Goal: Task Accomplishment & Management: Manage account settings

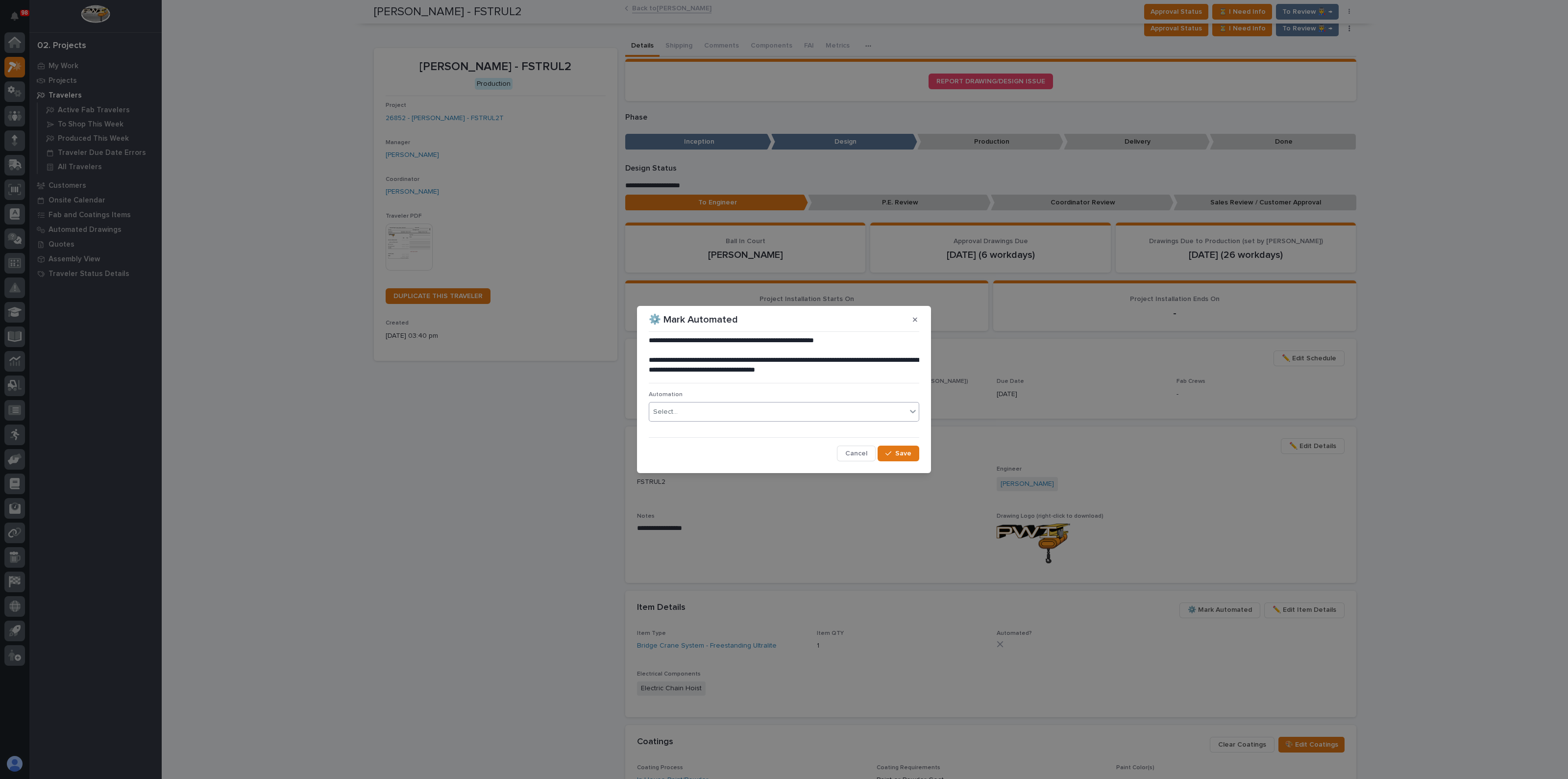
scroll to position [174, 0]
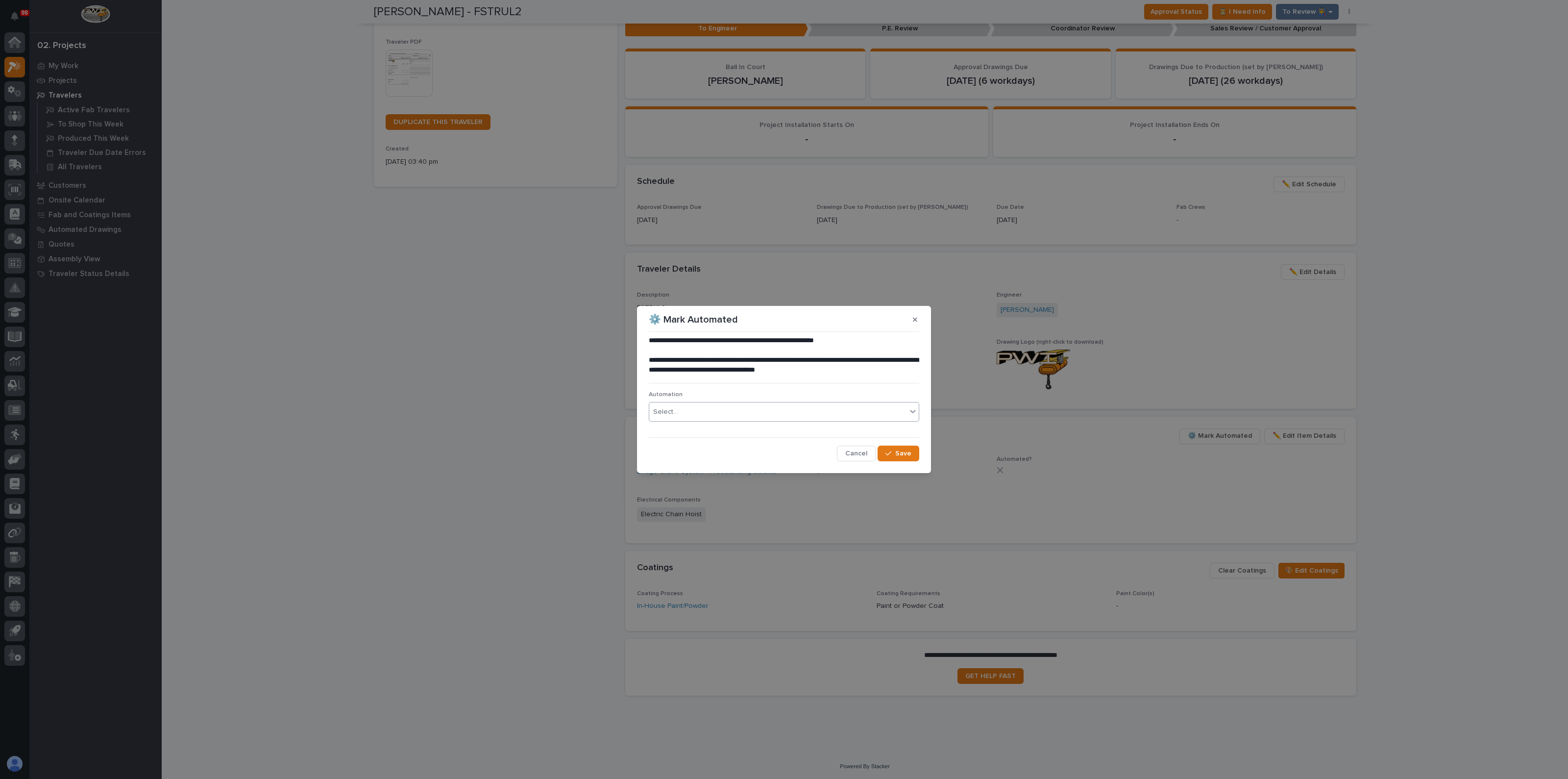
click at [772, 411] on div "Select..." at bounding box center [778, 411] width 257 height 16
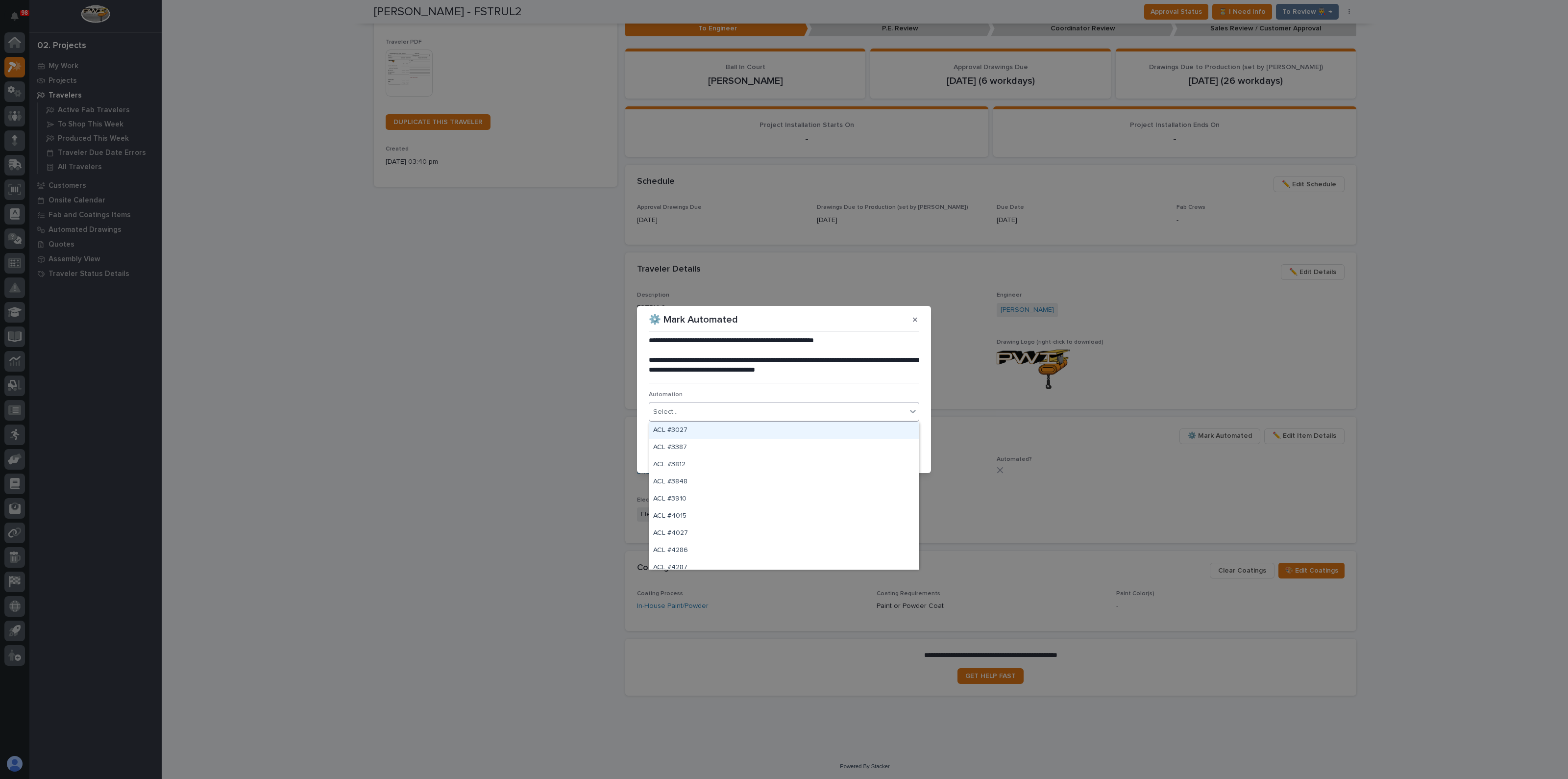
click at [772, 411] on div "Select..." at bounding box center [778, 411] width 257 height 16
click at [798, 419] on div "Select..." at bounding box center [778, 411] width 257 height 16
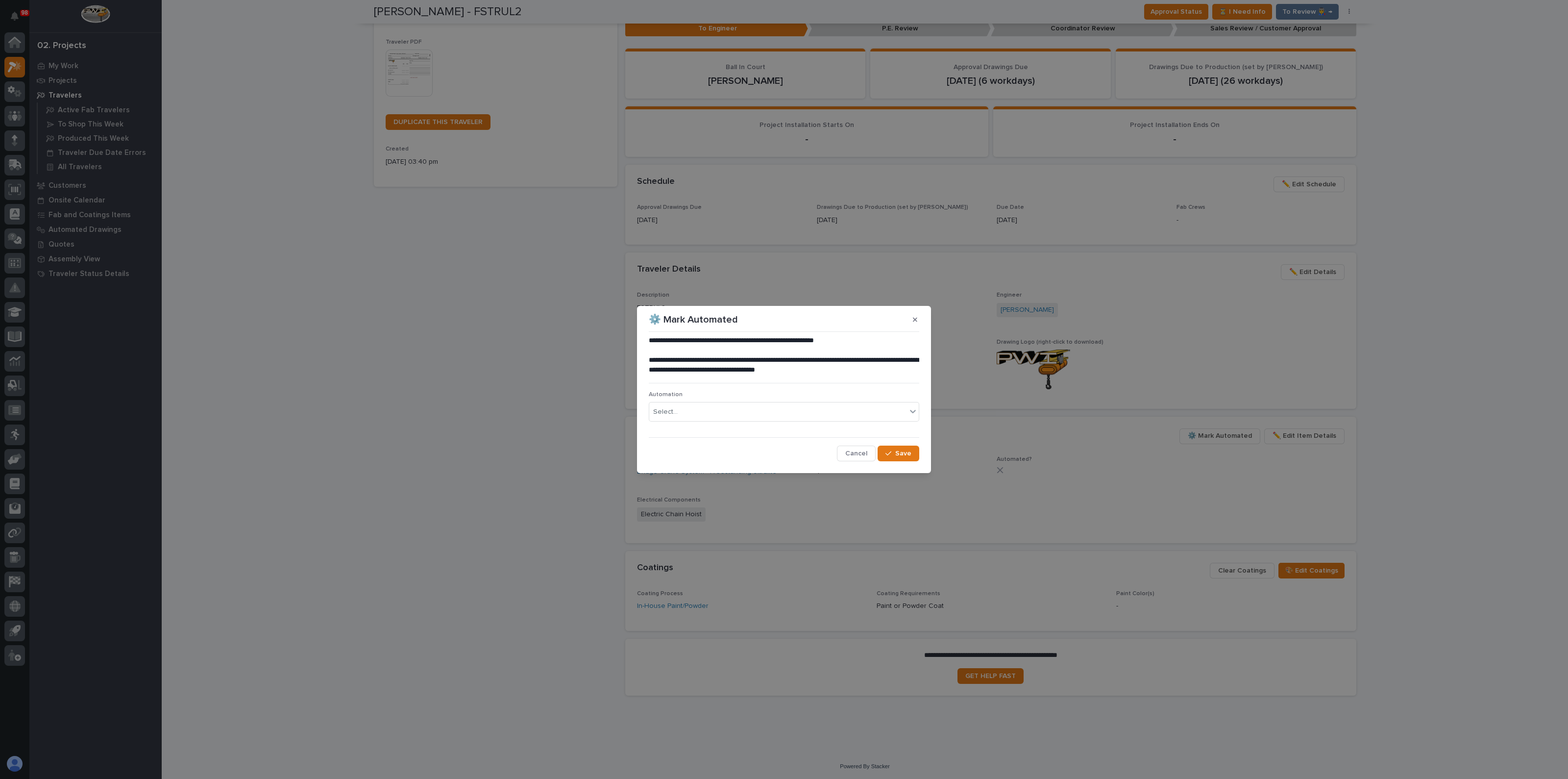
click at [389, 393] on div "**********" at bounding box center [784, 390] width 1568 height 779
click at [723, 423] on div "Automation Select..." at bounding box center [784, 410] width 271 height 39
click at [722, 420] on div "Select..." at bounding box center [784, 412] width 271 height 20
type input "****"
click at [915, 321] on icon "button" at bounding box center [916, 319] width 5 height 7
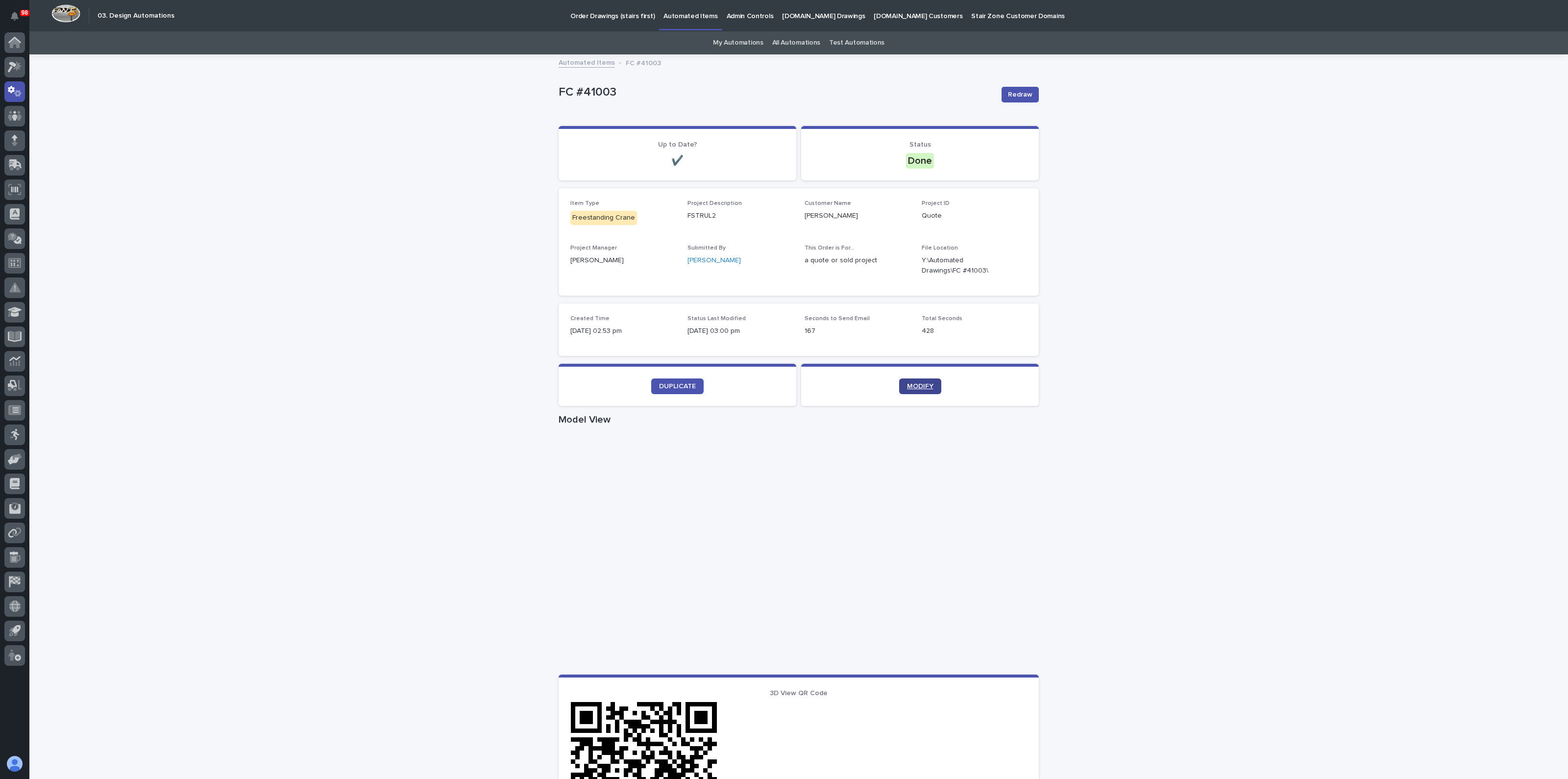
click at [909, 391] on link "MODIFY" at bounding box center [920, 386] width 42 height 16
click at [304, 376] on div "Loading... Saving… Loading... Saving… FC #41003 Redraw FC #41003 Redraw Sorry, …" at bounding box center [798, 567] width 1539 height 1025
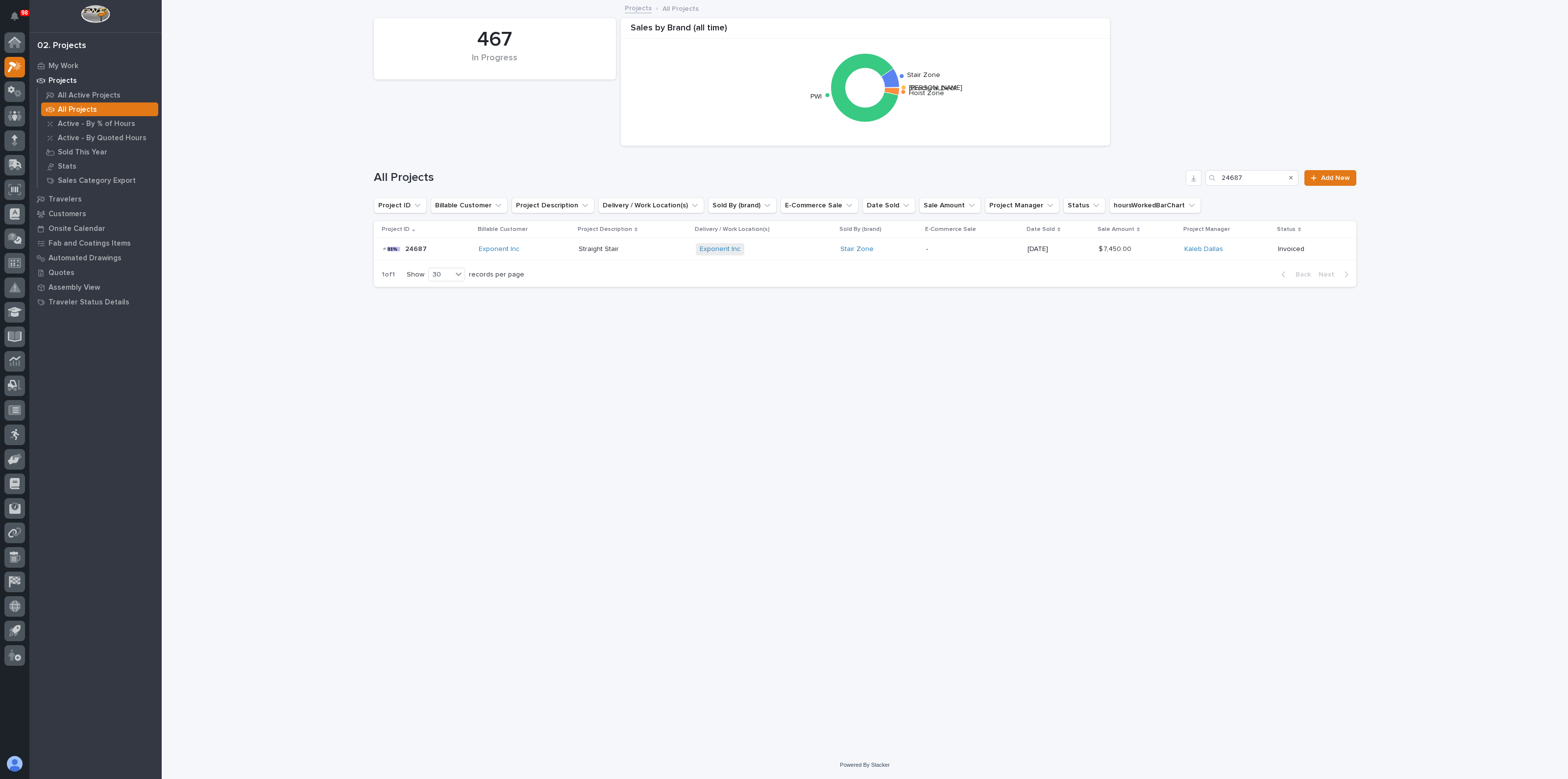
type input "246"
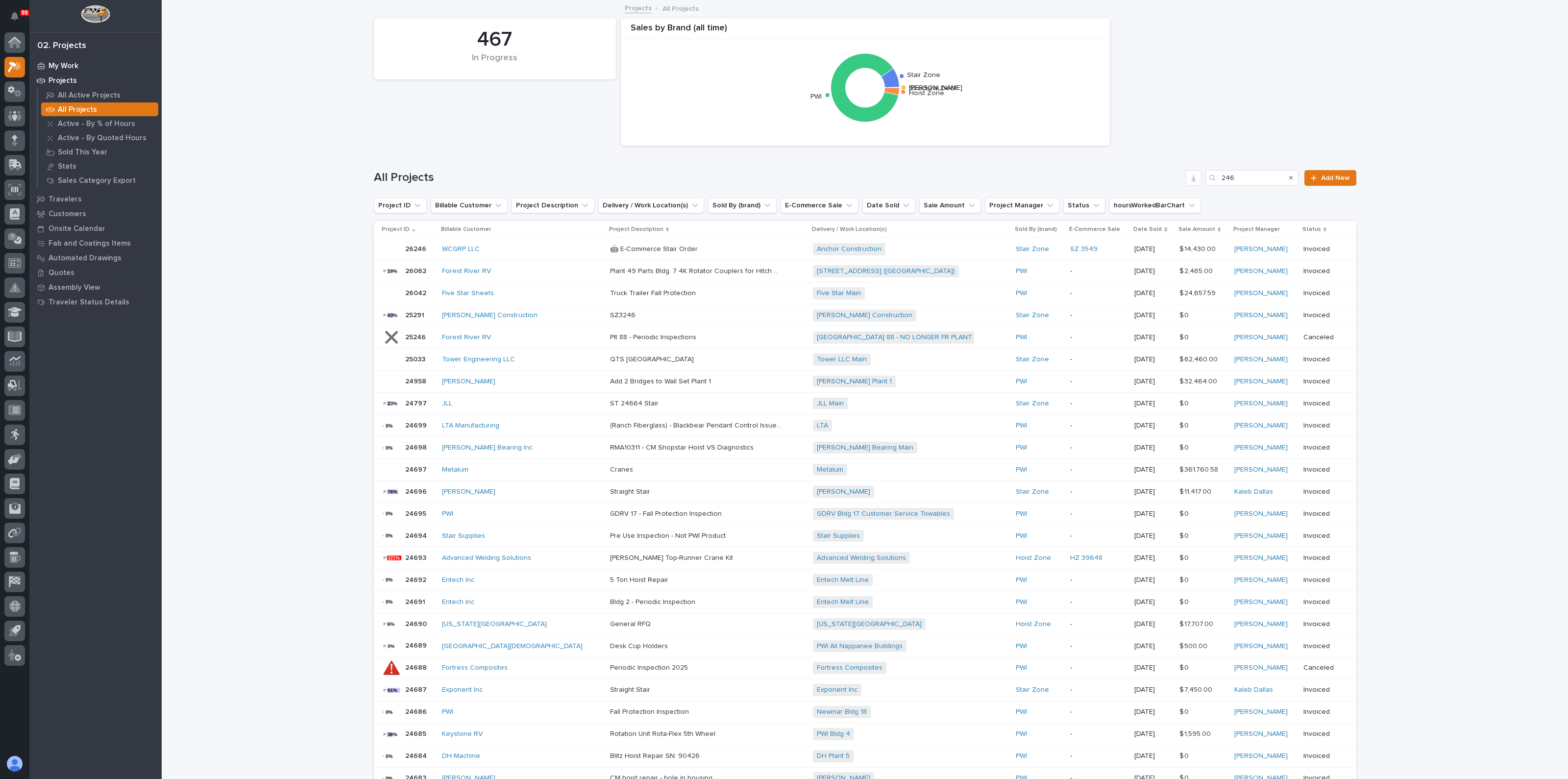
click at [70, 62] on p "My Work" at bounding box center [64, 67] width 30 height 9
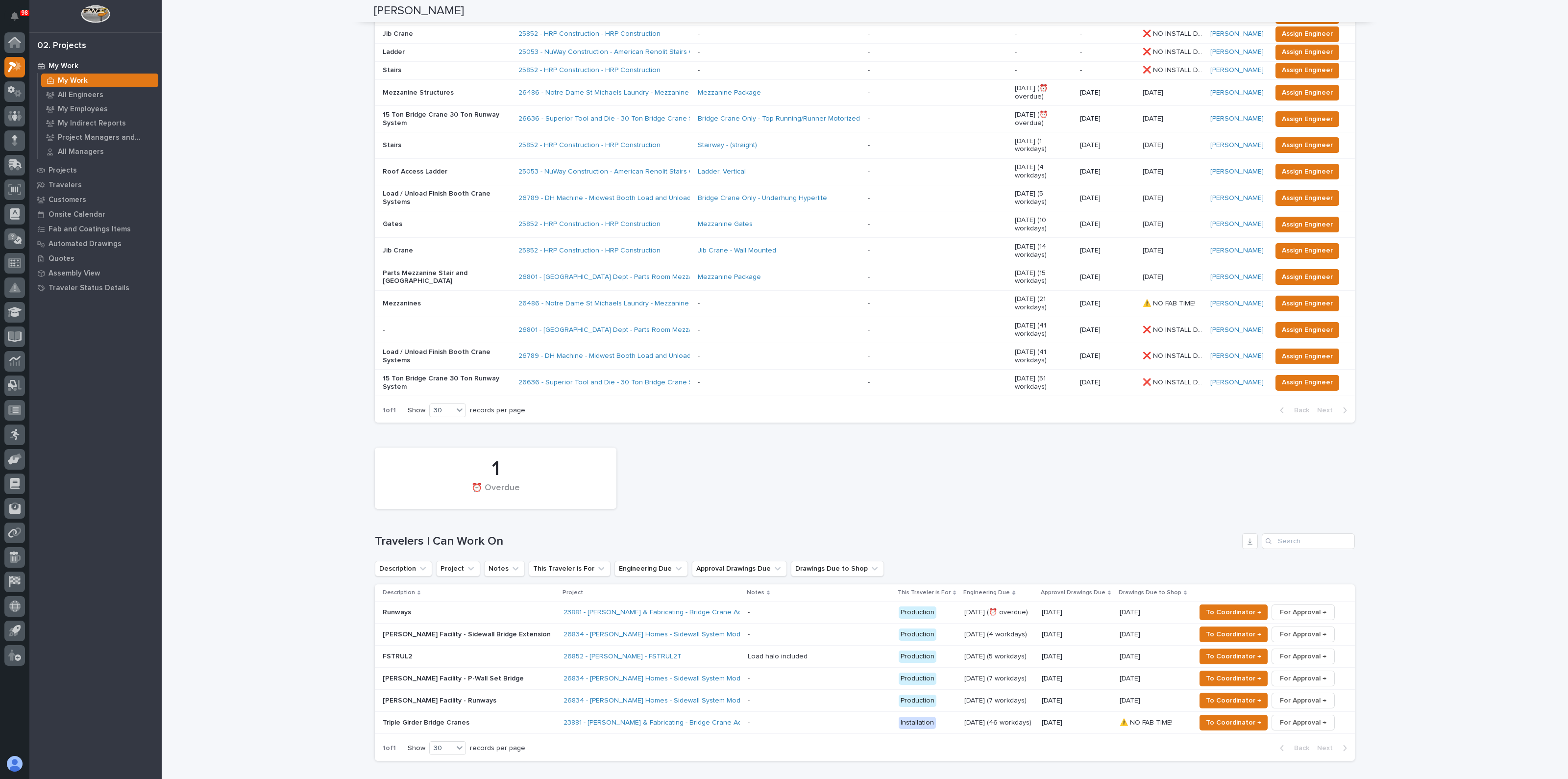
scroll to position [184, 0]
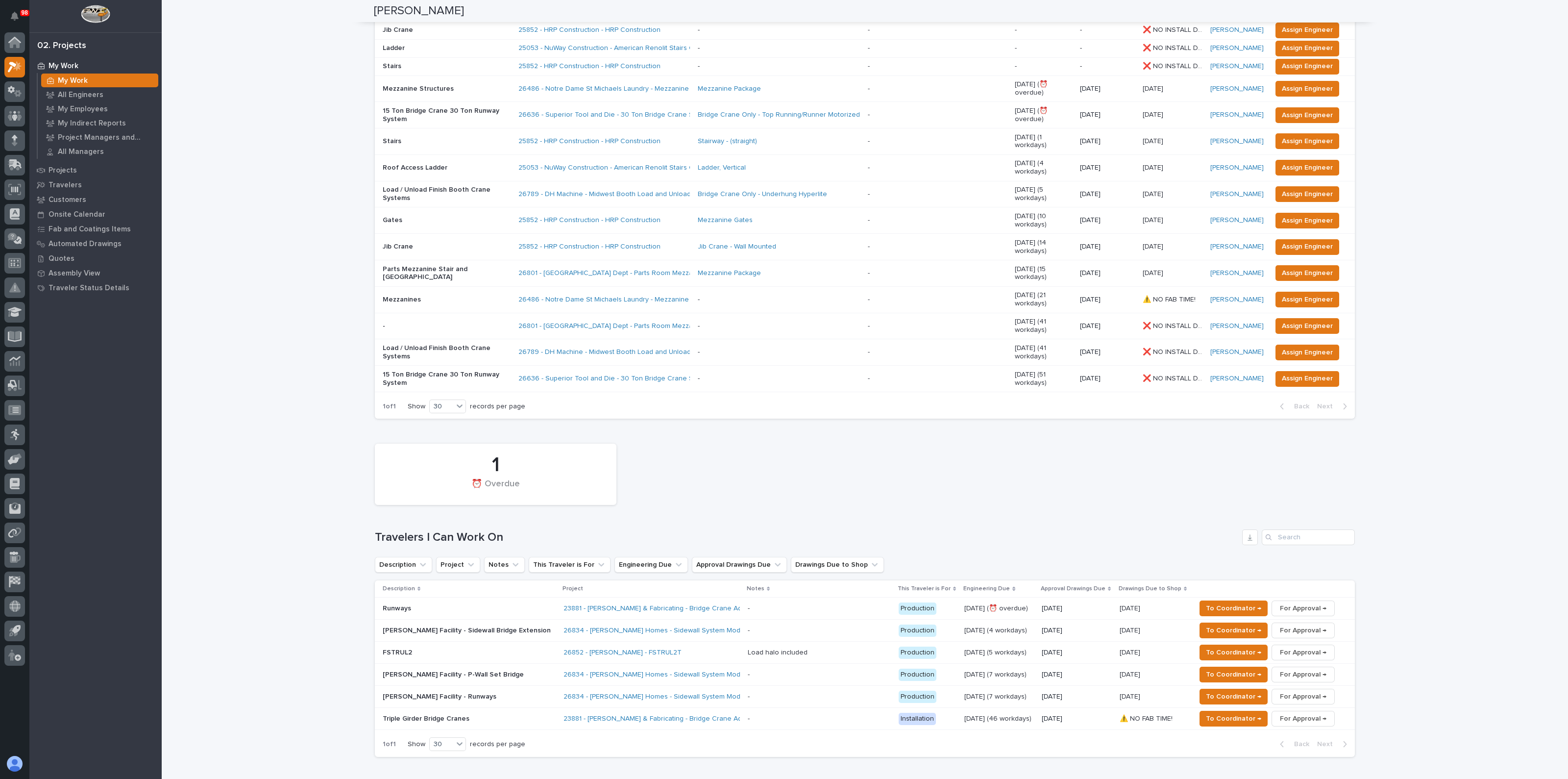
click at [441, 649] on p "FSTRUL2" at bounding box center [468, 653] width 172 height 8
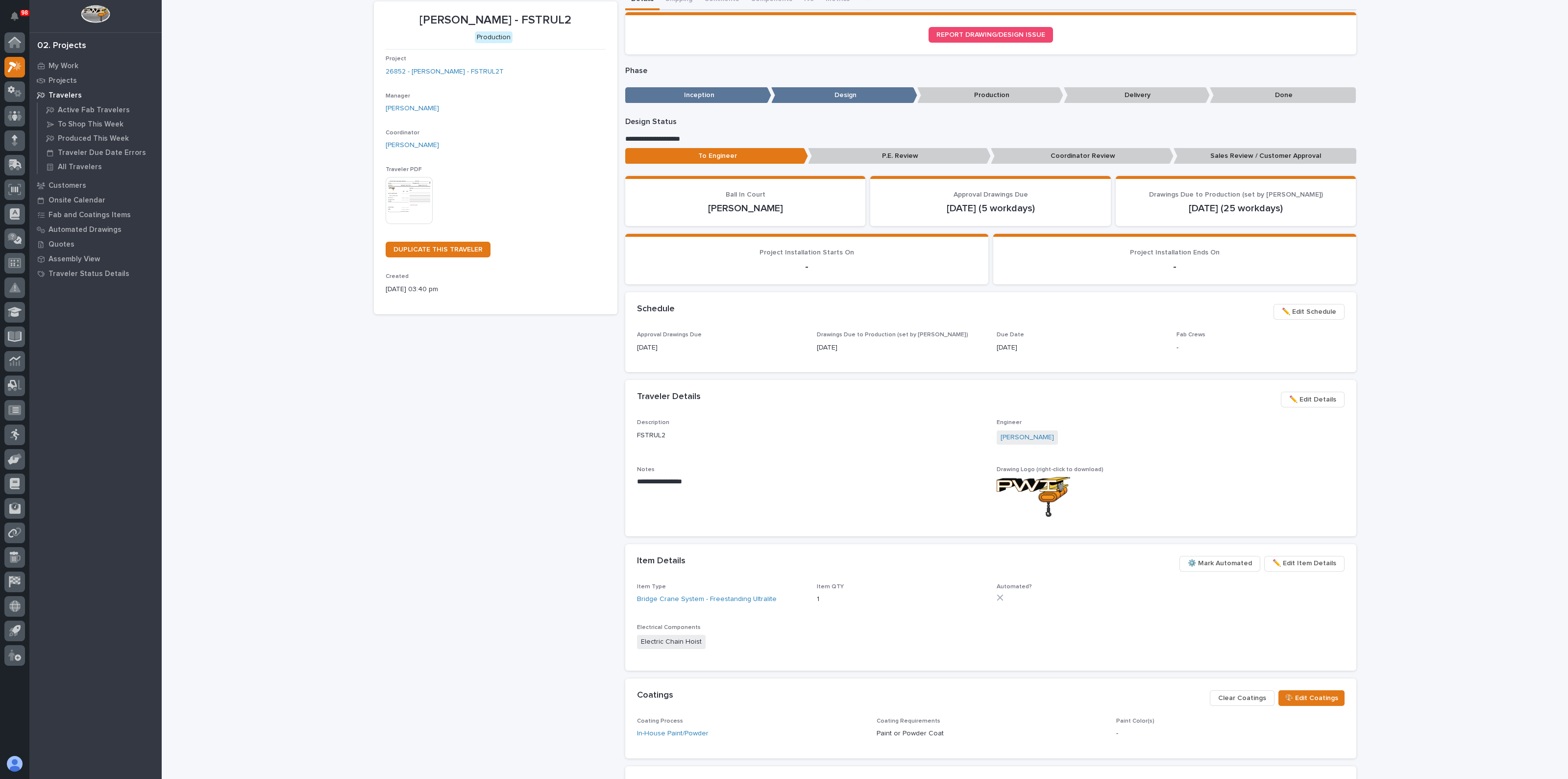
scroll to position [122, 0]
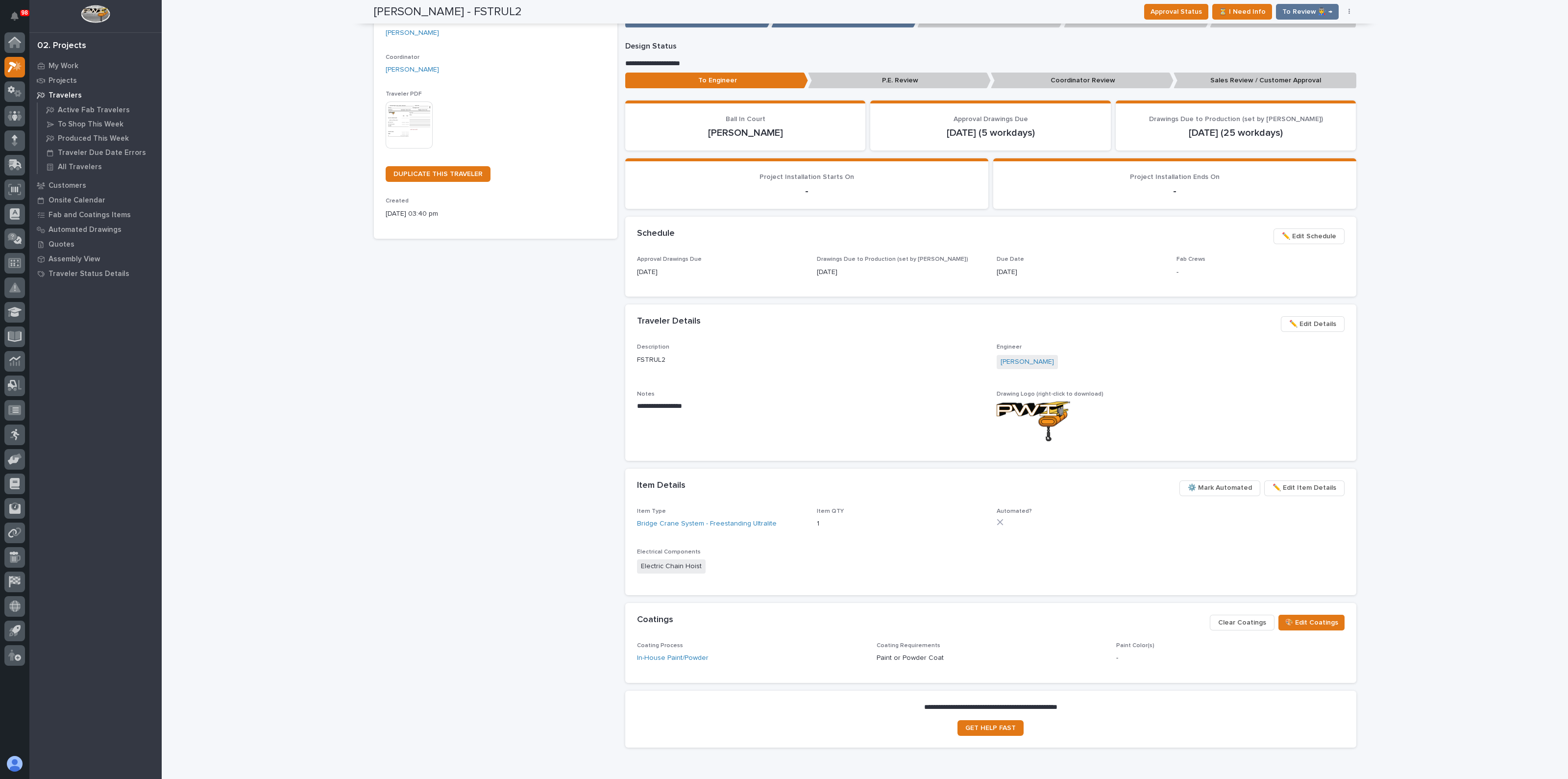
click at [1206, 486] on span "⚙️ Mark Automated" at bounding box center [1219, 488] width 64 height 12
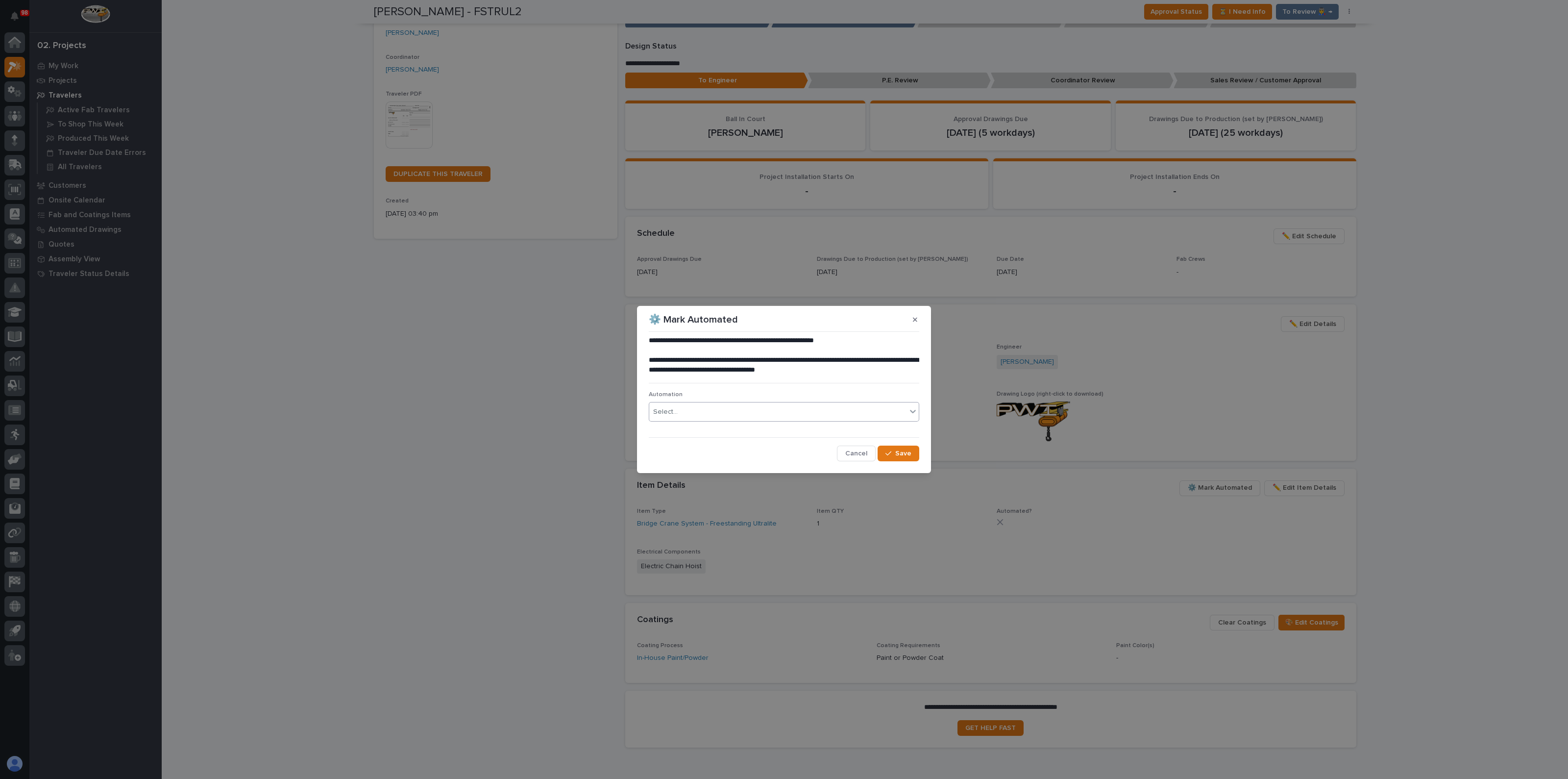
click at [719, 409] on div "Select..." at bounding box center [778, 411] width 257 height 16
type input "*****"
click at [677, 430] on div "FC #41003" at bounding box center [784, 430] width 269 height 17
click at [907, 458] on button "Save" at bounding box center [898, 453] width 42 height 16
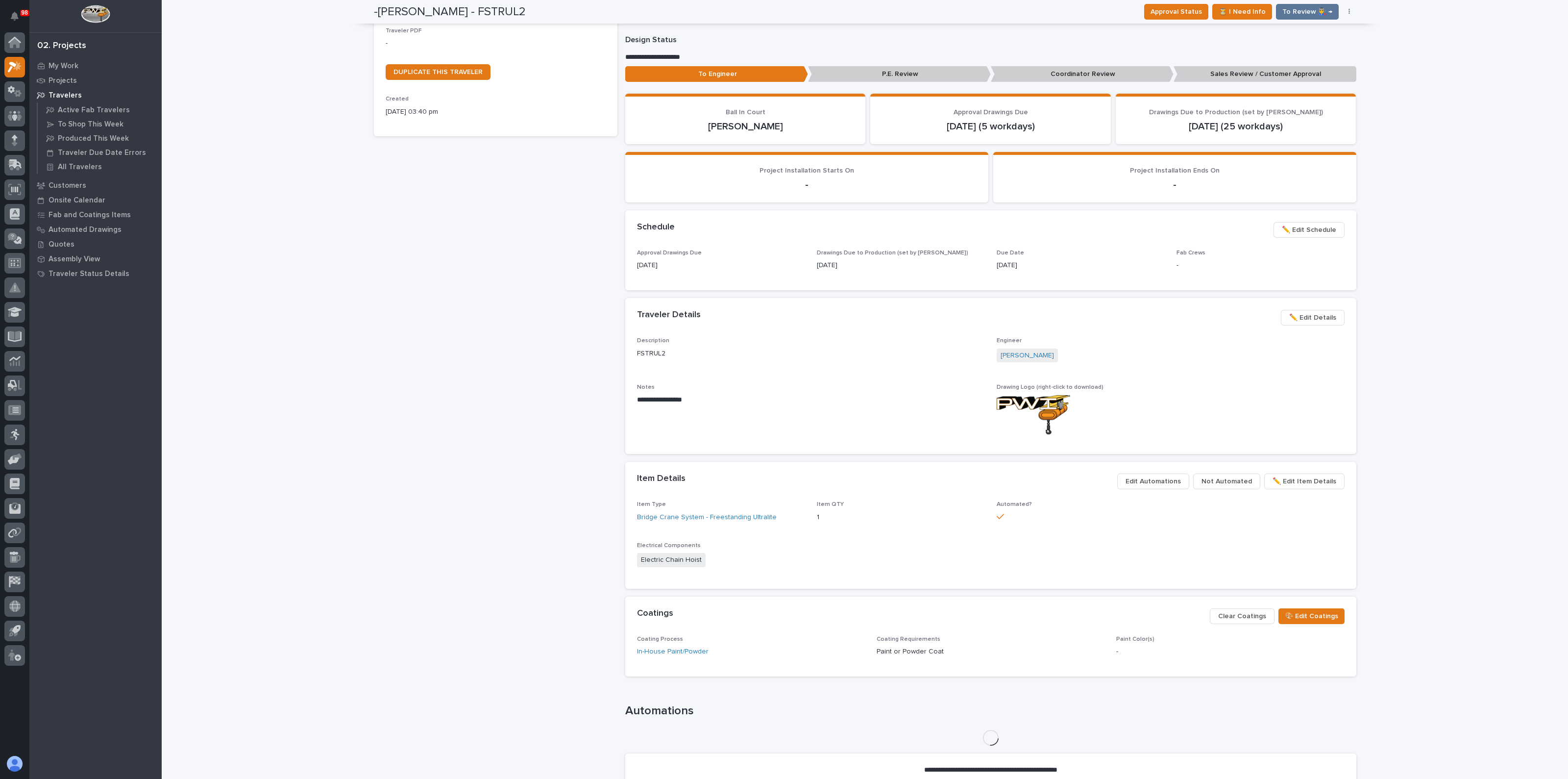
scroll to position [225, 0]
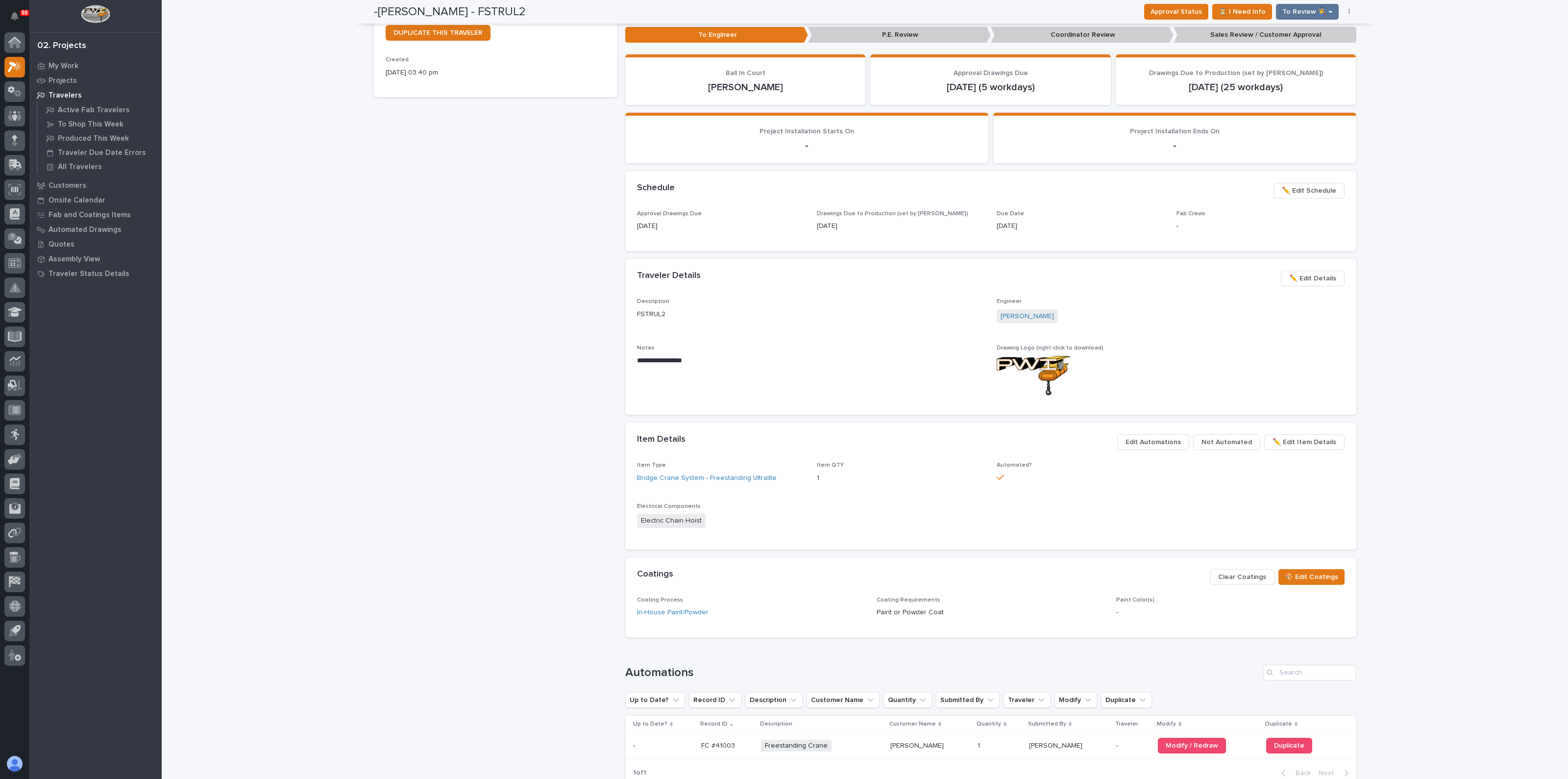
click at [509, 483] on div "-[PERSON_NAME] - FSTRUL2 Production Project 26852 - [PERSON_NAME] - FSTRUL2T Ma…" at bounding box center [496, 341] width 243 height 1035
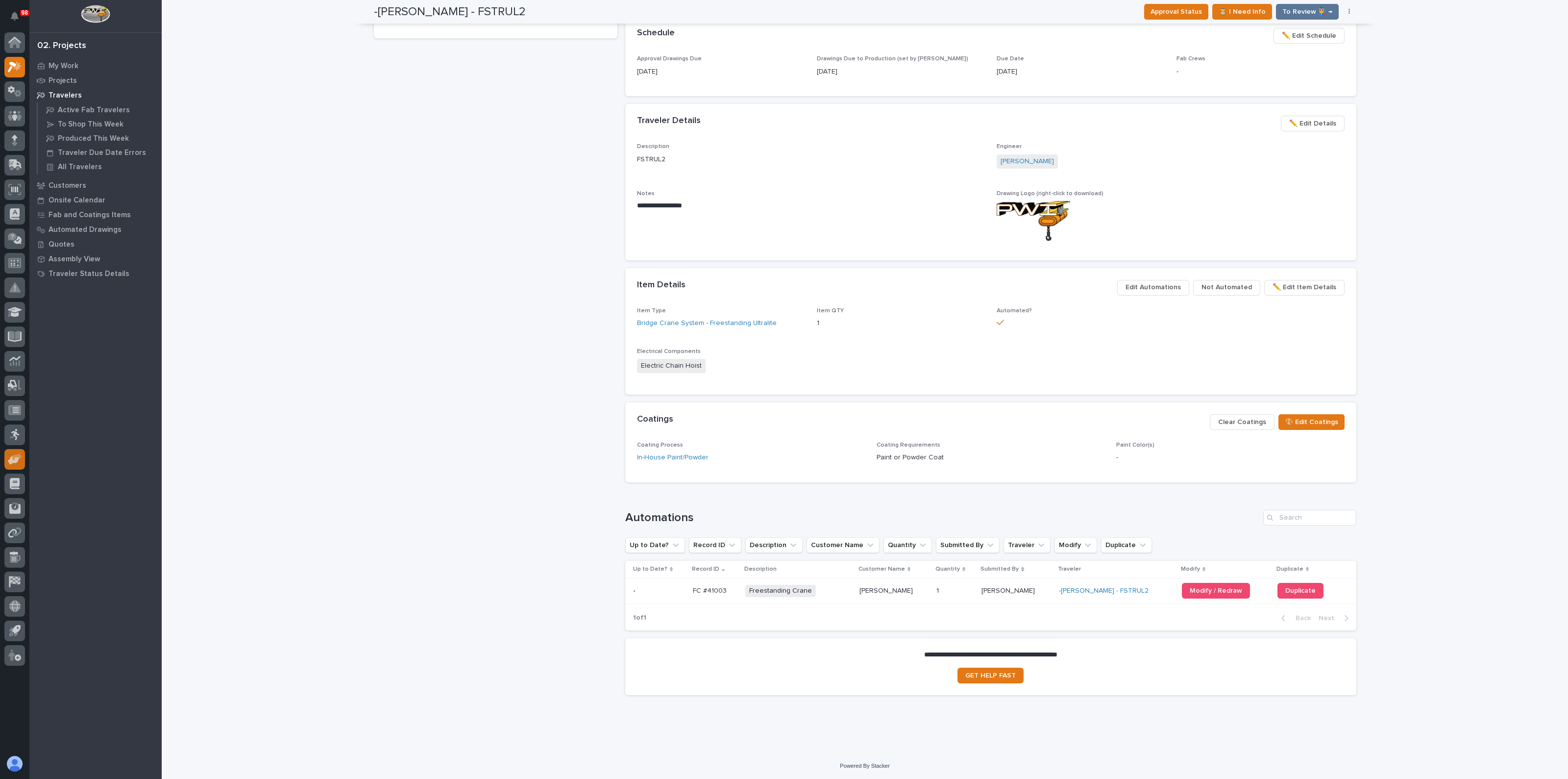
scroll to position [321, 0]
click at [369, 481] on div "Loading... Saving… Loading... Saving… -[PERSON_NAME] - FSTRUL2 Approval Status …" at bounding box center [865, 203] width 993 height 1049
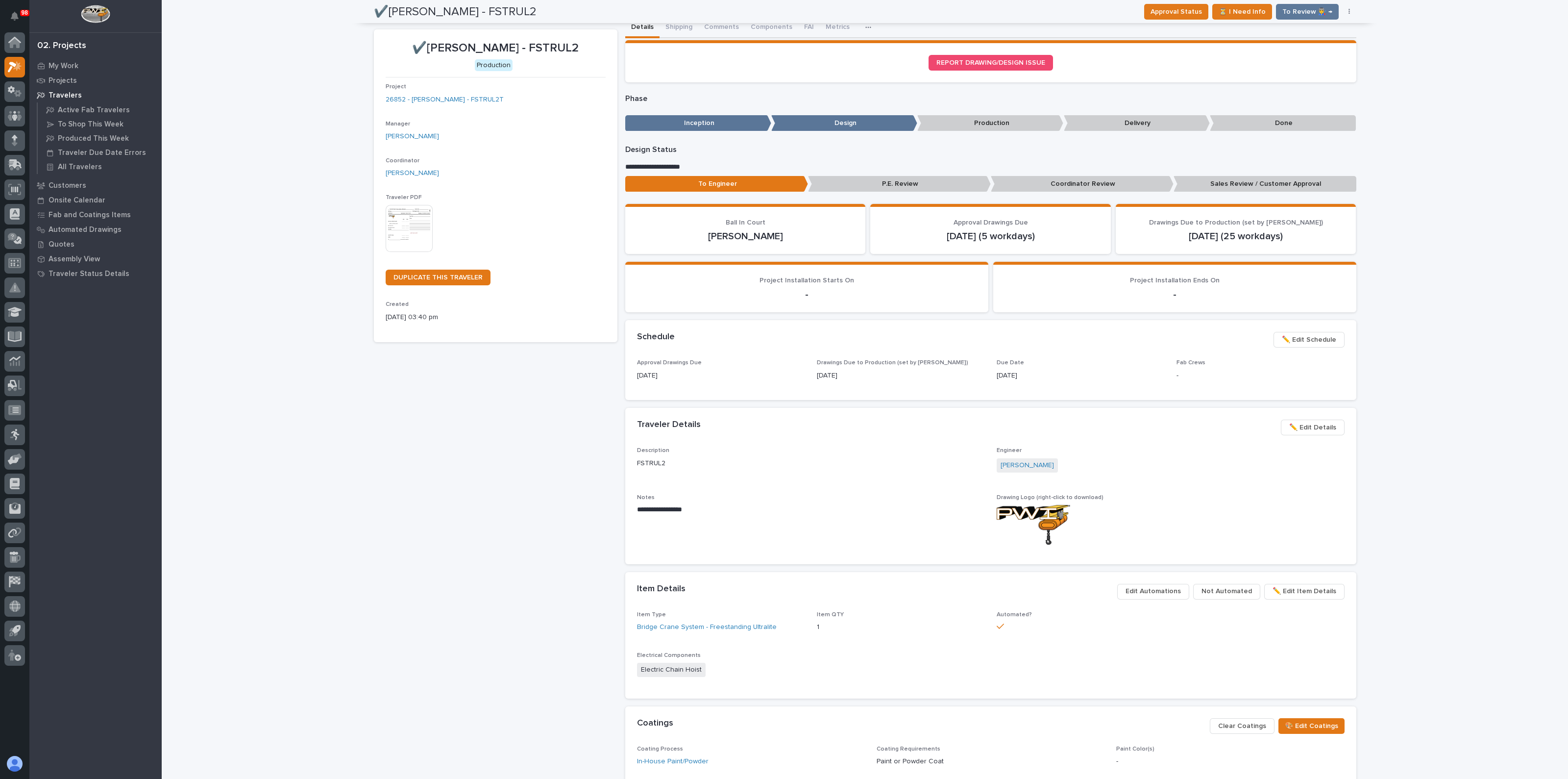
scroll to position [0, 0]
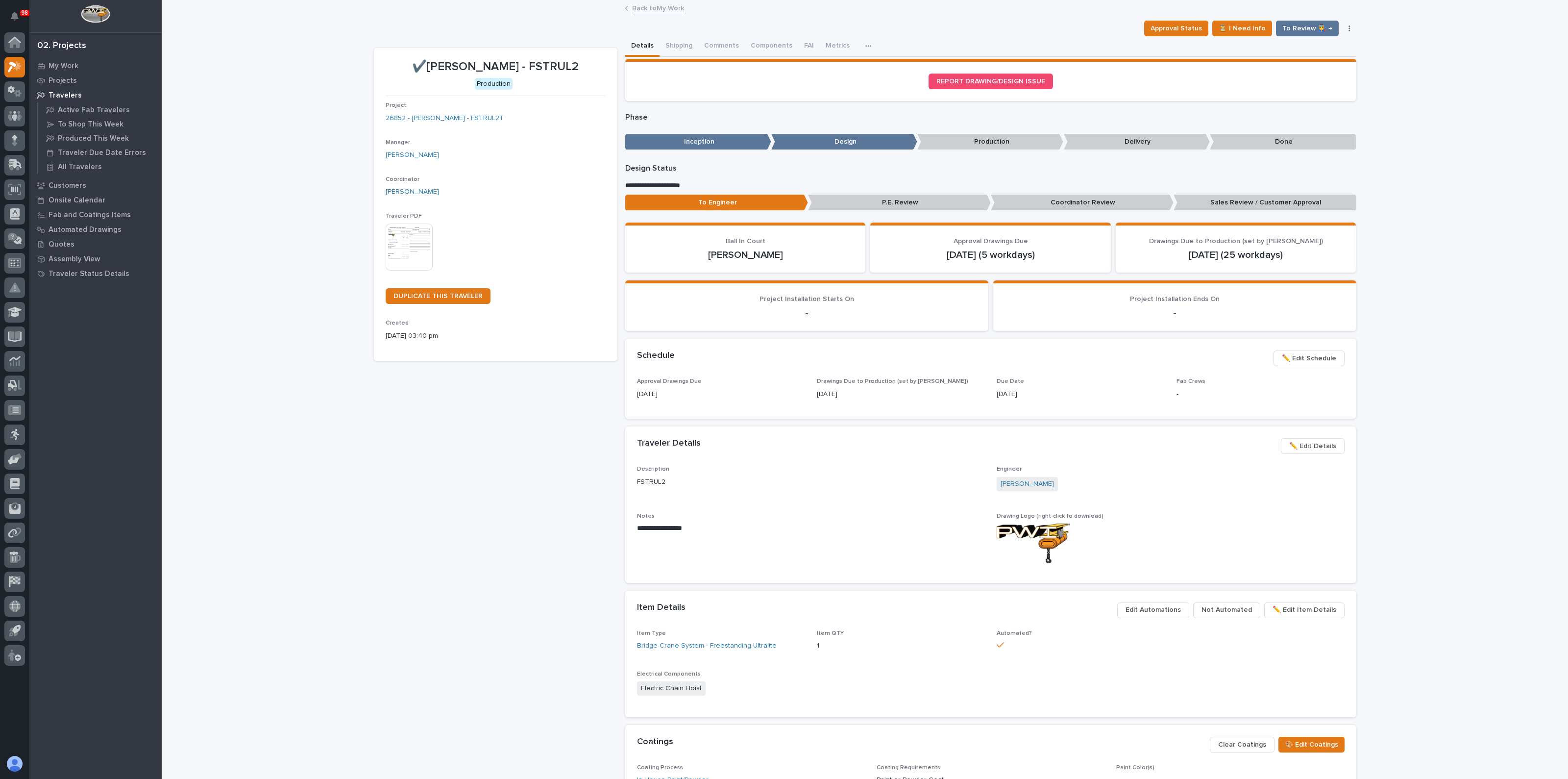
click at [1230, 199] on p "Sales Review / Customer Approval" at bounding box center [1265, 202] width 183 height 16
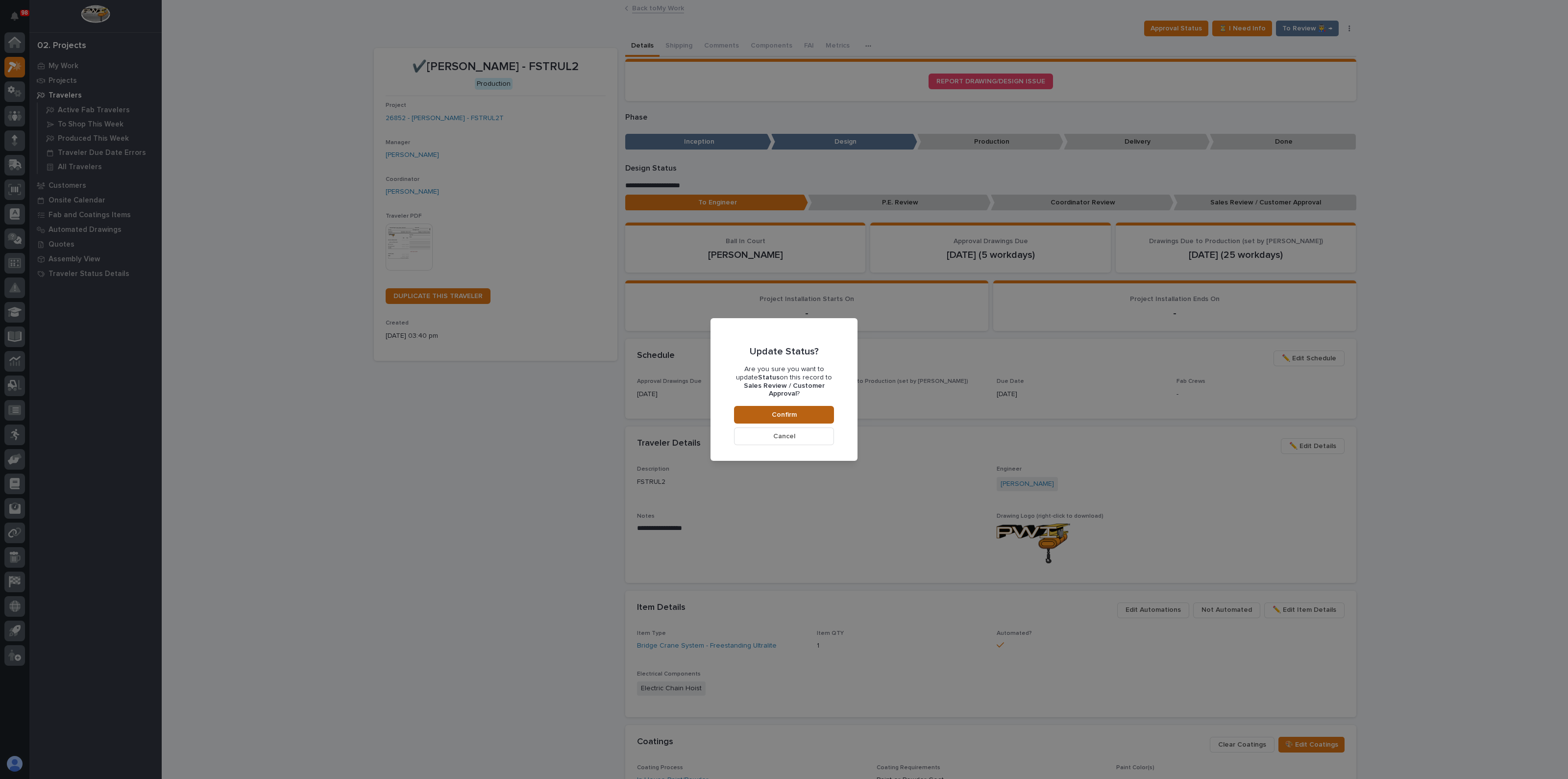
click at [818, 411] on button "Confirm" at bounding box center [784, 414] width 100 height 17
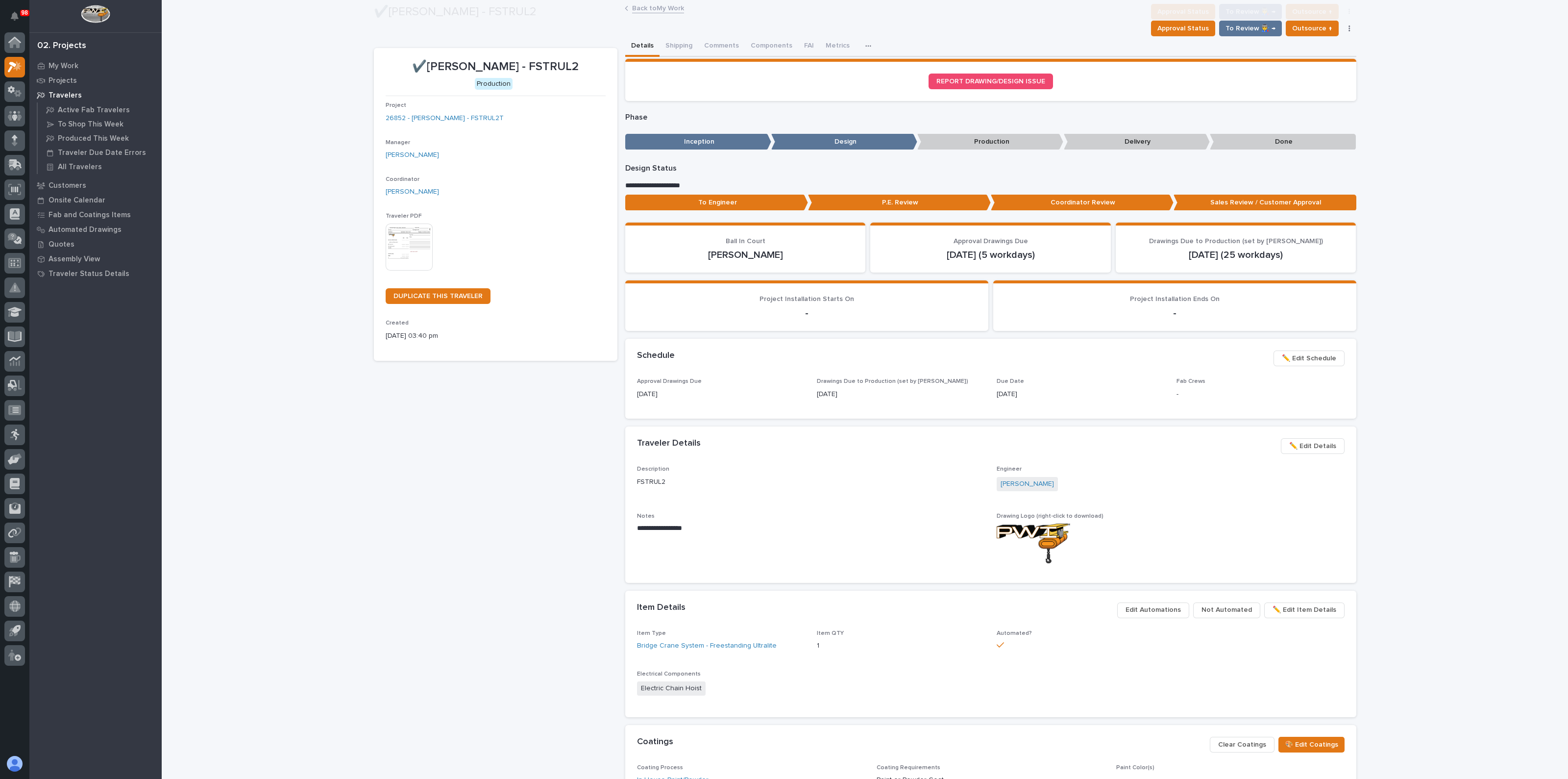
scroll to position [57, 0]
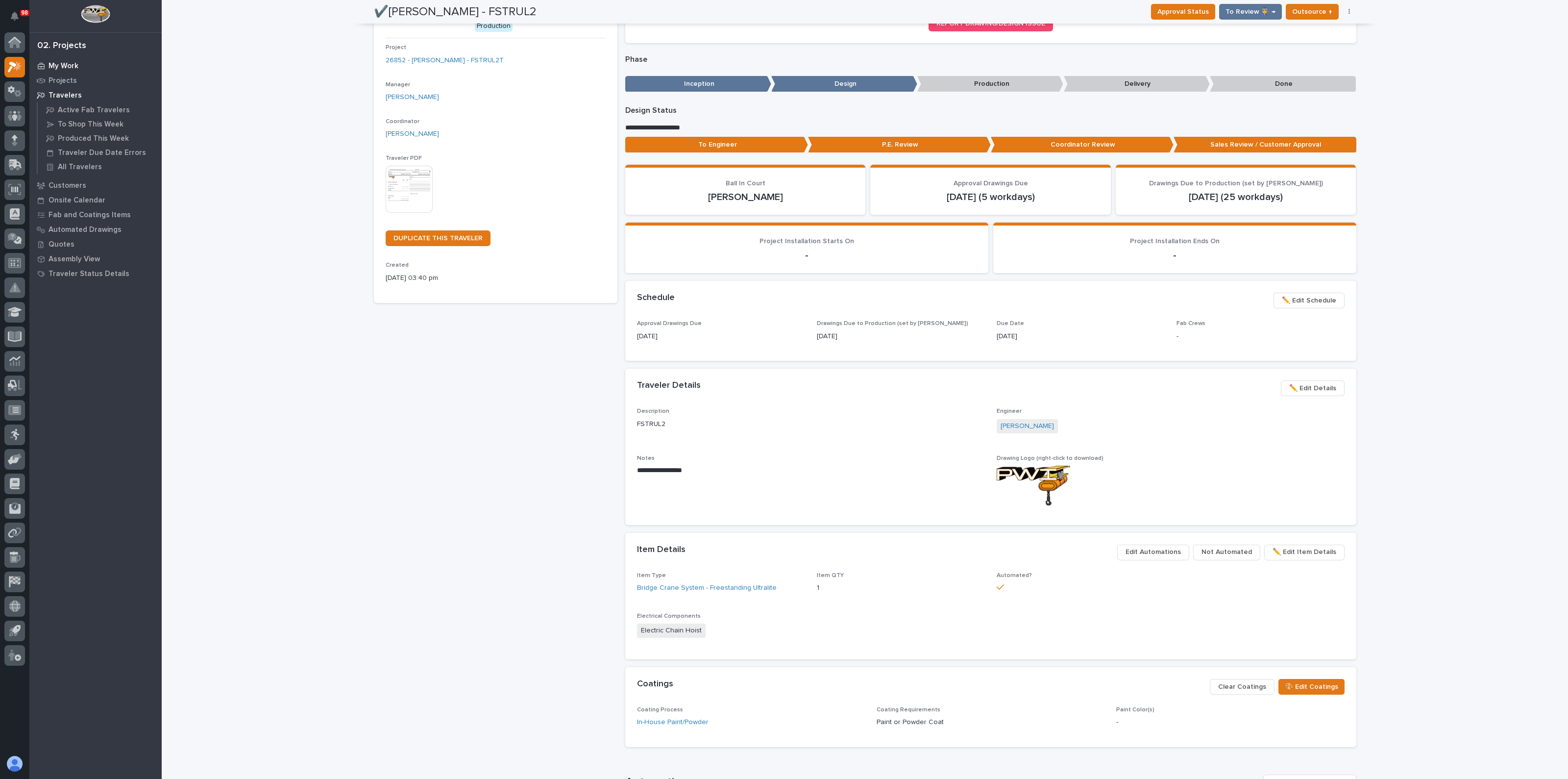
click at [65, 62] on p "My Work" at bounding box center [64, 67] width 30 height 9
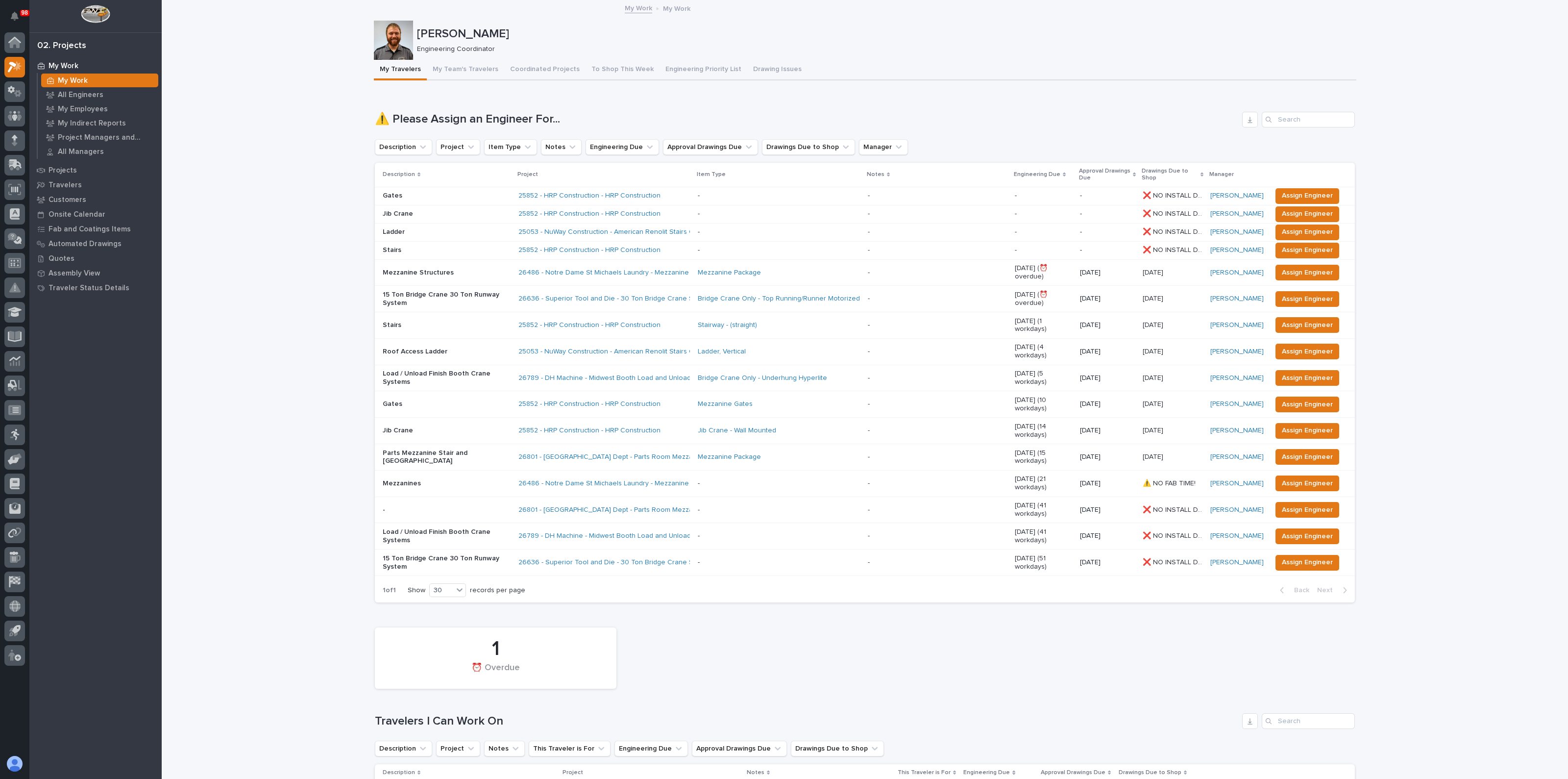
click at [412, 194] on p "Gates" at bounding box center [446, 195] width 128 height 8
click at [427, 400] on p "Gates" at bounding box center [446, 404] width 128 height 8
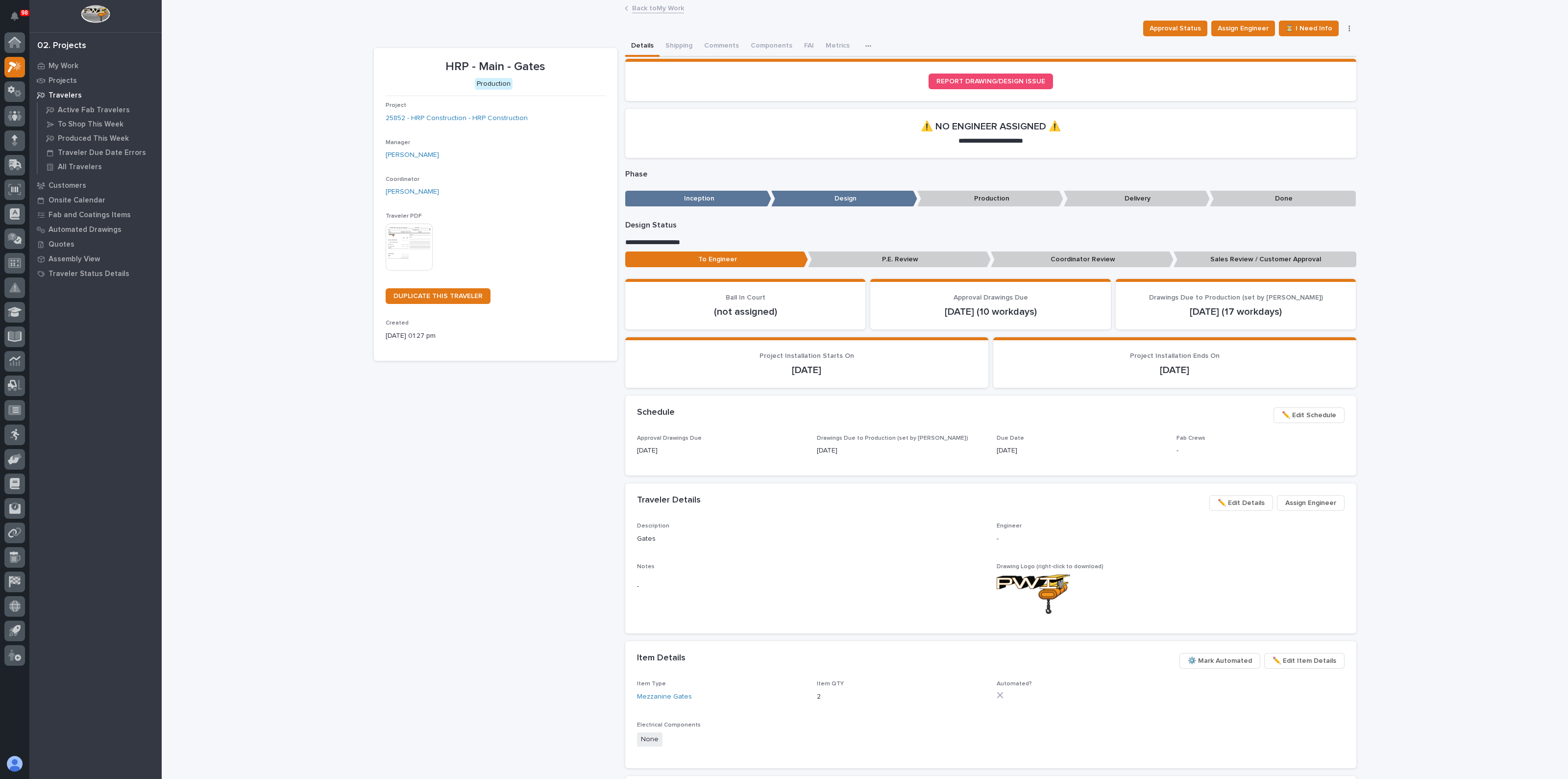
scroll to position [61, 0]
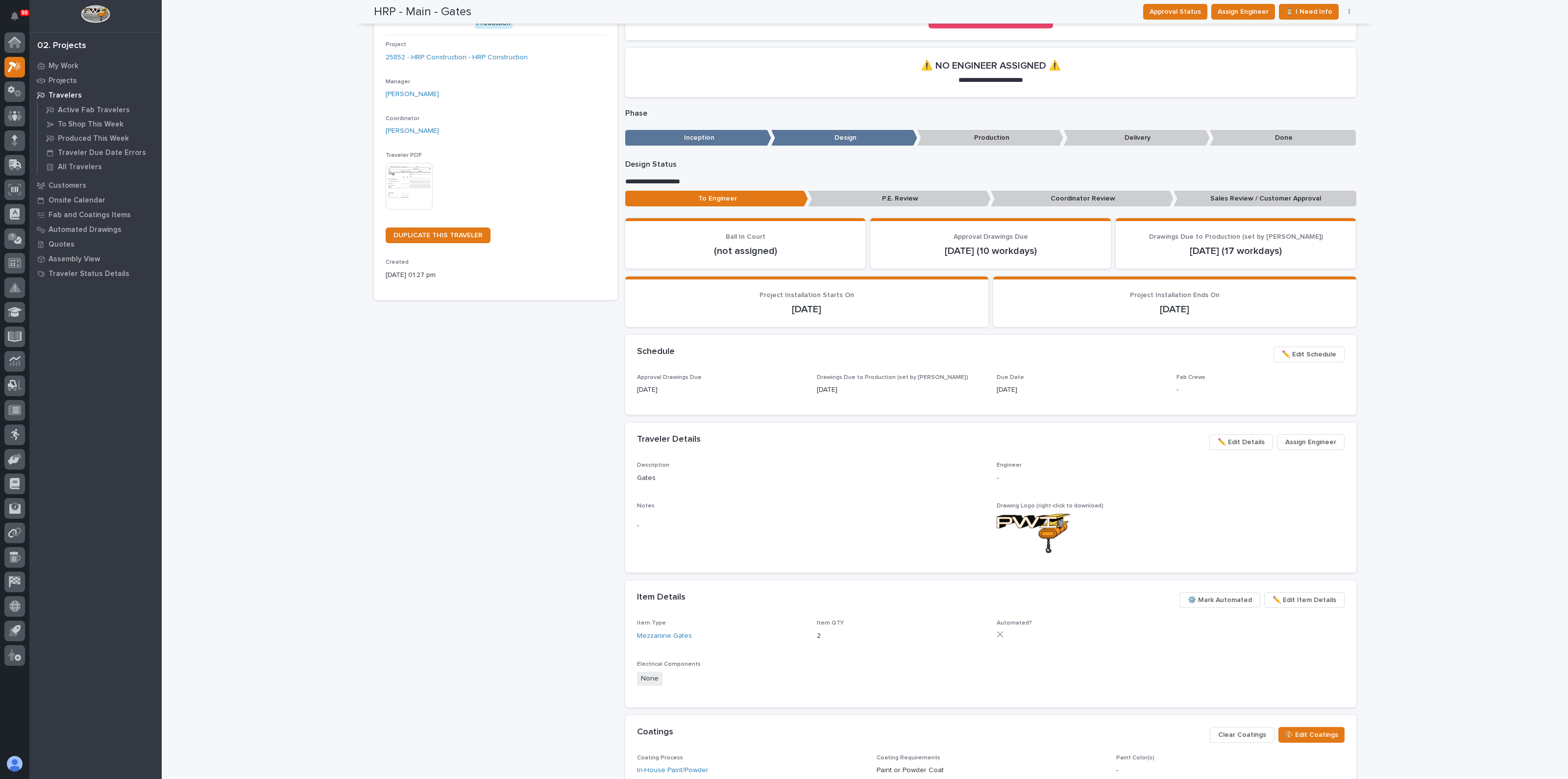
click at [1312, 445] on span "Assign Engineer" at bounding box center [1310, 442] width 51 height 12
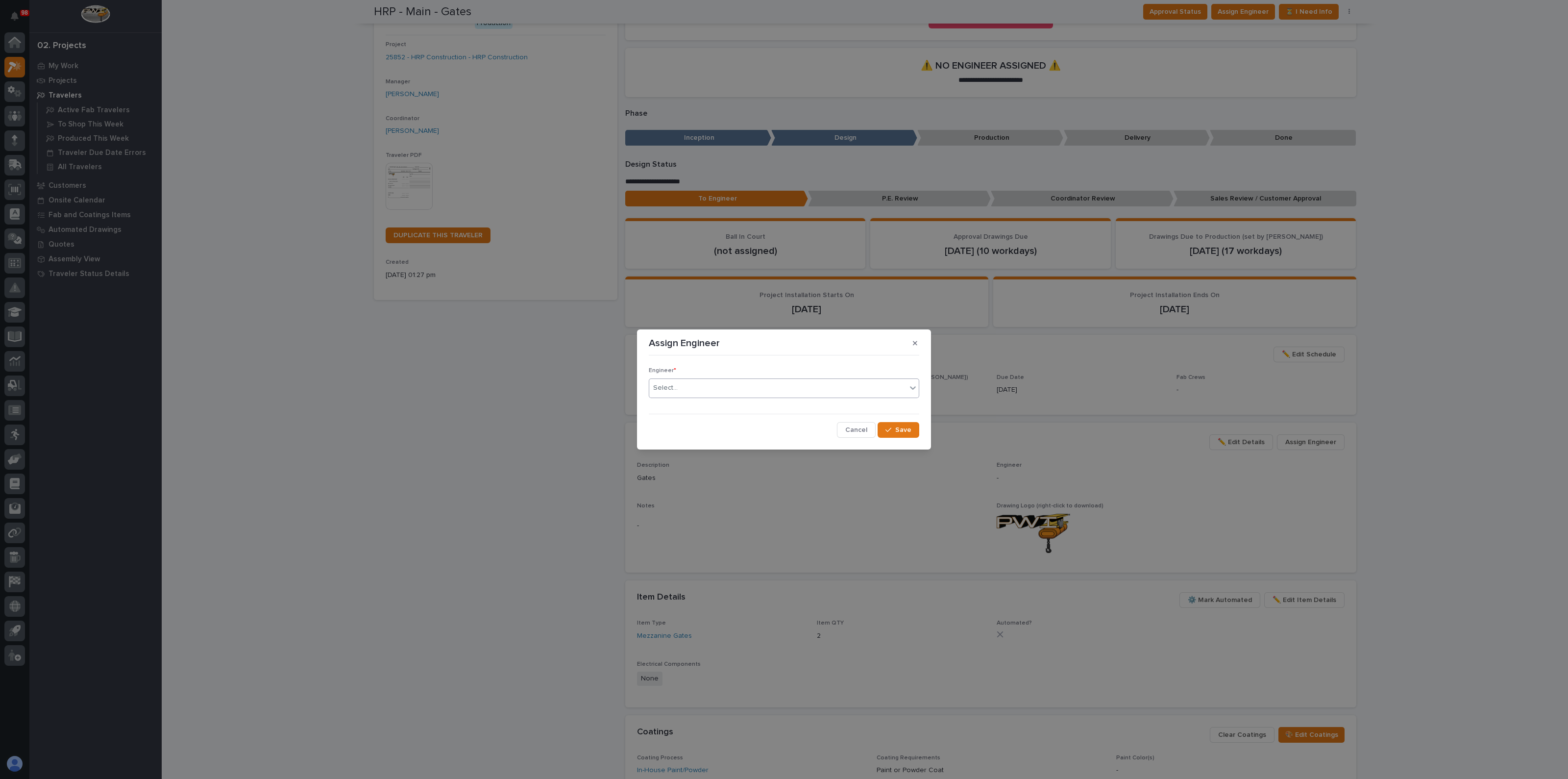
click at [770, 390] on div "Select..." at bounding box center [778, 387] width 257 height 16
type input "***"
click at [680, 402] on div "[PERSON_NAME]" at bounding box center [784, 407] width 269 height 17
click at [888, 430] on icon "button" at bounding box center [888, 430] width 6 height 7
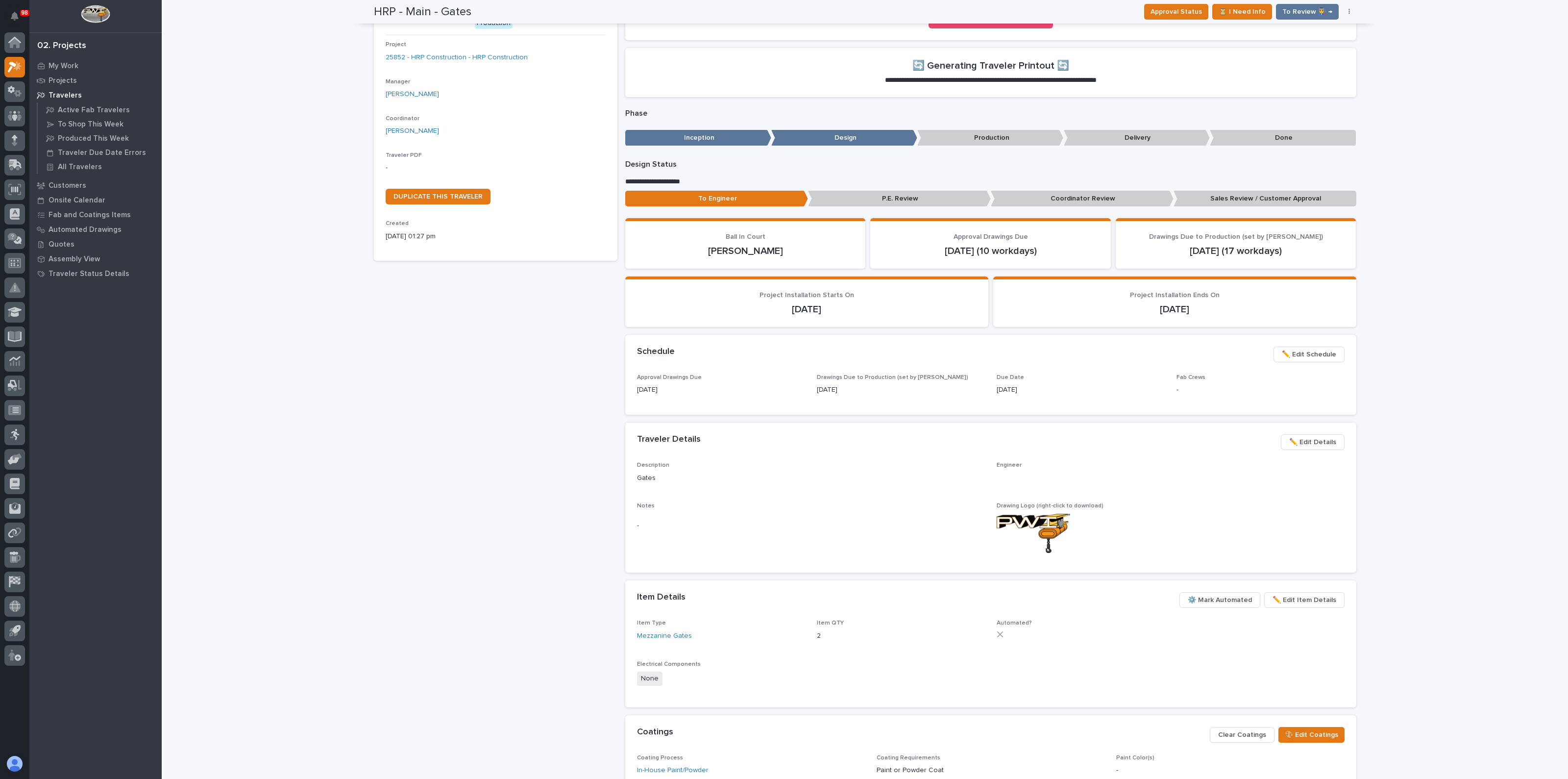
scroll to position [64, 0]
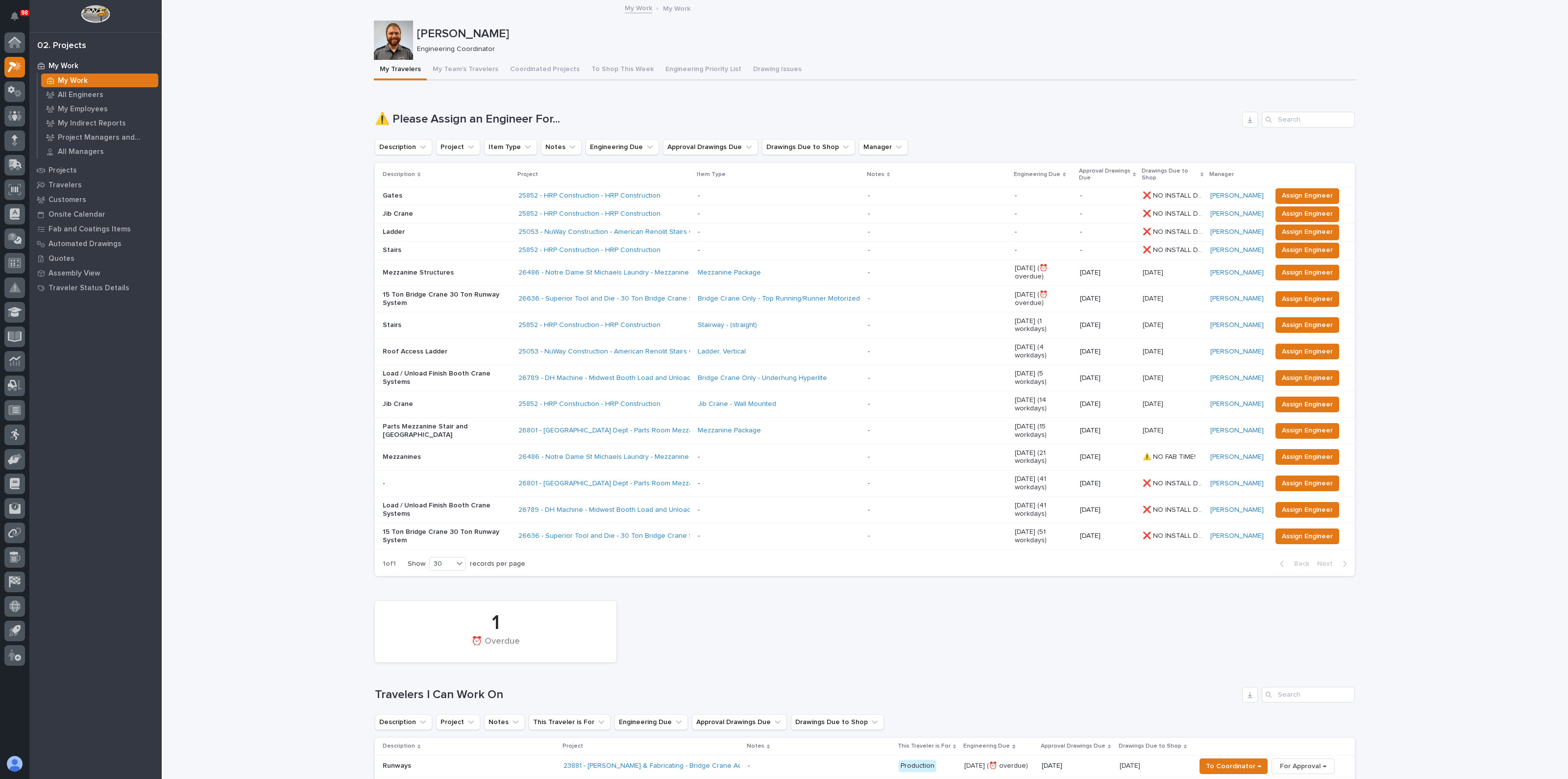
click at [420, 321] on p "Stairs" at bounding box center [446, 325] width 128 height 8
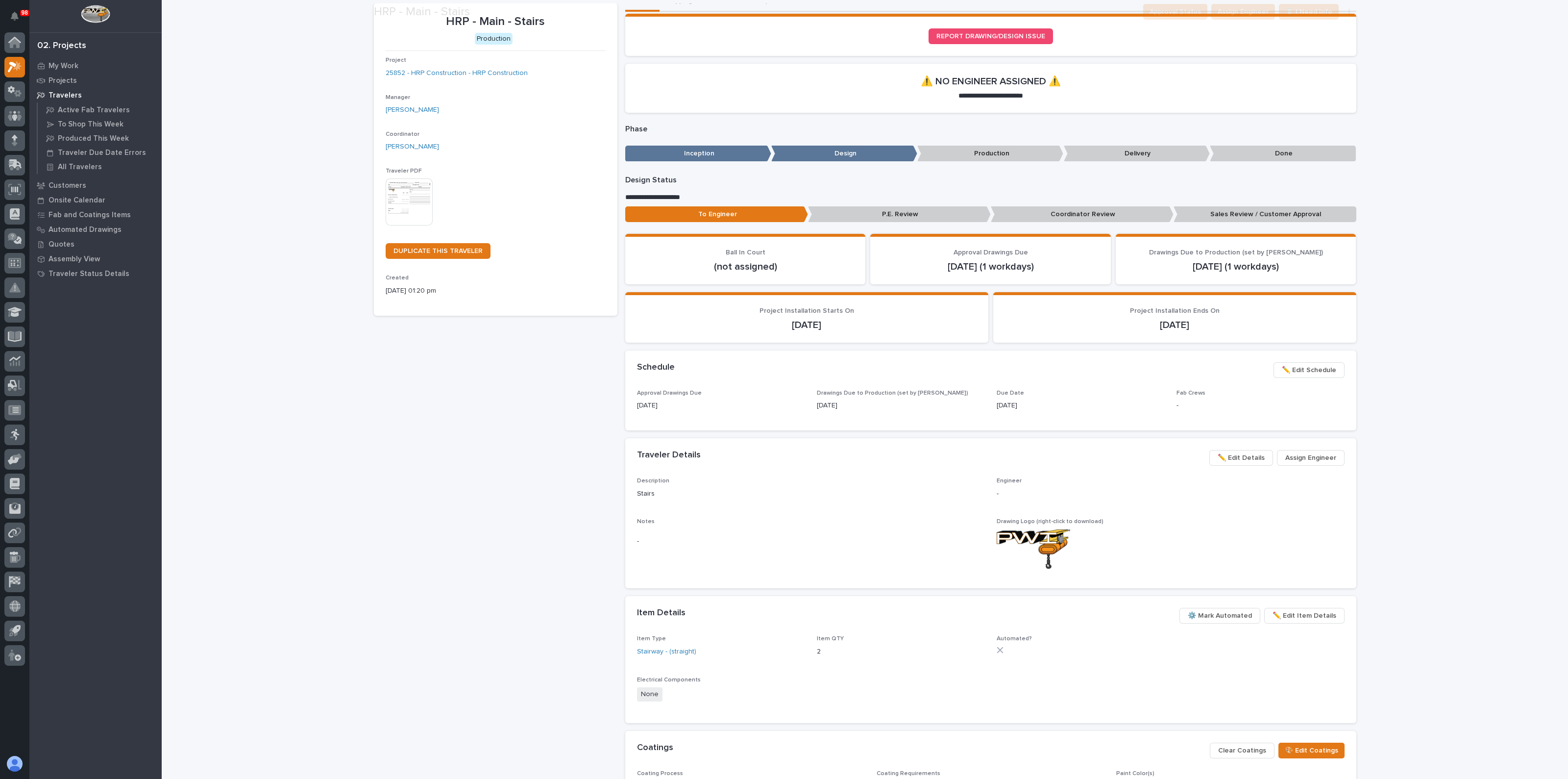
scroll to position [61, 0]
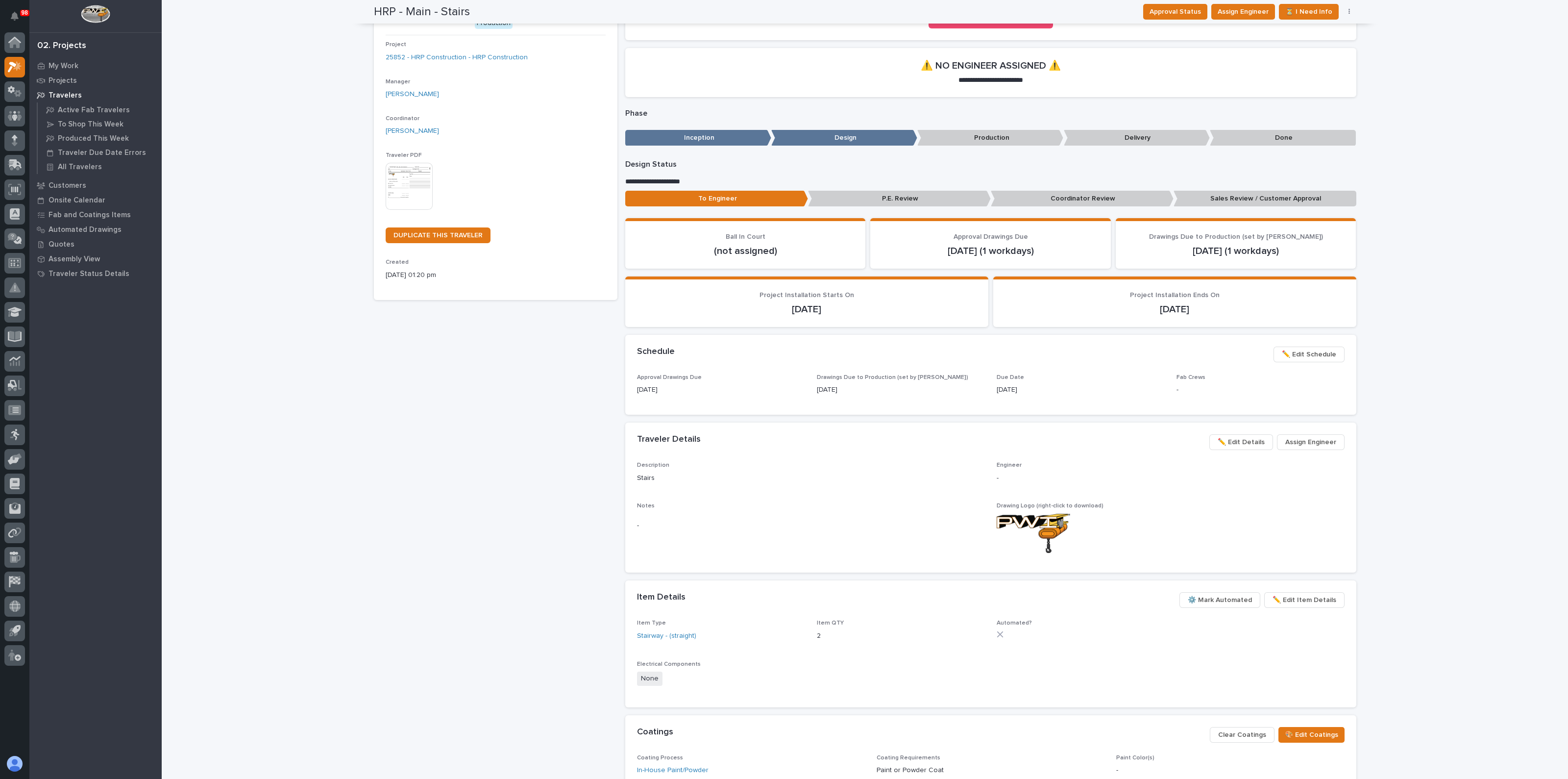
click at [1306, 439] on span "Assign Engineer" at bounding box center [1310, 442] width 51 height 12
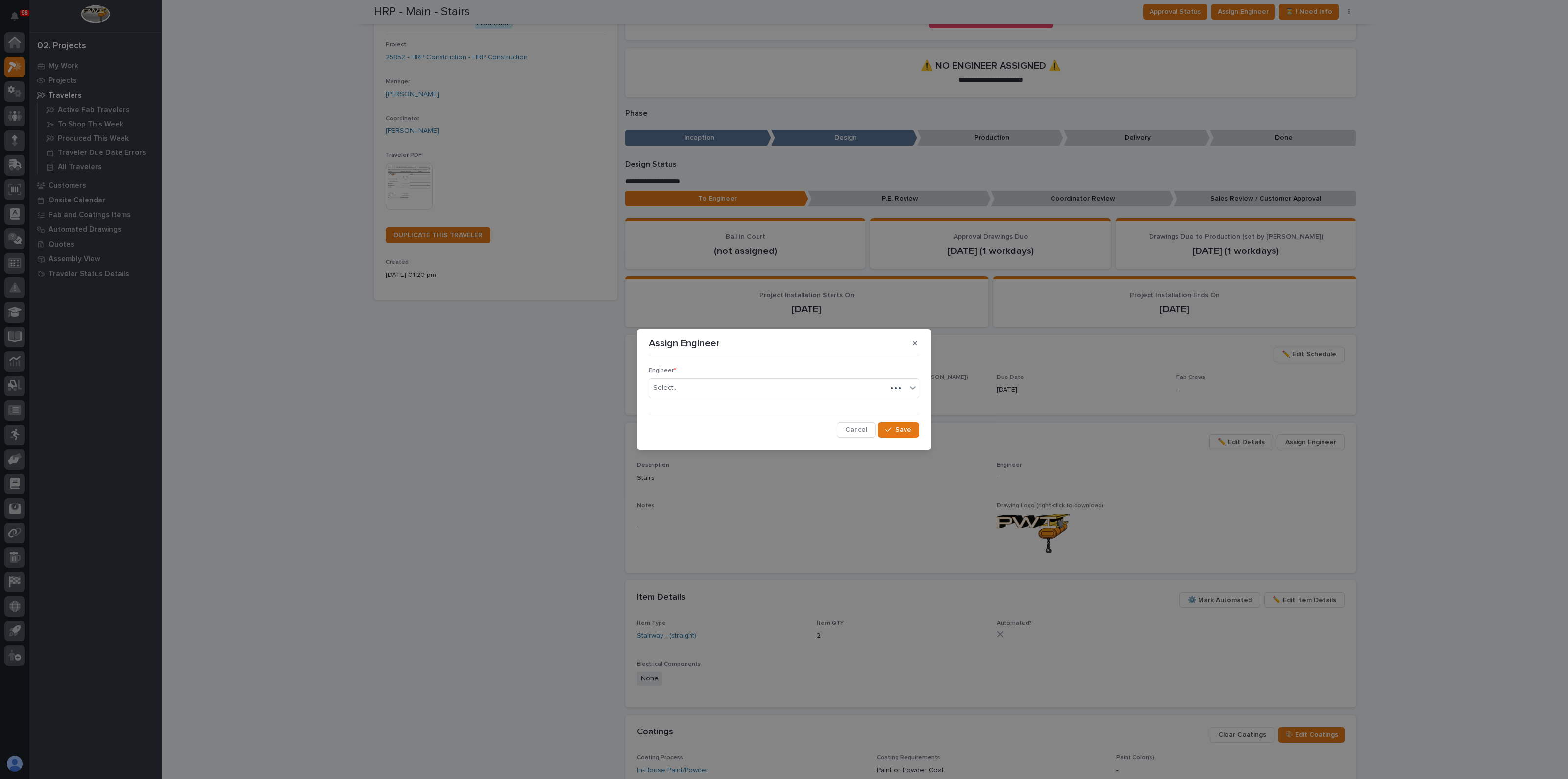
click at [743, 393] on div "Select..." at bounding box center [768, 387] width 237 height 16
type input "****"
drag, startPoint x: 742, startPoint y: 393, endPoint x: 705, endPoint y: 390, distance: 37.1
click at [705, 390] on div "Select..." at bounding box center [778, 387] width 257 height 16
type input "*"
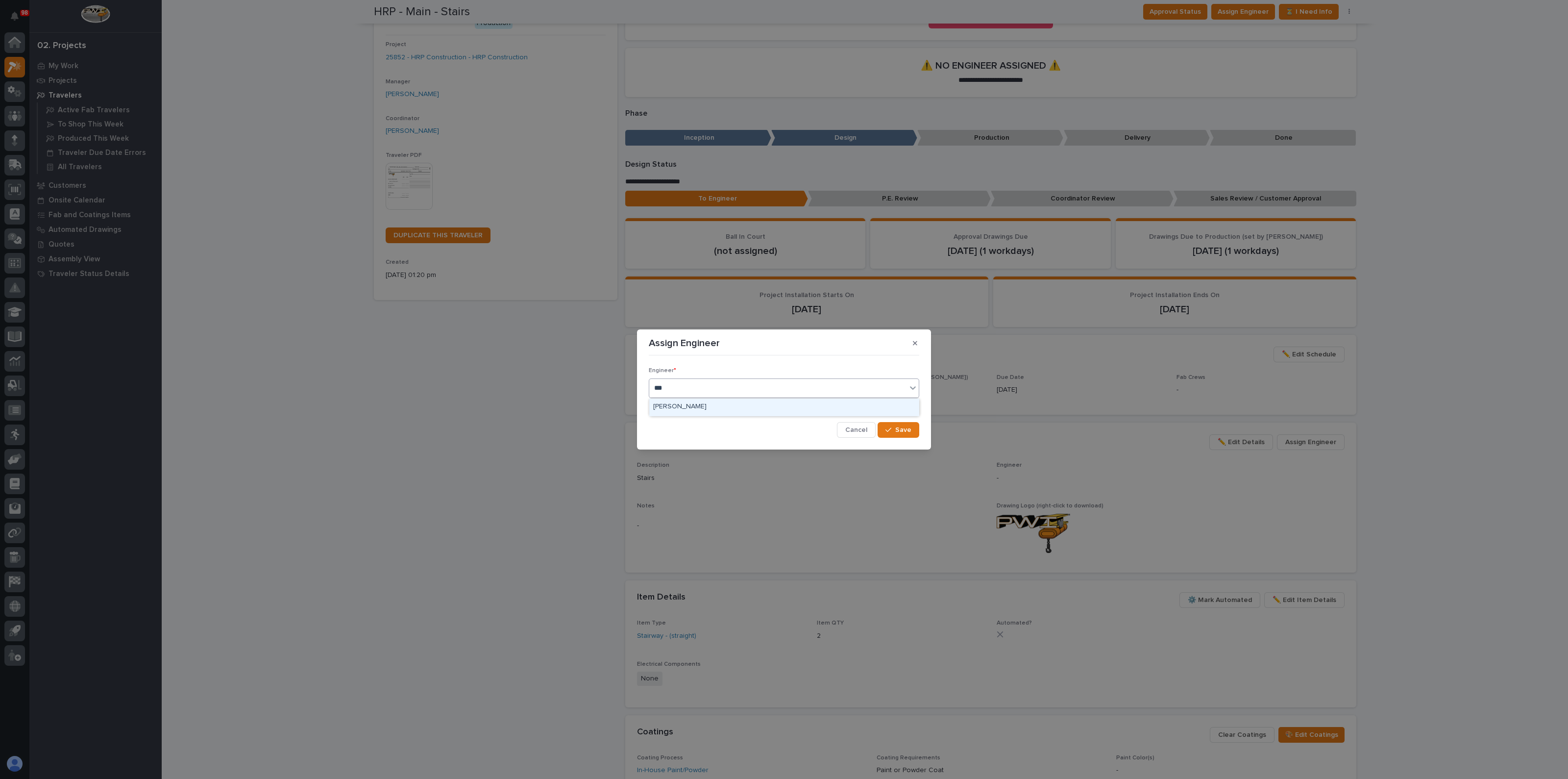
type input "****"
click at [676, 405] on div "[PERSON_NAME]" at bounding box center [784, 407] width 269 height 17
click at [906, 432] on span "Save" at bounding box center [903, 430] width 16 height 9
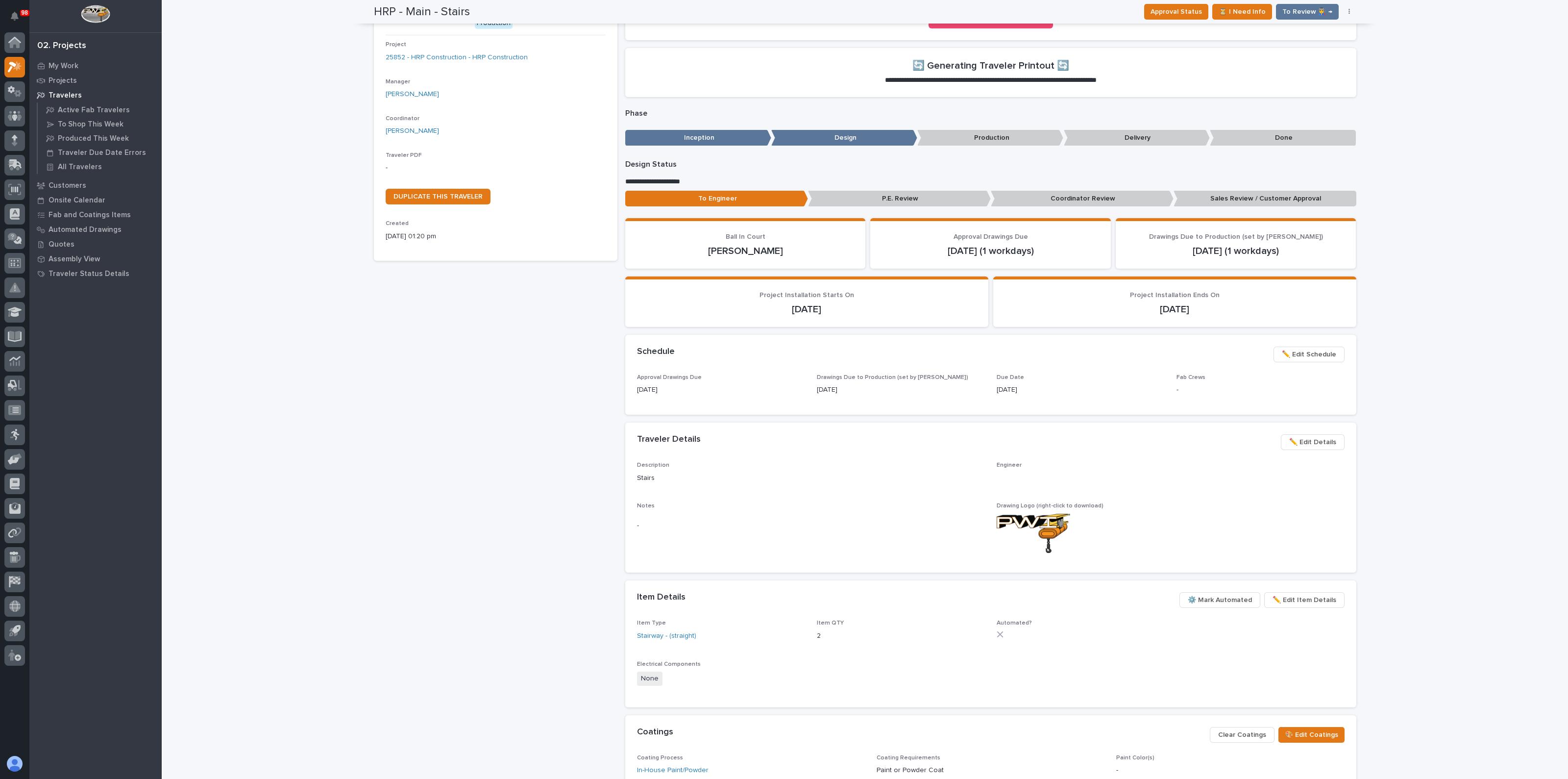
scroll to position [64, 0]
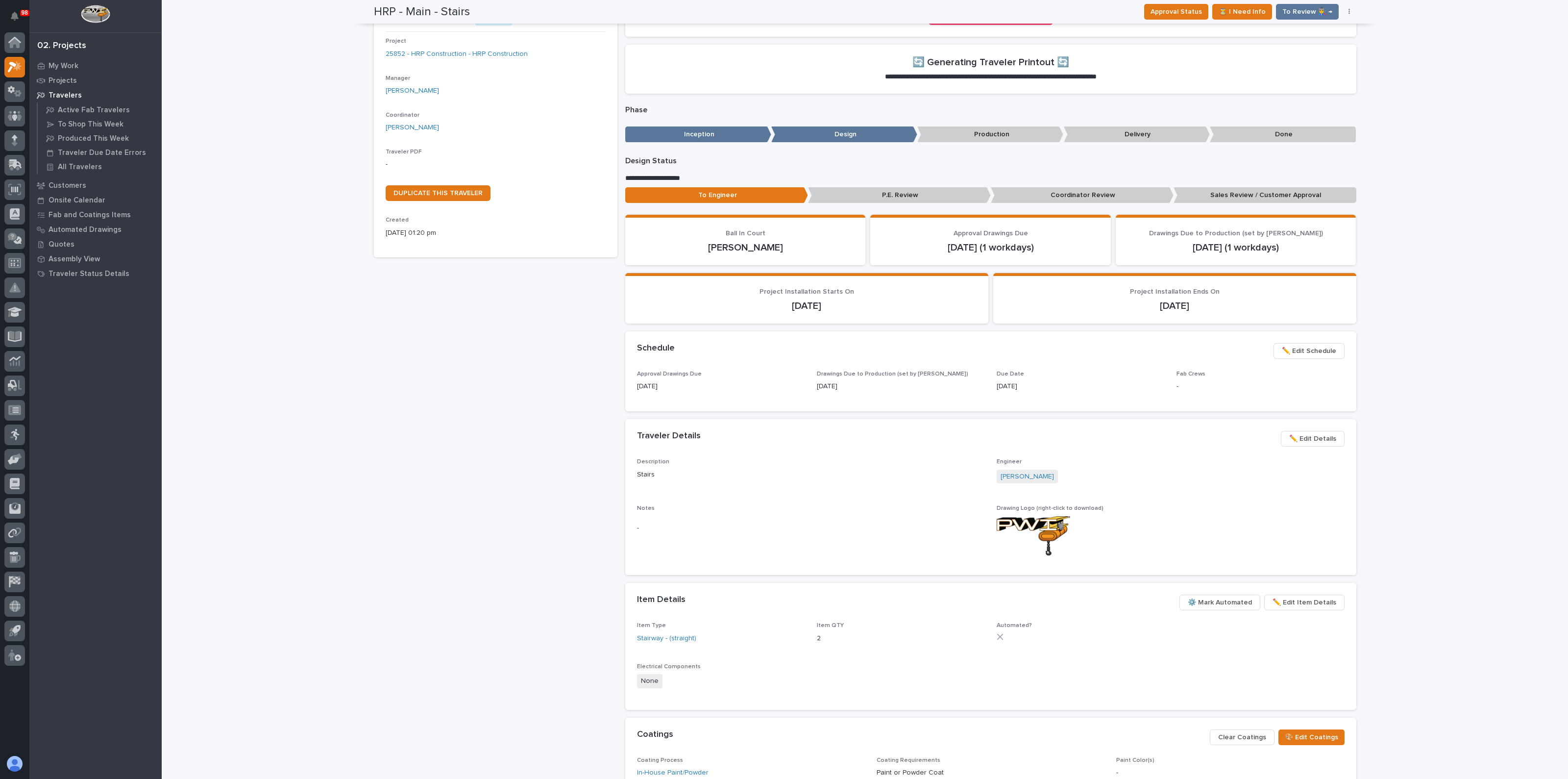
drag, startPoint x: 555, startPoint y: 454, endPoint x: 541, endPoint y: 455, distance: 14.0
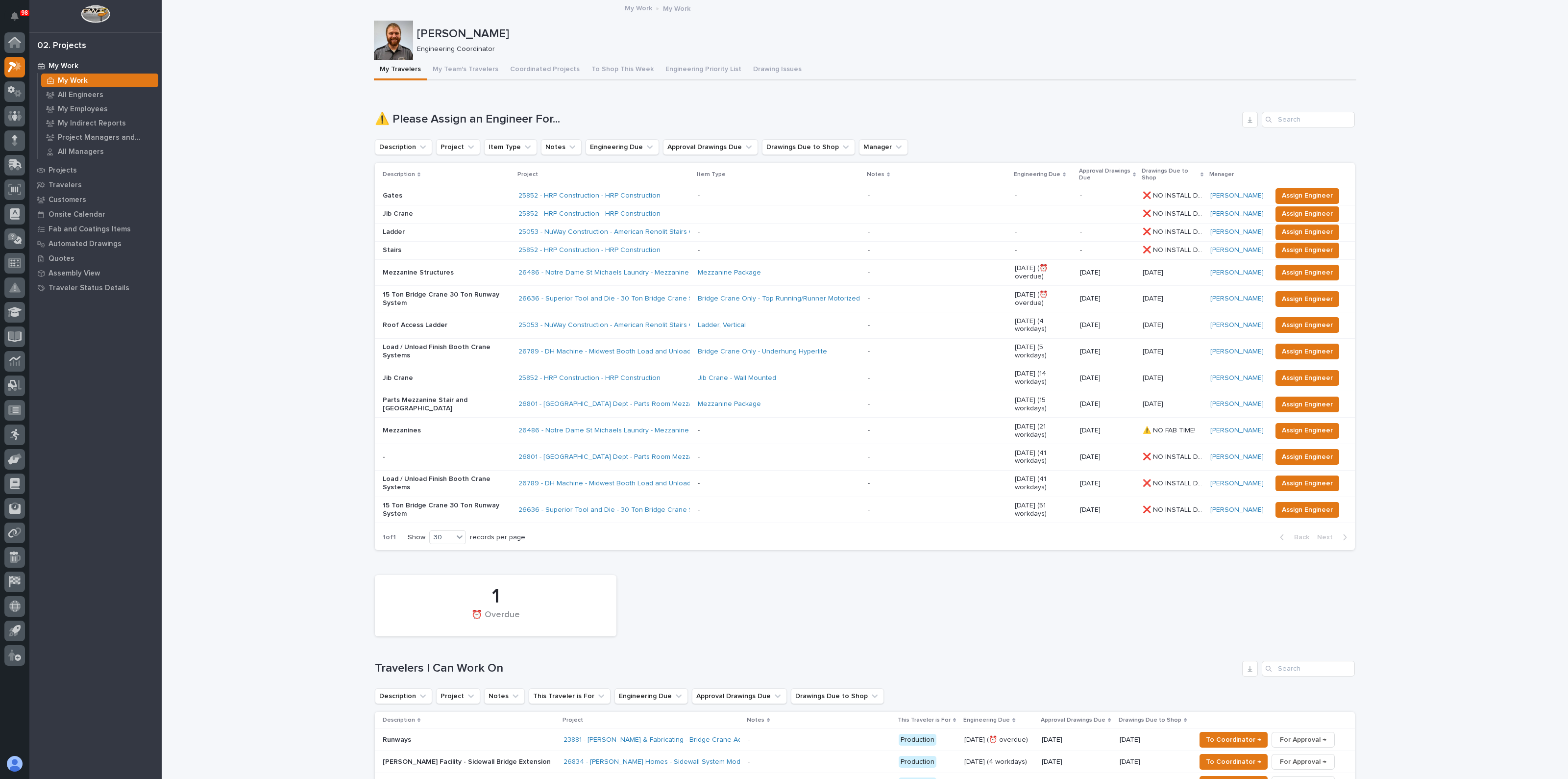
click at [437, 374] on p "Jib Crane" at bounding box center [446, 378] width 128 height 8
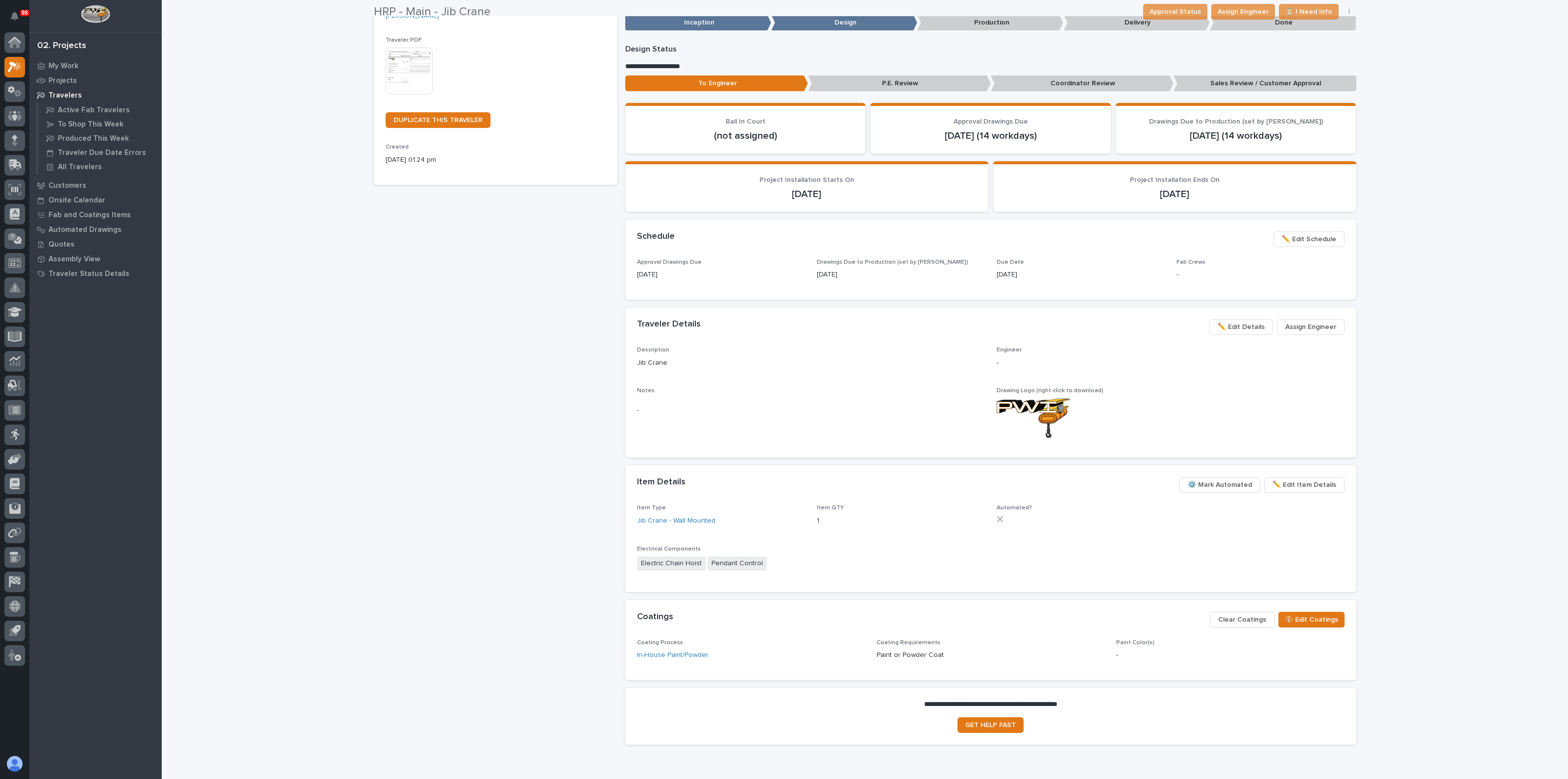
scroll to position [184, 0]
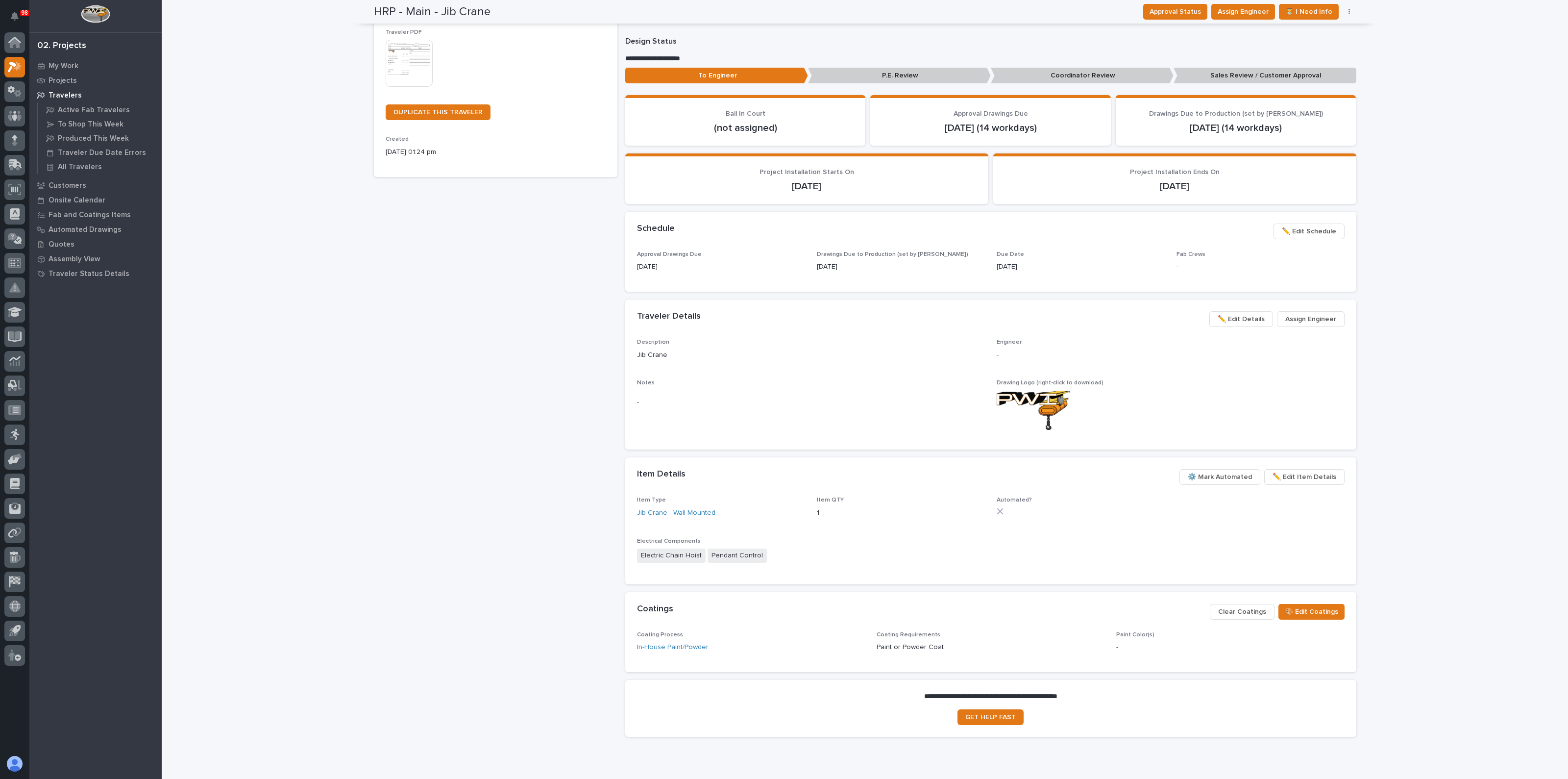
click at [1323, 315] on span "Assign Engineer" at bounding box center [1310, 319] width 51 height 12
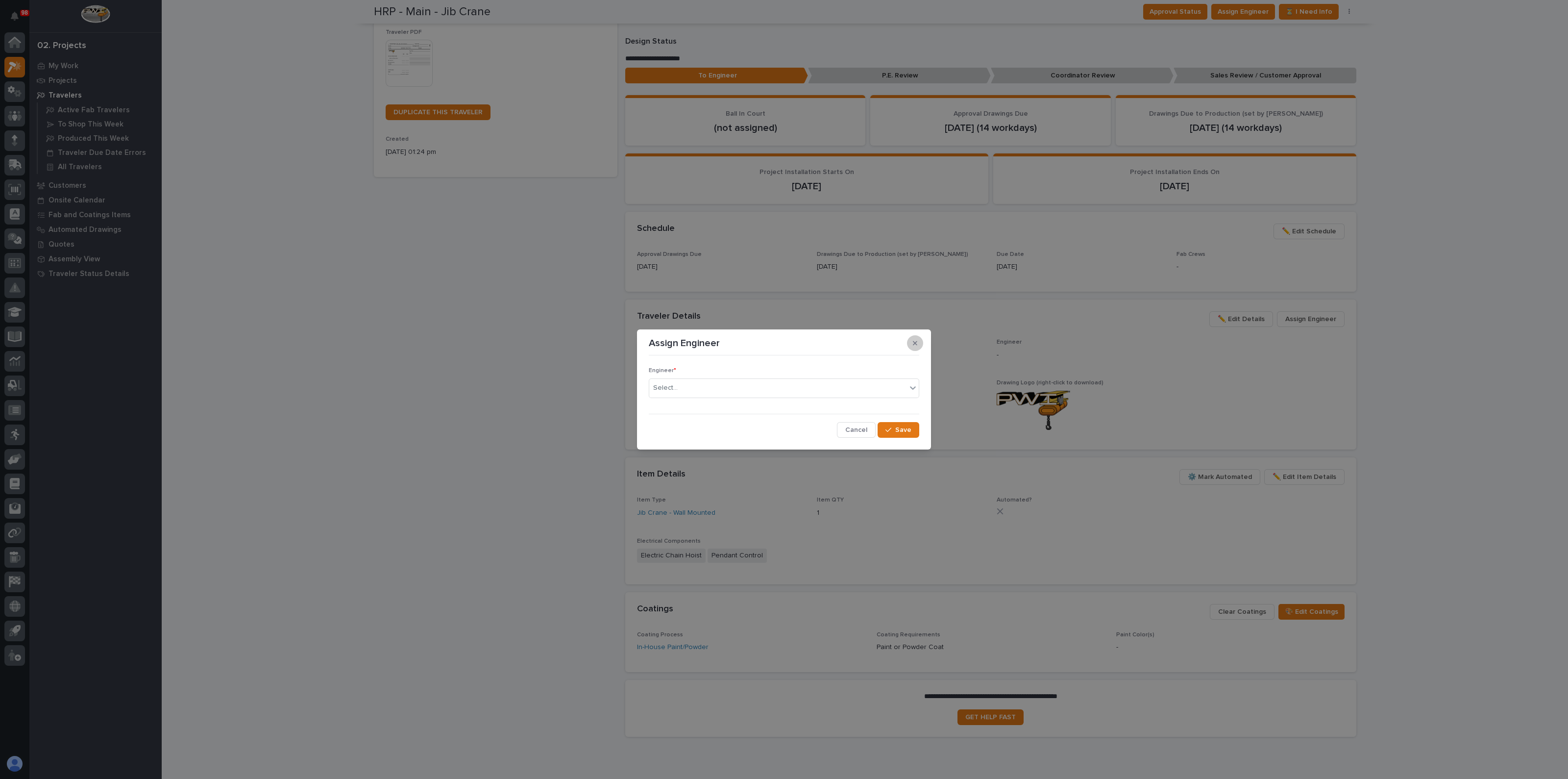
click at [922, 343] on button "button" at bounding box center [915, 343] width 16 height 16
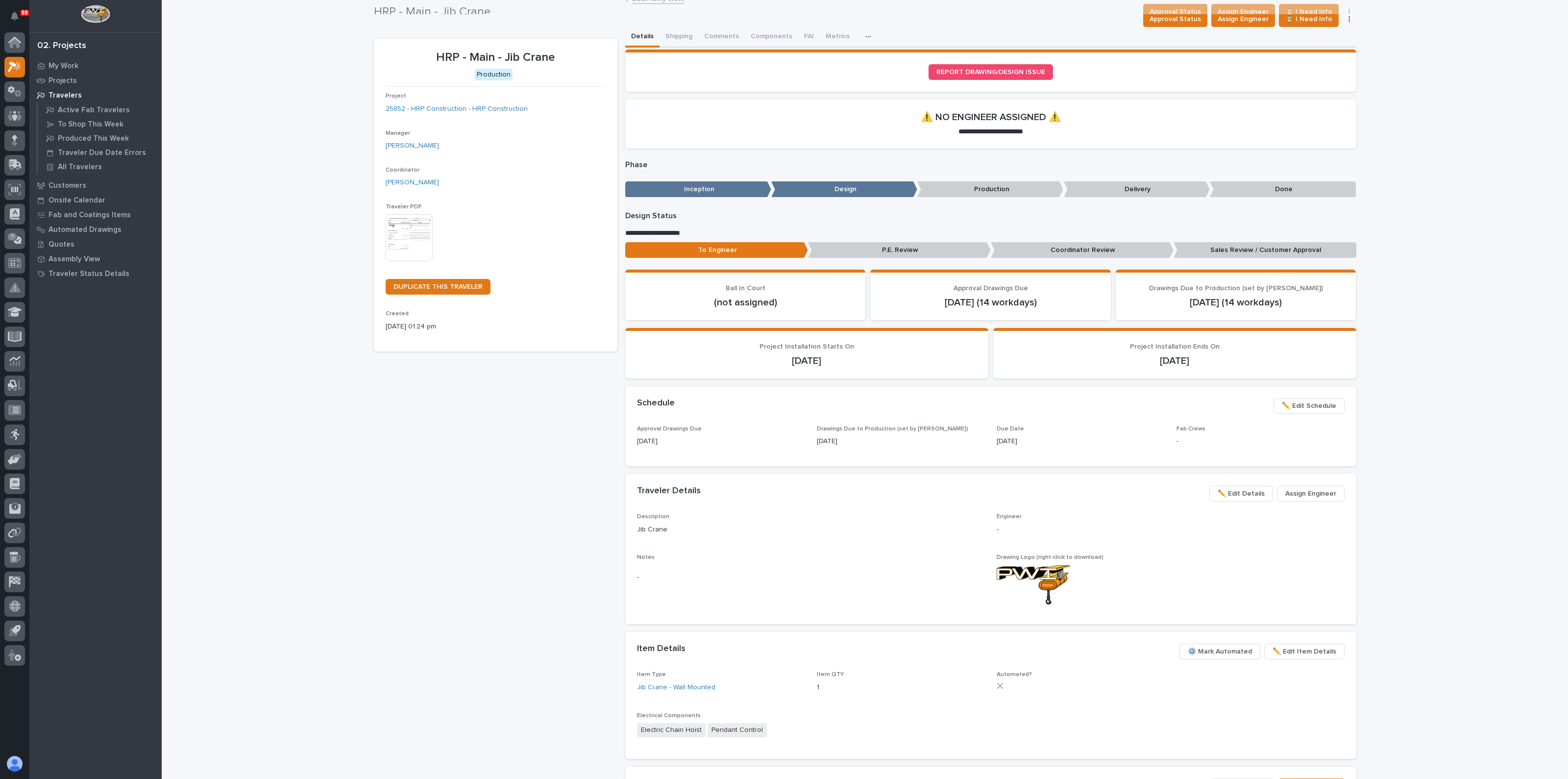
scroll to position [0, 0]
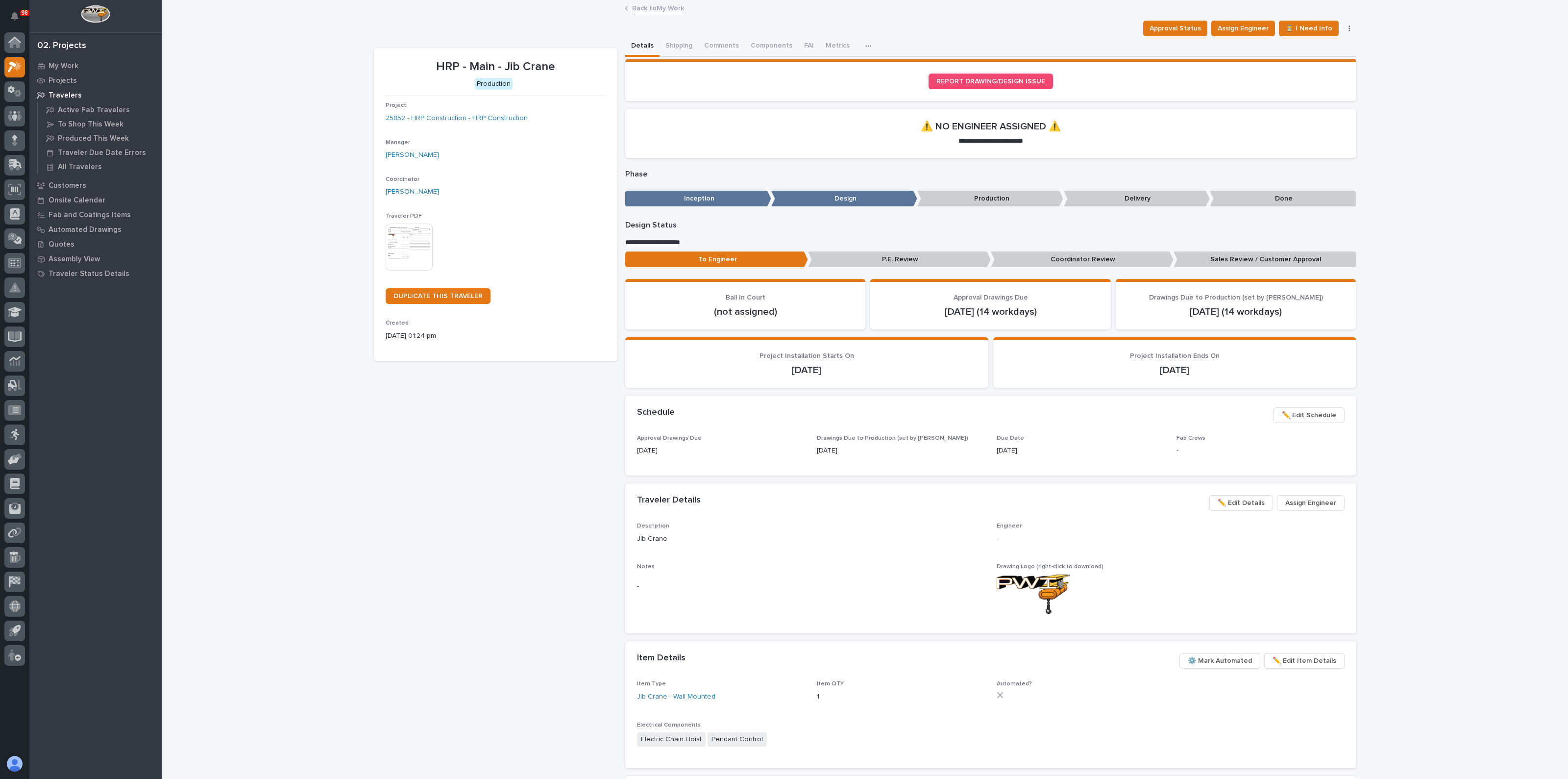
click at [1319, 504] on span "Assign Engineer" at bounding box center [1310, 503] width 51 height 12
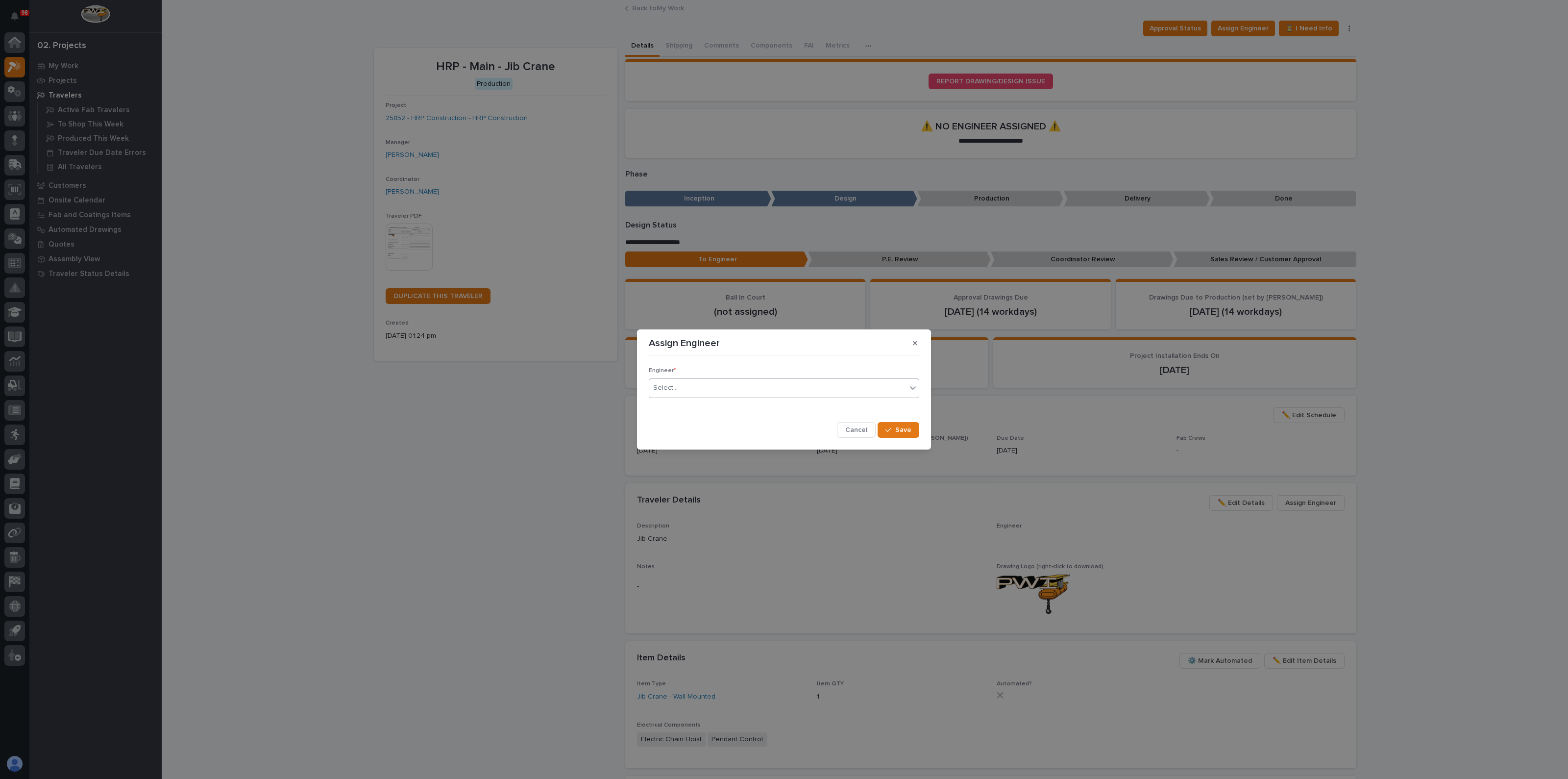
click at [720, 390] on div "Select..." at bounding box center [778, 387] width 257 height 16
type input "****"
click at [683, 401] on div "[PERSON_NAME]" at bounding box center [784, 407] width 269 height 17
click at [897, 427] on span "Save" at bounding box center [903, 430] width 16 height 9
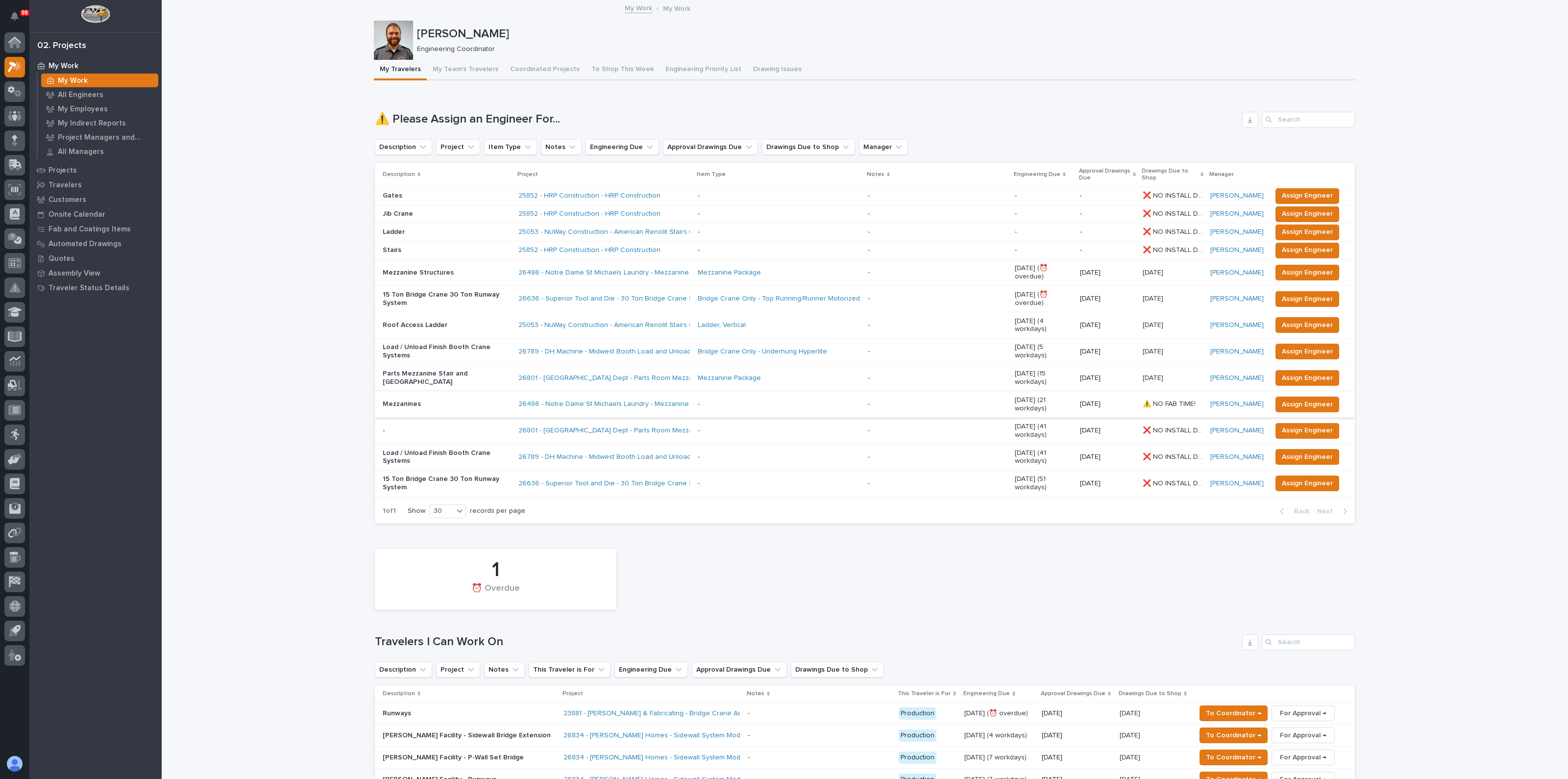
scroll to position [61, 0]
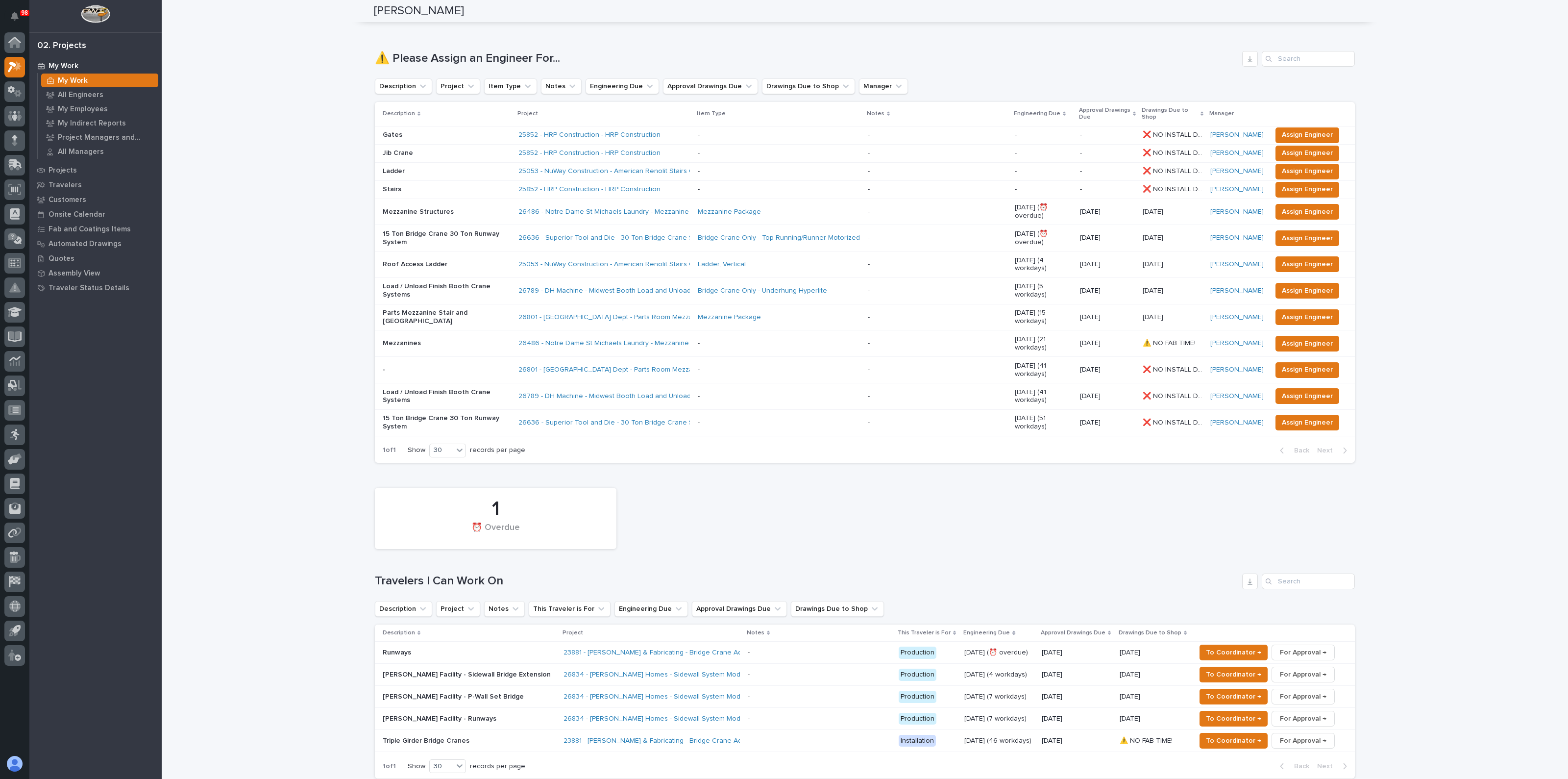
click at [480, 693] on p "[PERSON_NAME] Facility - P-Wall Set Bridge" at bounding box center [468, 697] width 172 height 8
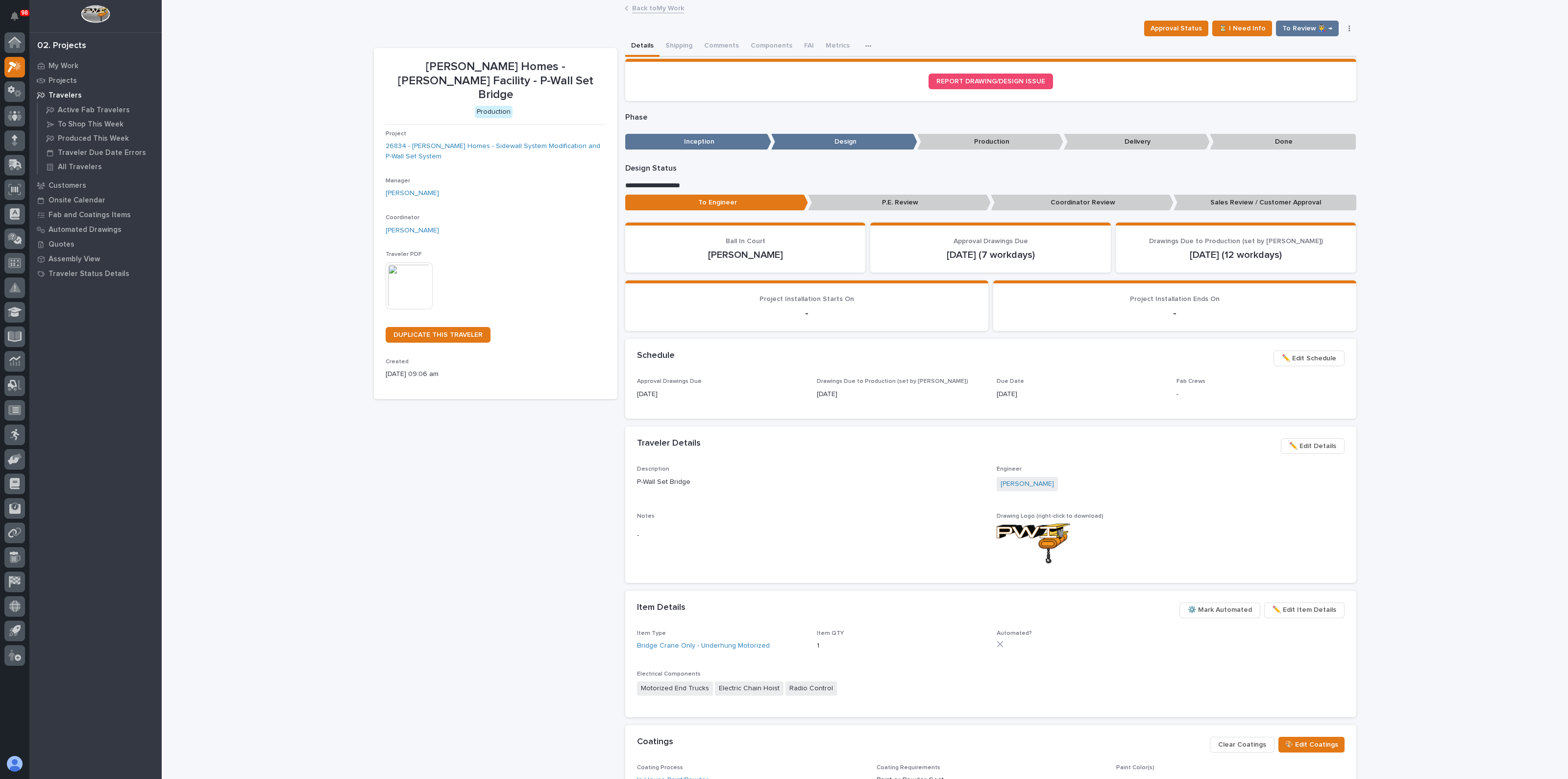
click at [1325, 442] on span "✏️ Edit Details" at bounding box center [1312, 446] width 47 height 12
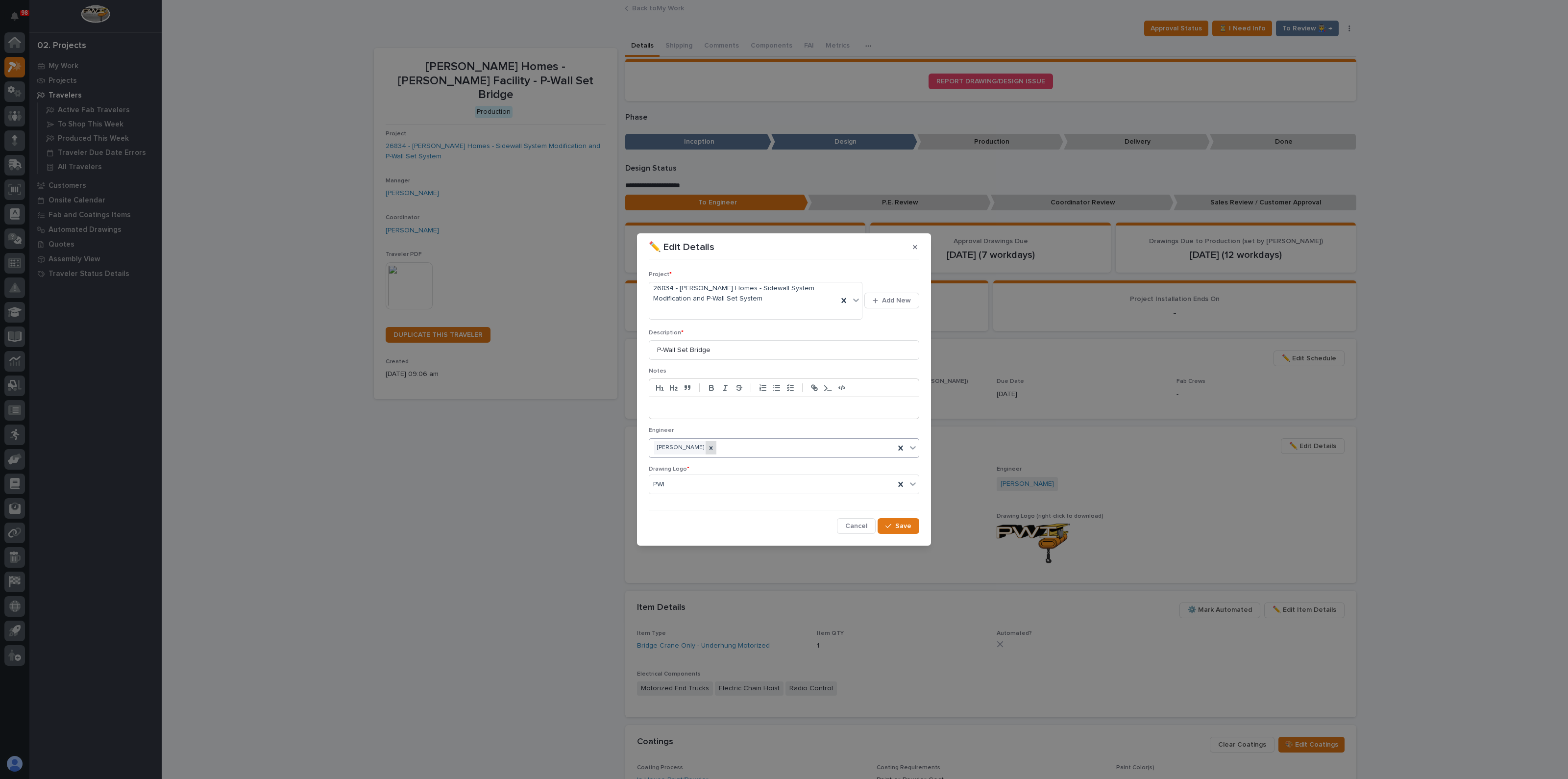
click at [708, 446] on icon at bounding box center [711, 448] width 7 height 7
type input "****"
click at [674, 469] on div "[PERSON_NAME]" at bounding box center [784, 466] width 269 height 17
click at [905, 526] on span "Save" at bounding box center [903, 526] width 16 height 9
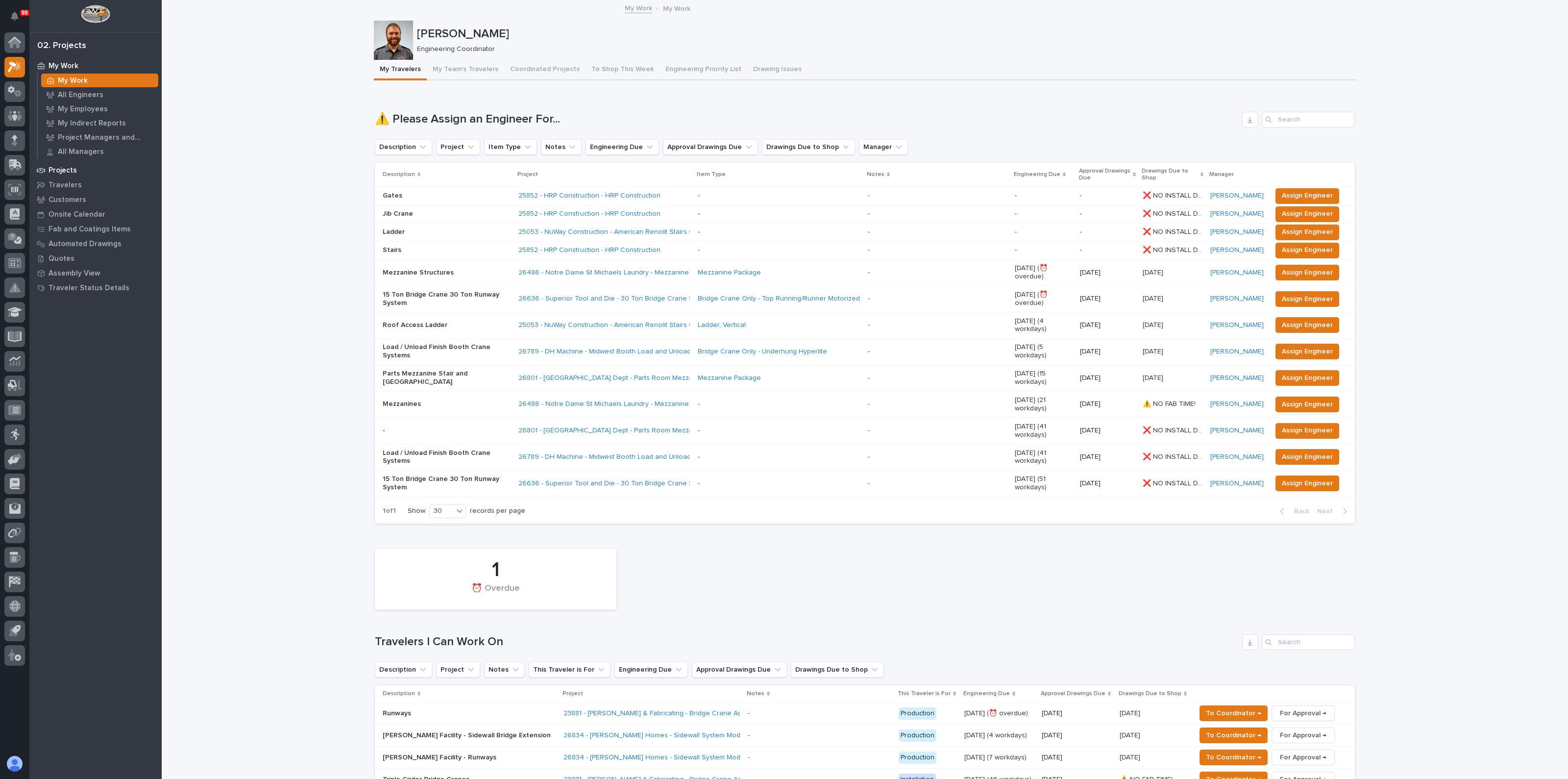
click at [69, 167] on p "Projects" at bounding box center [63, 171] width 29 height 9
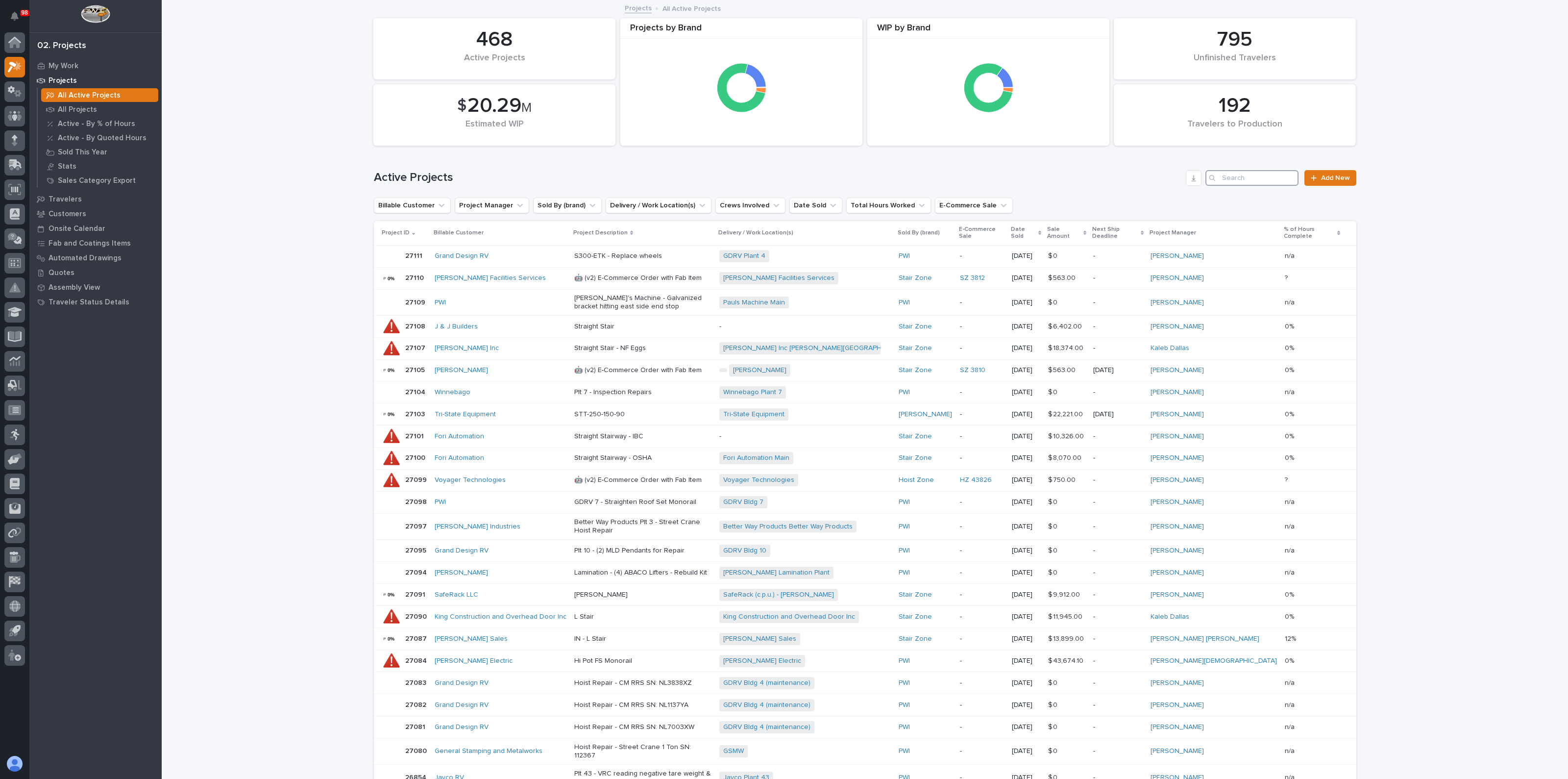
click at [1247, 182] on input "Search" at bounding box center [1252, 178] width 93 height 16
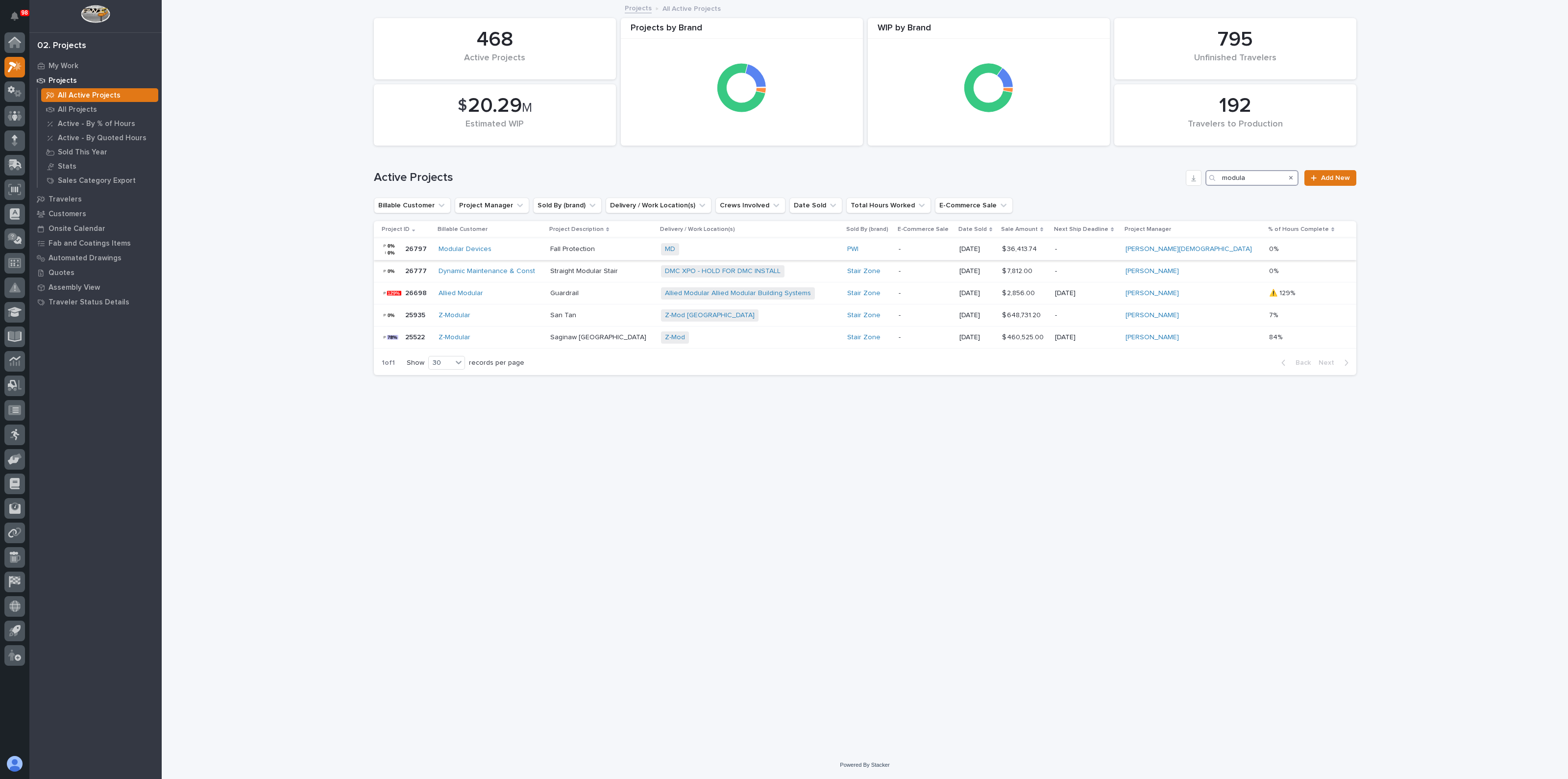
type input "modula"
click at [543, 247] on div "Modular Devices" at bounding box center [490, 249] width 104 height 8
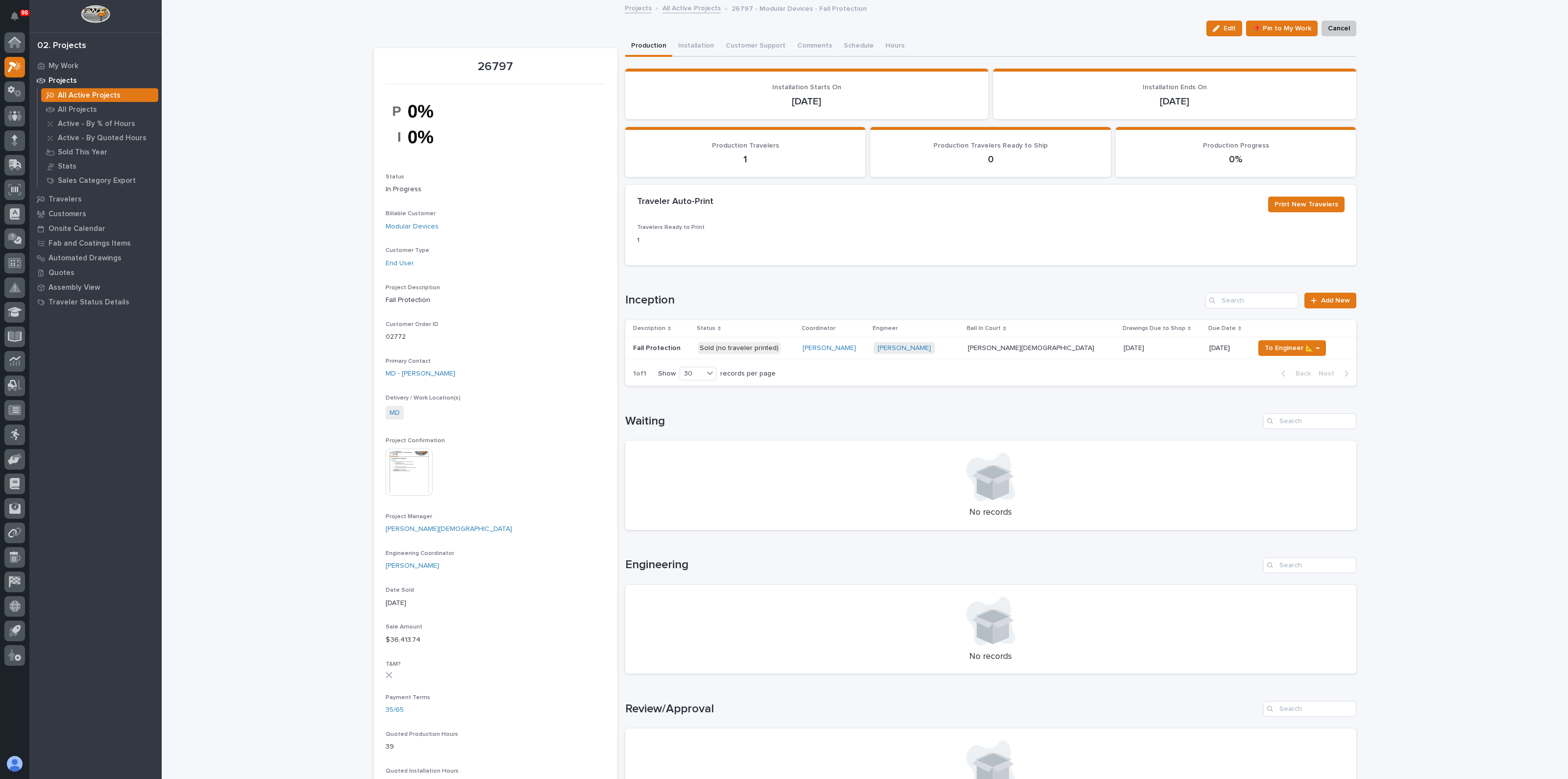
click at [652, 346] on p "Fall Protection" at bounding box center [657, 347] width 49 height 11
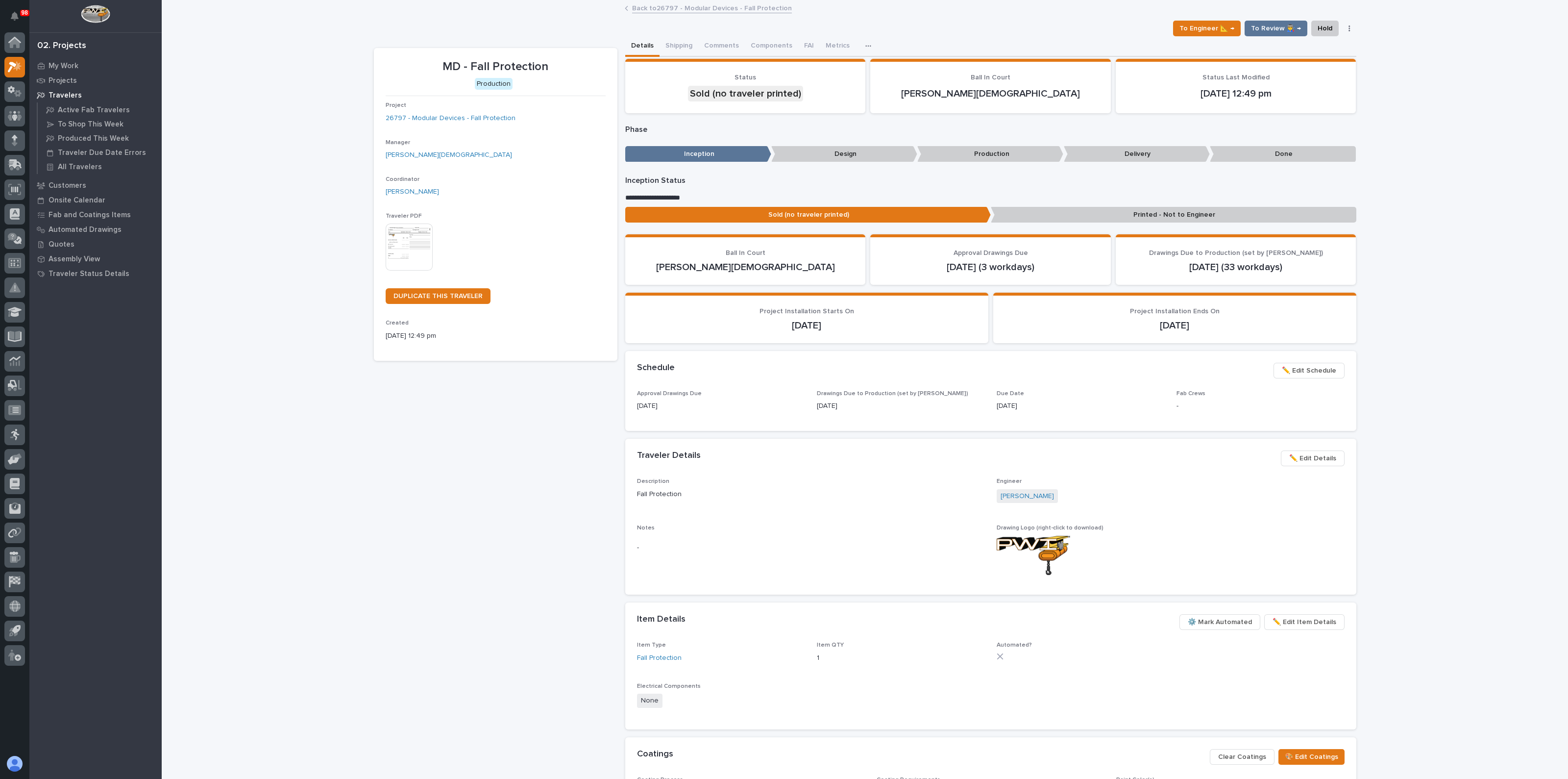
click at [419, 249] on img at bounding box center [409, 247] width 47 height 47
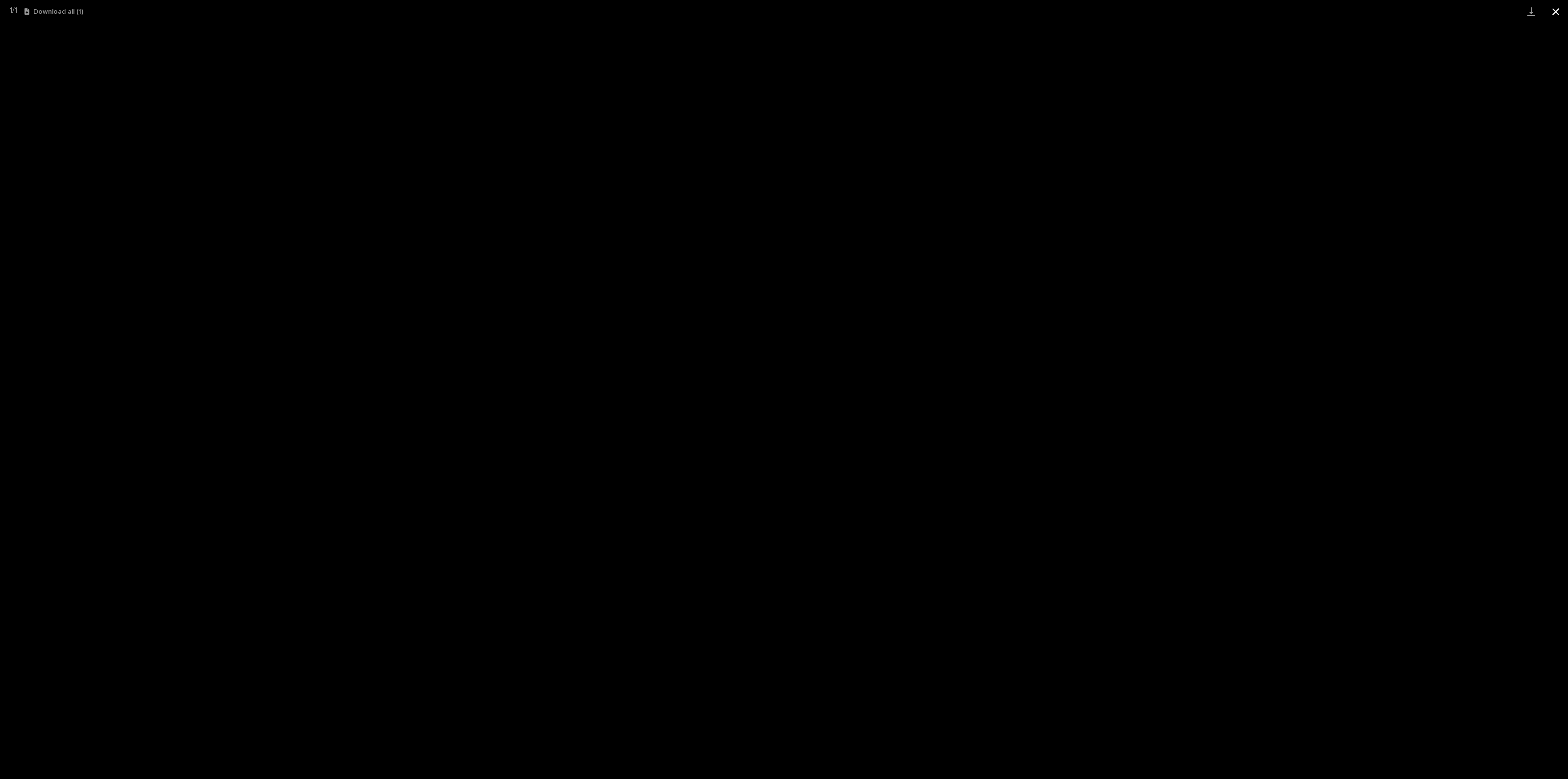
click at [1551, 14] on button "Close gallery" at bounding box center [1556, 11] width 24 height 23
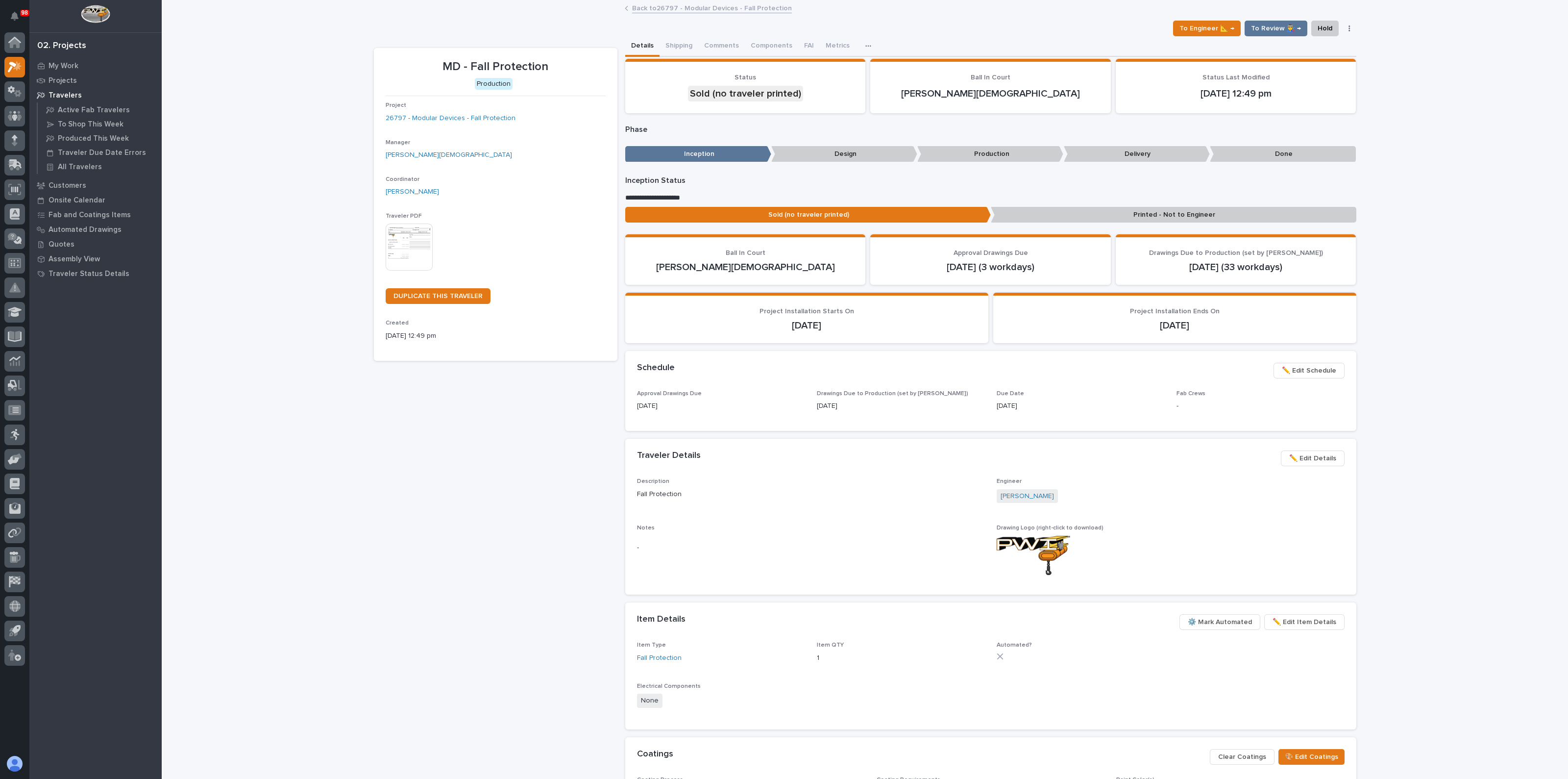
click at [380, 512] on div "MD - Fall Protection Production Project 26797 - Modular Devices - Fall Protecti…" at bounding box center [496, 469] width 243 height 842
click at [444, 557] on div "MD - Fall Protection Production Project 26797 - Modular Devices - Fall Protecti…" at bounding box center [496, 469] width 243 height 842
click at [64, 65] on p "My Work" at bounding box center [64, 67] width 30 height 9
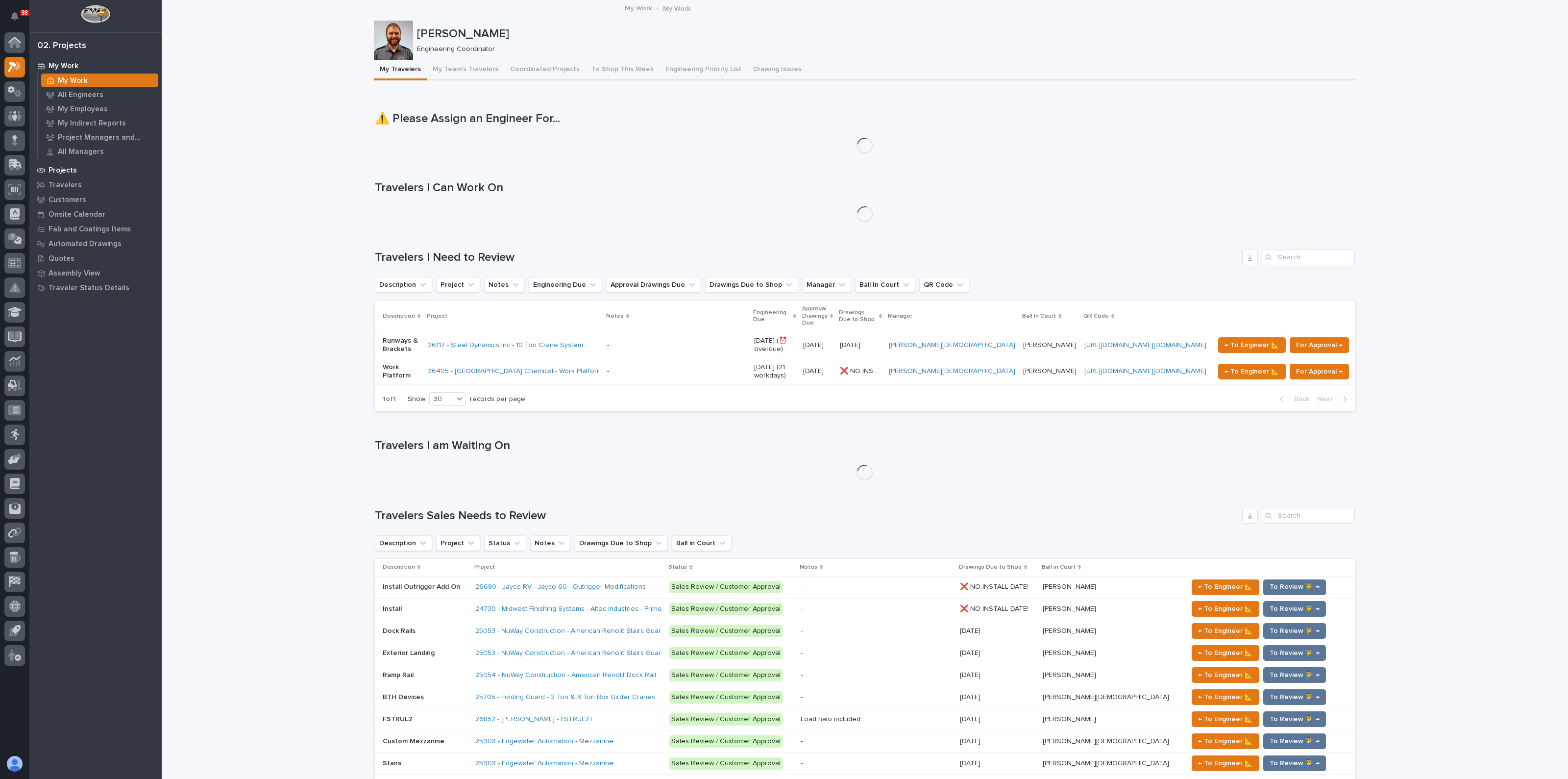
click at [64, 168] on p "Projects" at bounding box center [63, 171] width 29 height 9
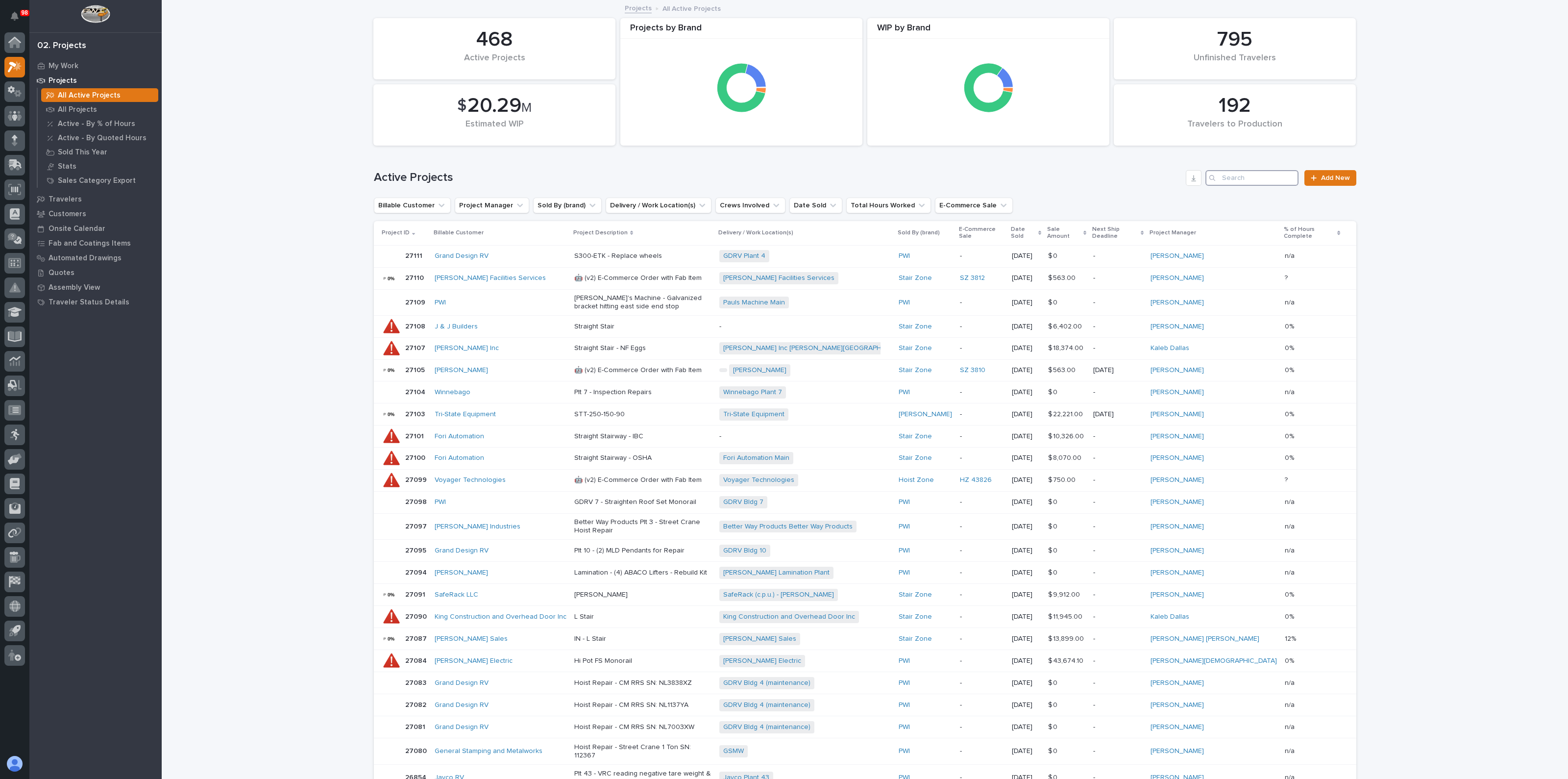
click at [1244, 172] on input "Search" at bounding box center [1252, 178] width 93 height 16
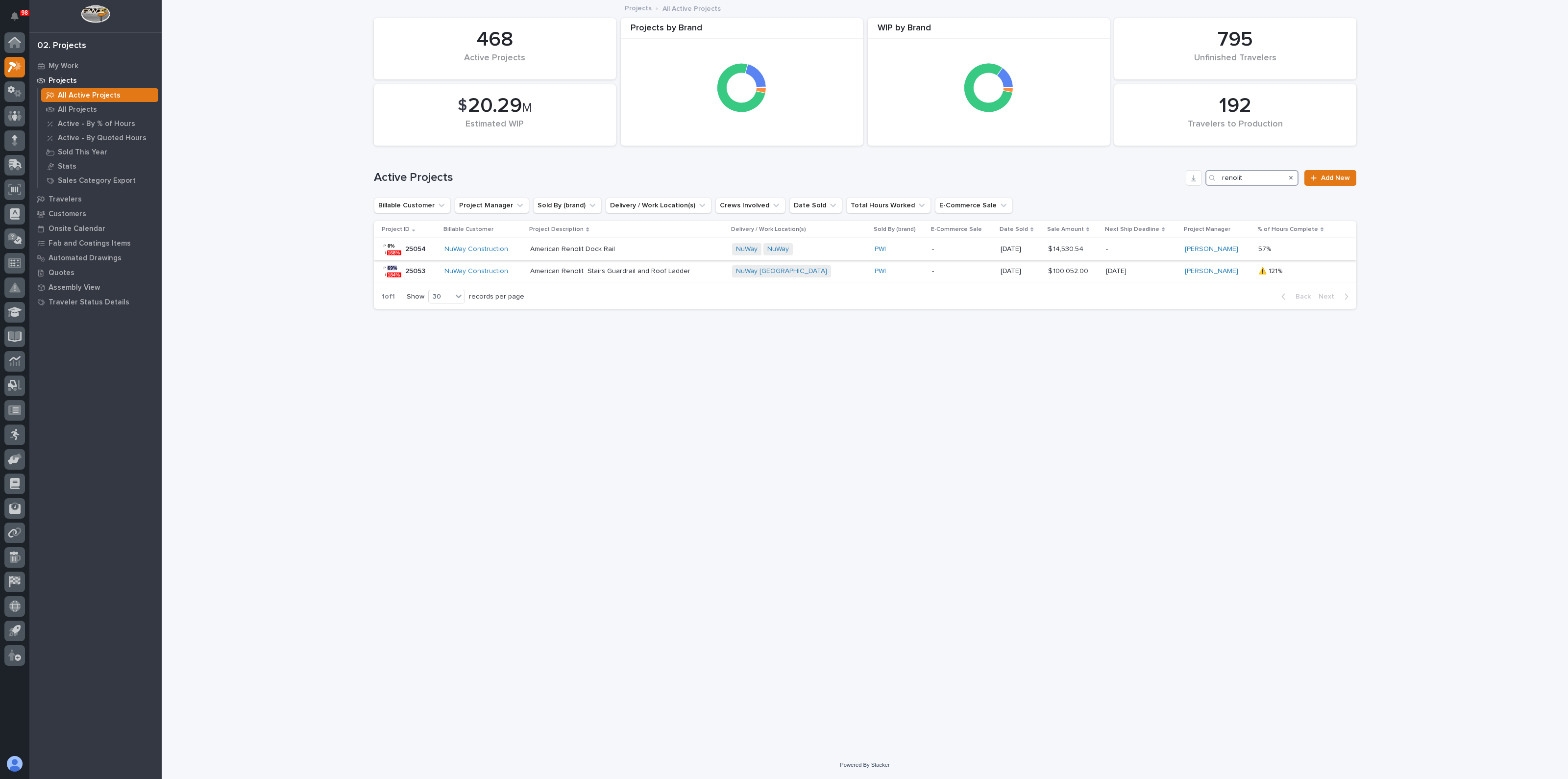
type input "renolit"
click at [609, 249] on p "American Renolit Dock Rail" at bounding box center [615, 249] width 172 height 8
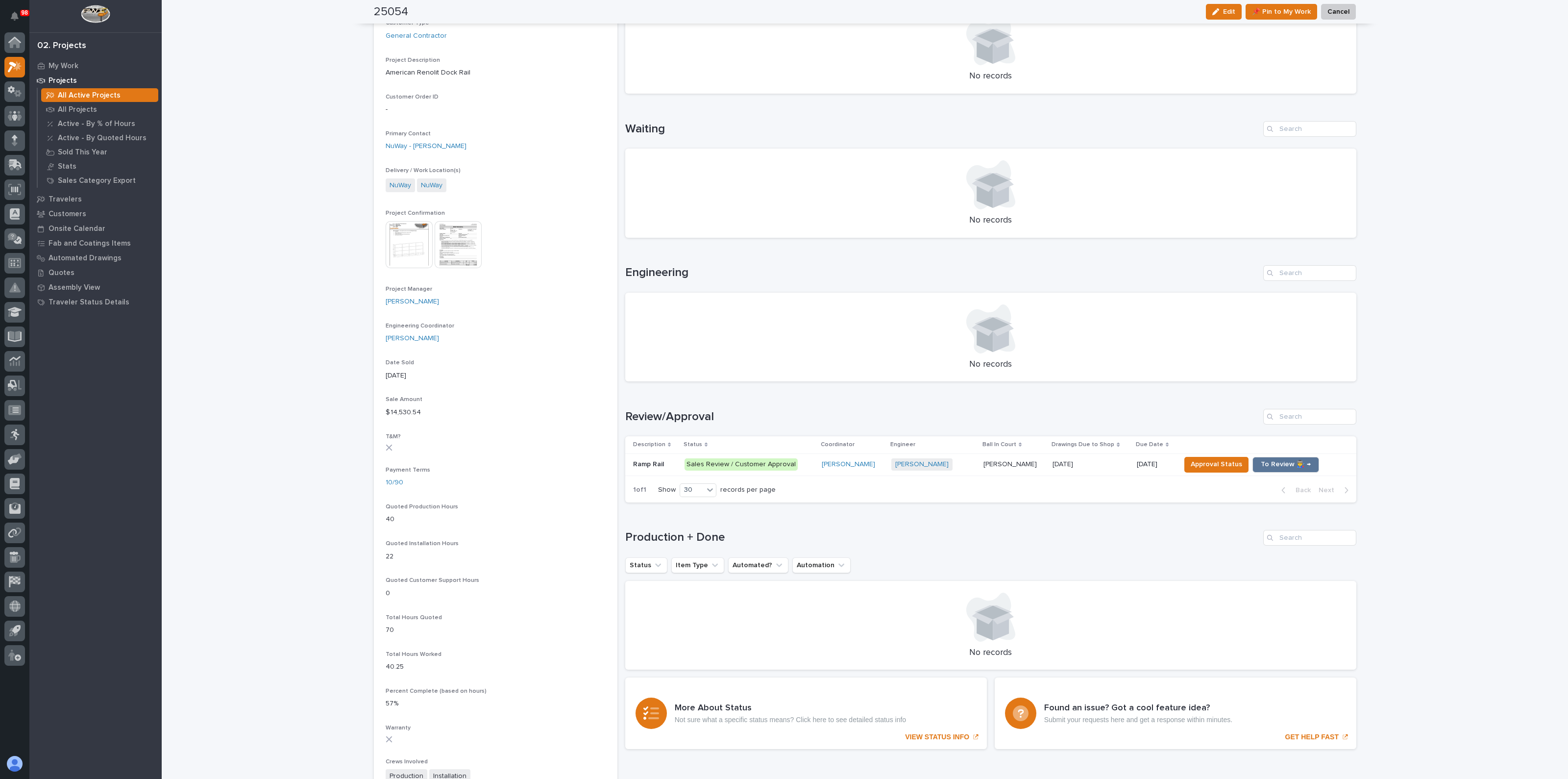
scroll to position [244, 0]
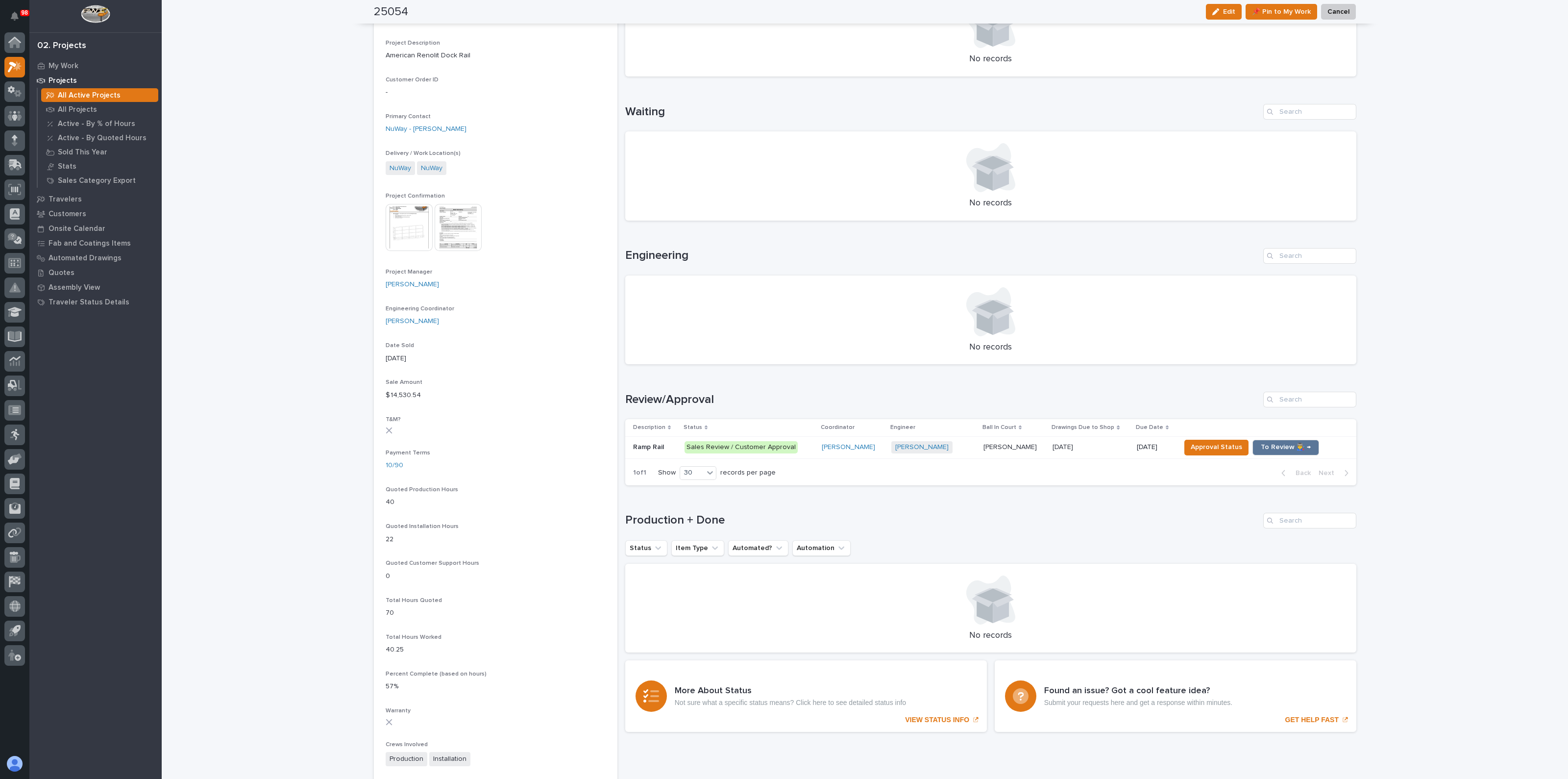
click at [439, 221] on img at bounding box center [458, 228] width 47 height 47
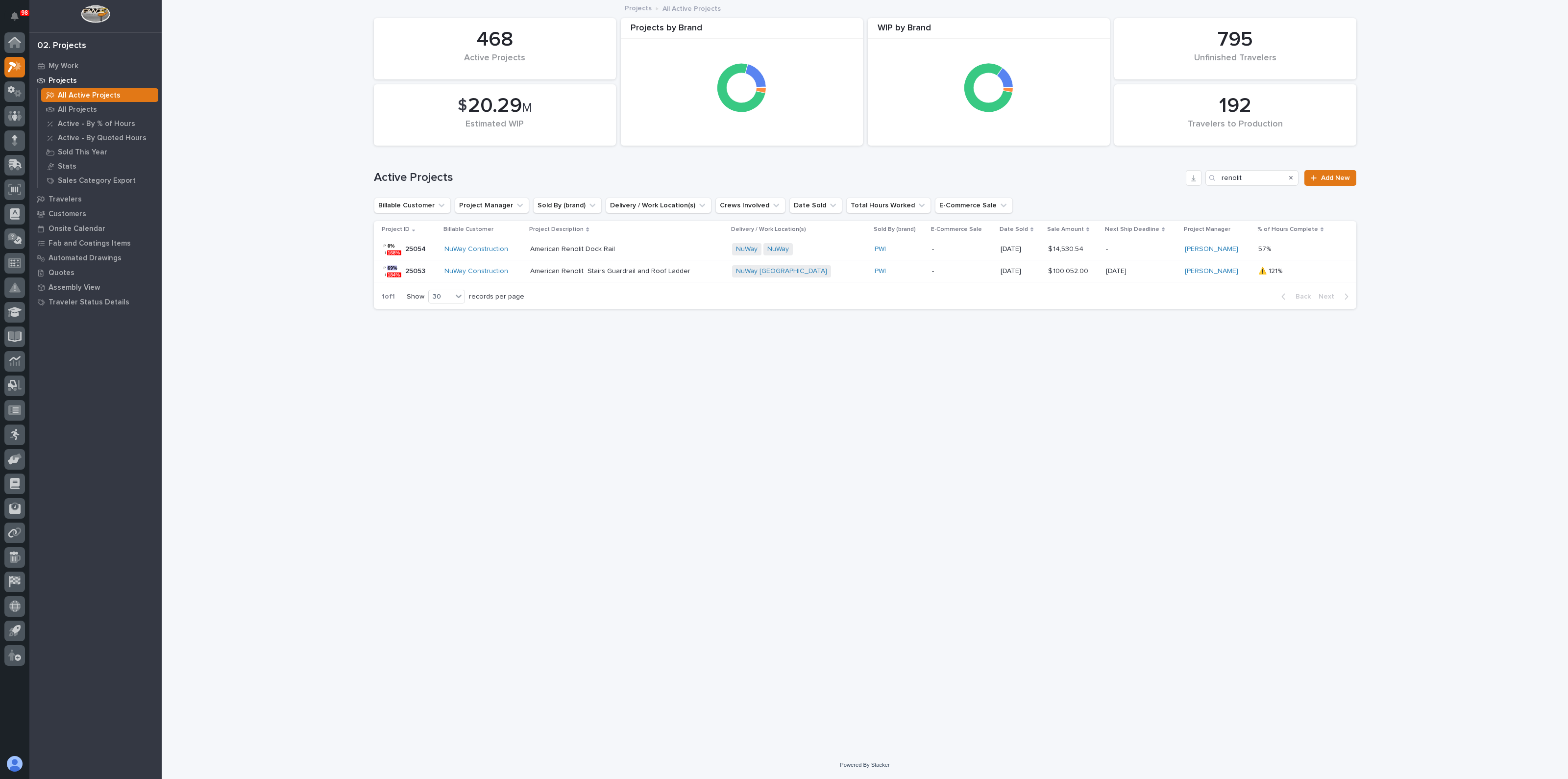
click at [575, 273] on p "American Renolit Stairs Guardrail and Roof Ladder" at bounding box center [615, 271] width 172 height 8
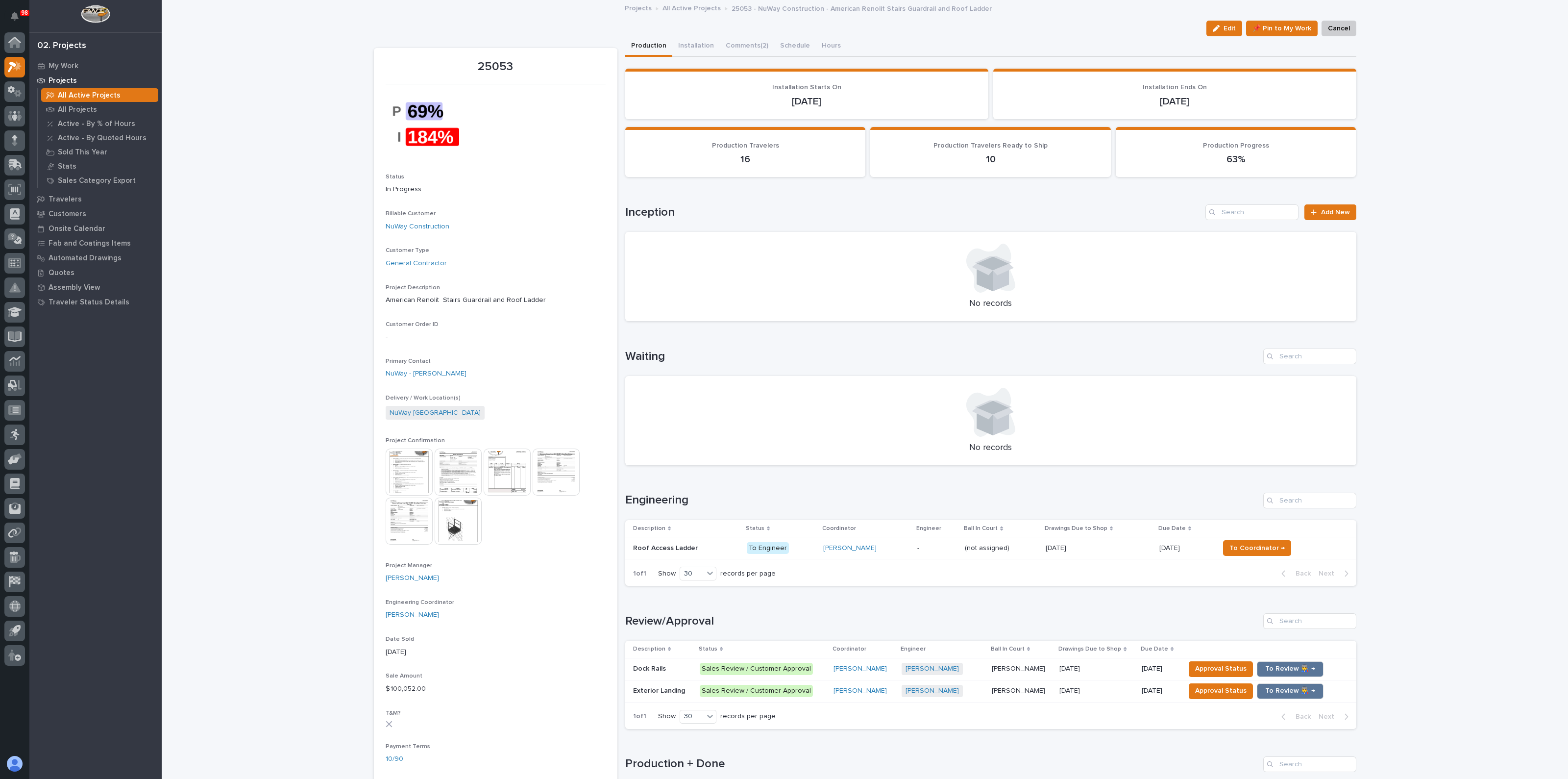
click at [497, 467] on img at bounding box center [507, 472] width 47 height 47
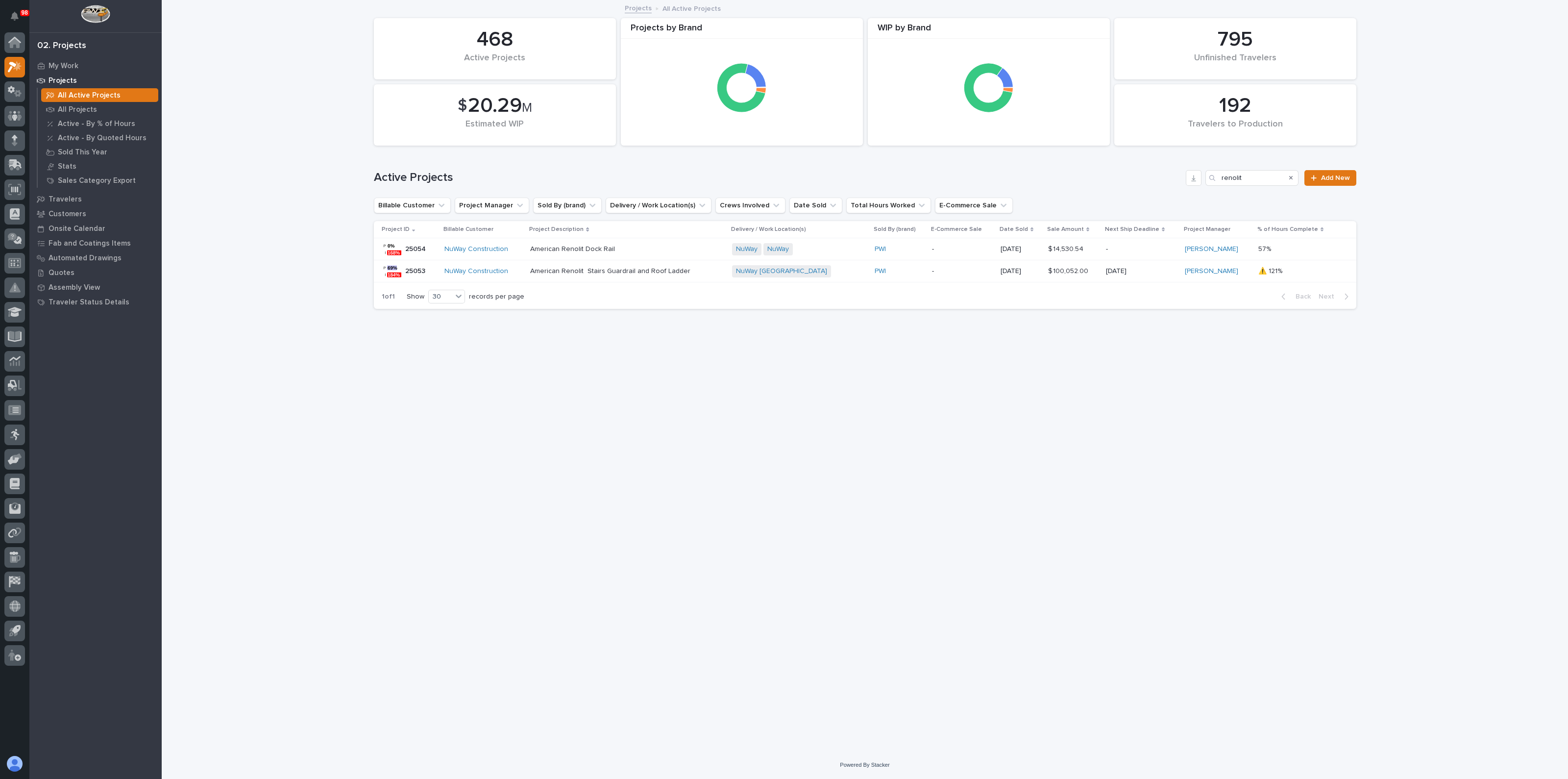
click at [541, 271] on p "American Renolit Stairs Guardrail and Roof Ladder" at bounding box center [615, 271] width 172 height 8
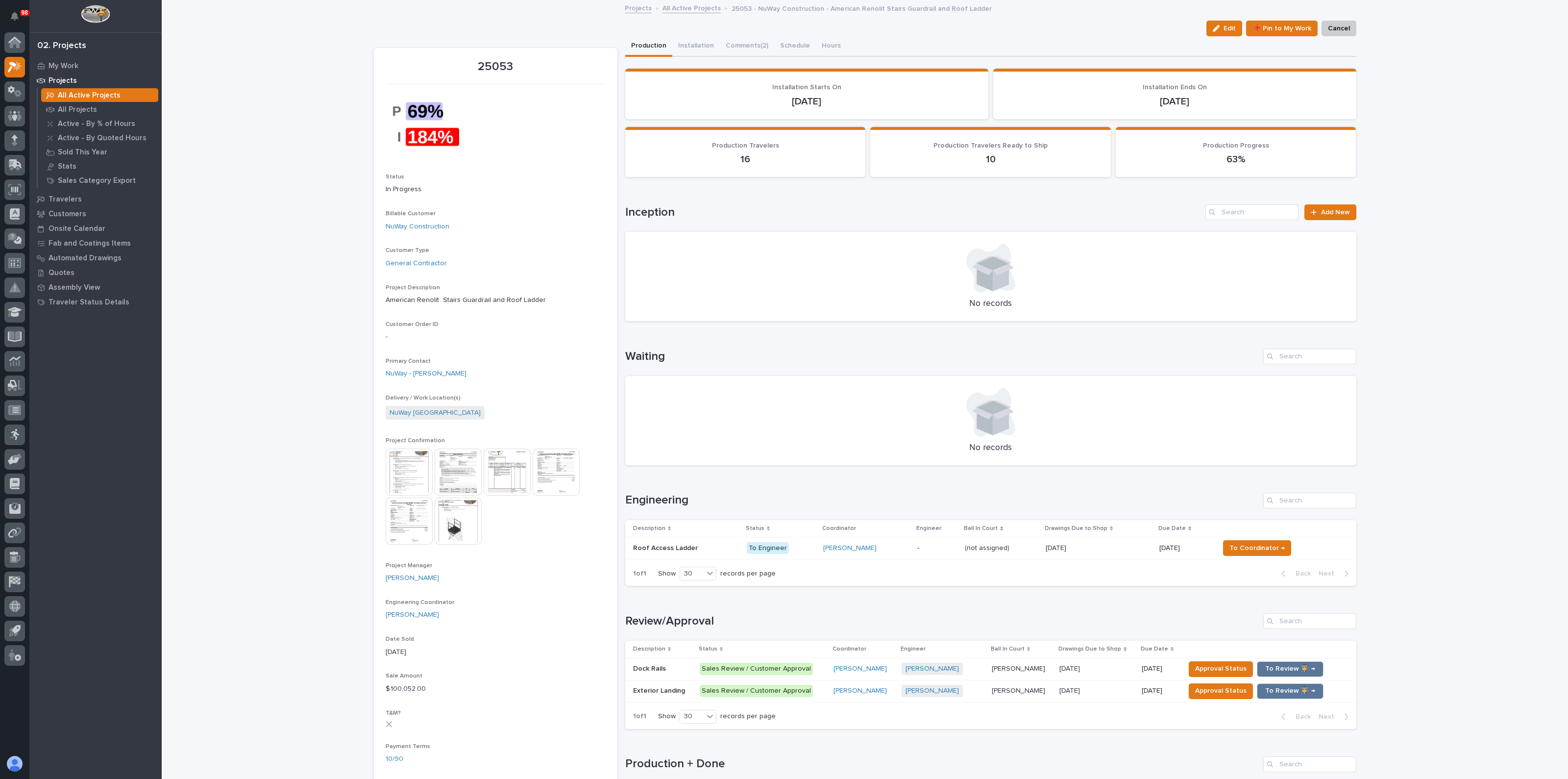
click at [538, 458] on img at bounding box center [556, 472] width 47 height 47
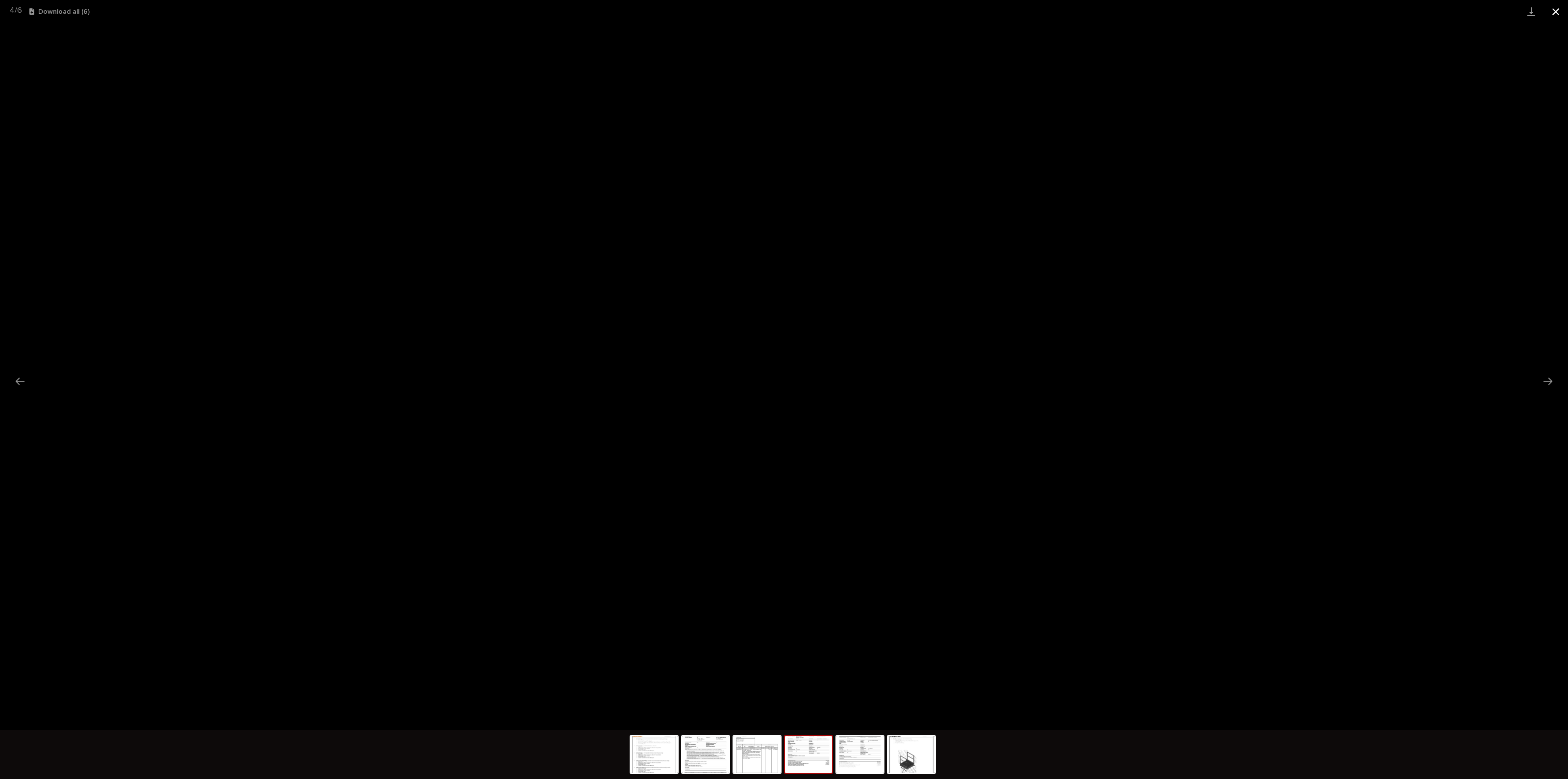
drag, startPoint x: 1561, startPoint y: 14, endPoint x: 1558, endPoint y: 17, distance: 4.2
click at [1560, 14] on button "Close gallery" at bounding box center [1556, 11] width 24 height 23
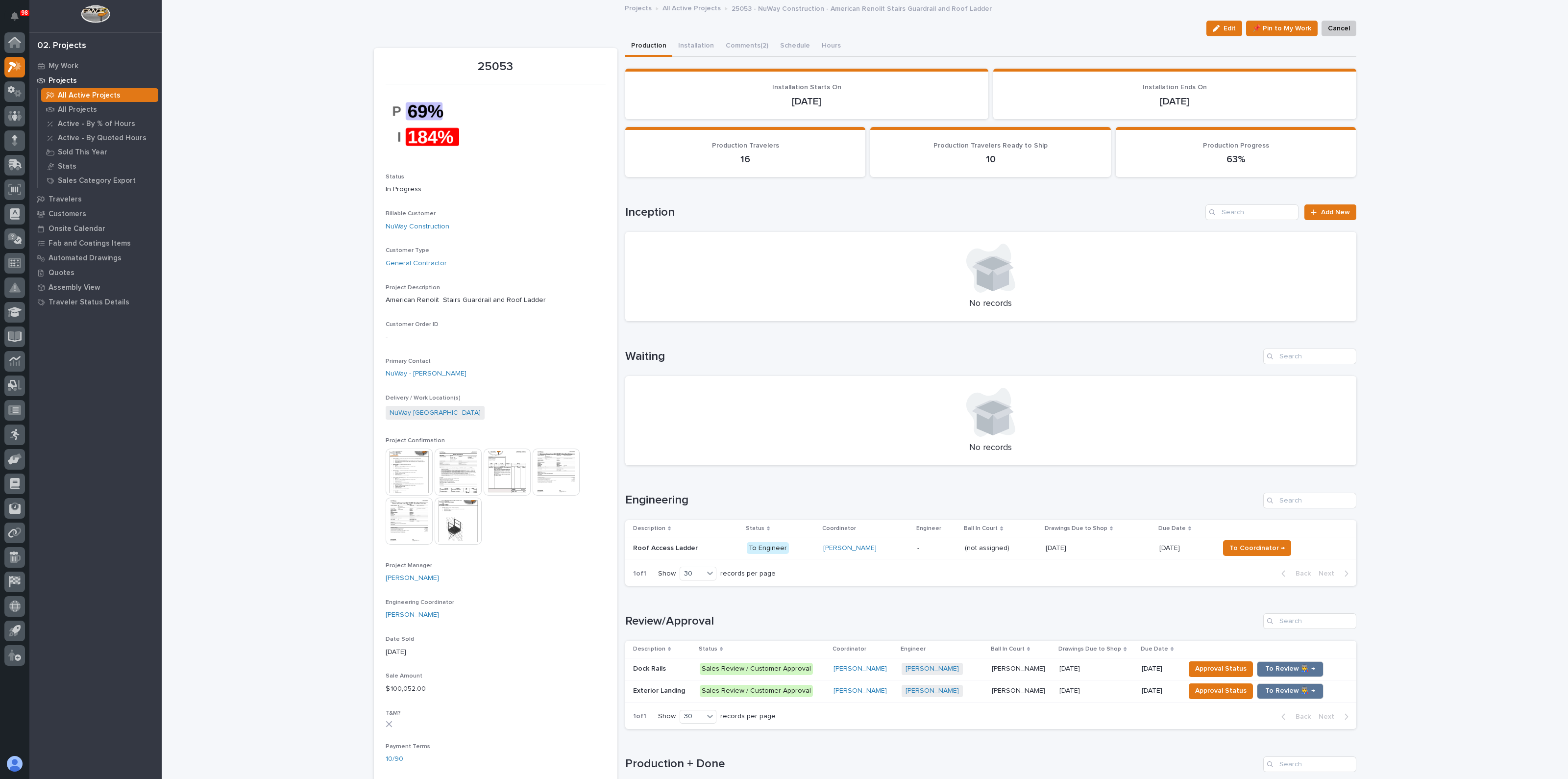
click at [652, 668] on p "Dock Rails" at bounding box center [650, 668] width 35 height 11
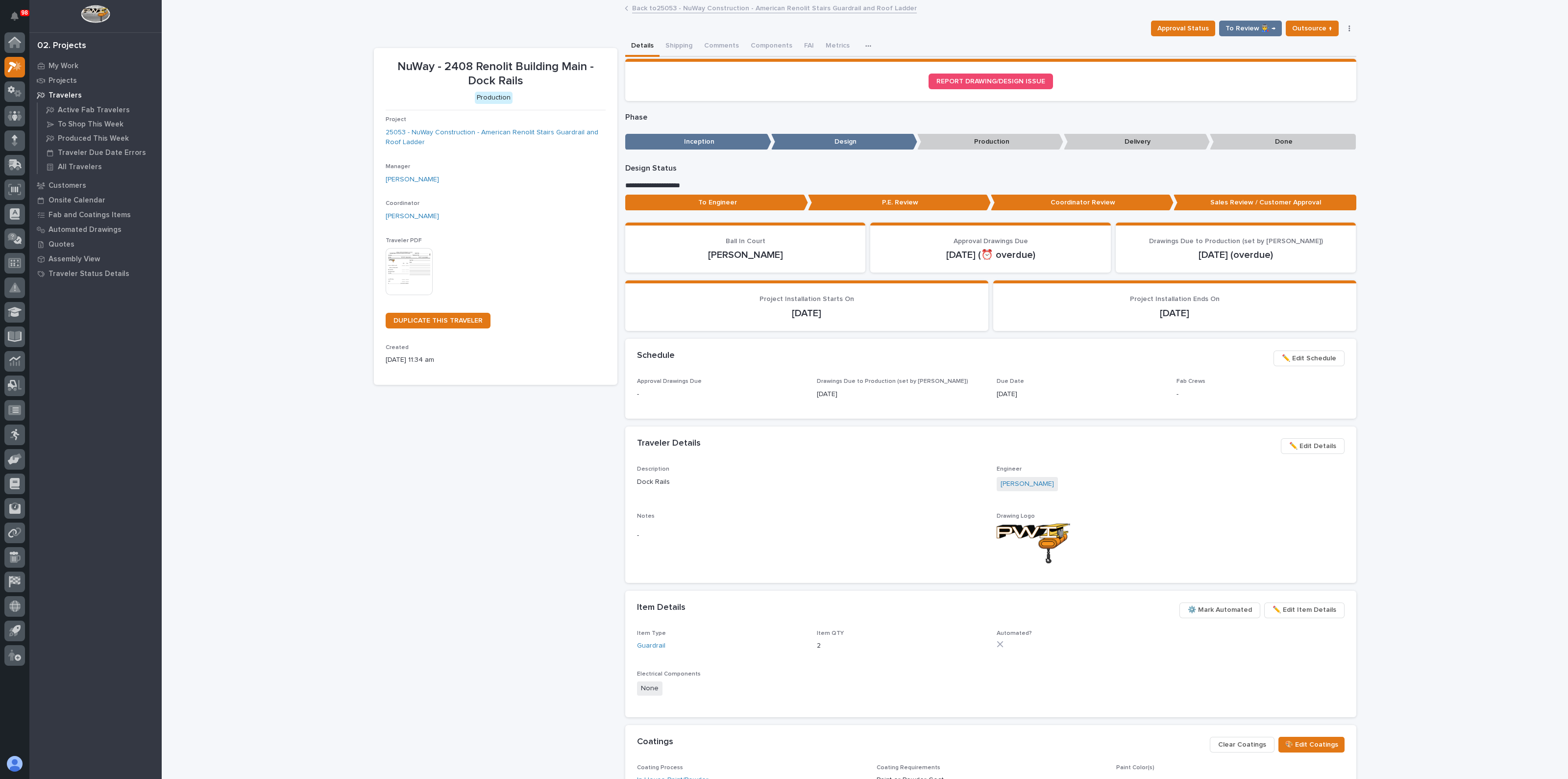
click at [1343, 27] on button "button" at bounding box center [1350, 28] width 14 height 7
click at [1294, 64] on span "Cancel" at bounding box center [1286, 64] width 22 height 12
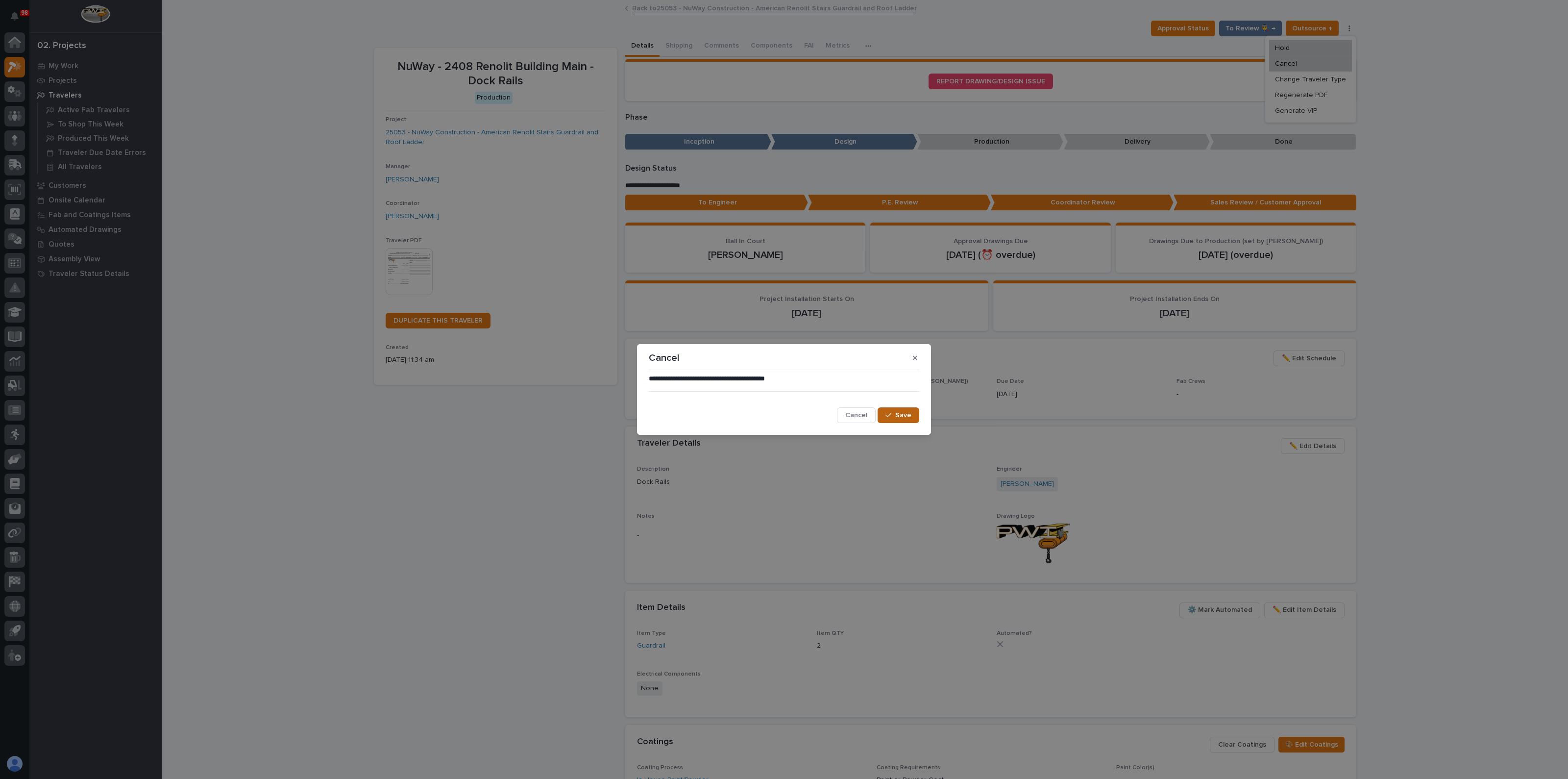
click at [905, 412] on span "Save" at bounding box center [903, 415] width 16 height 9
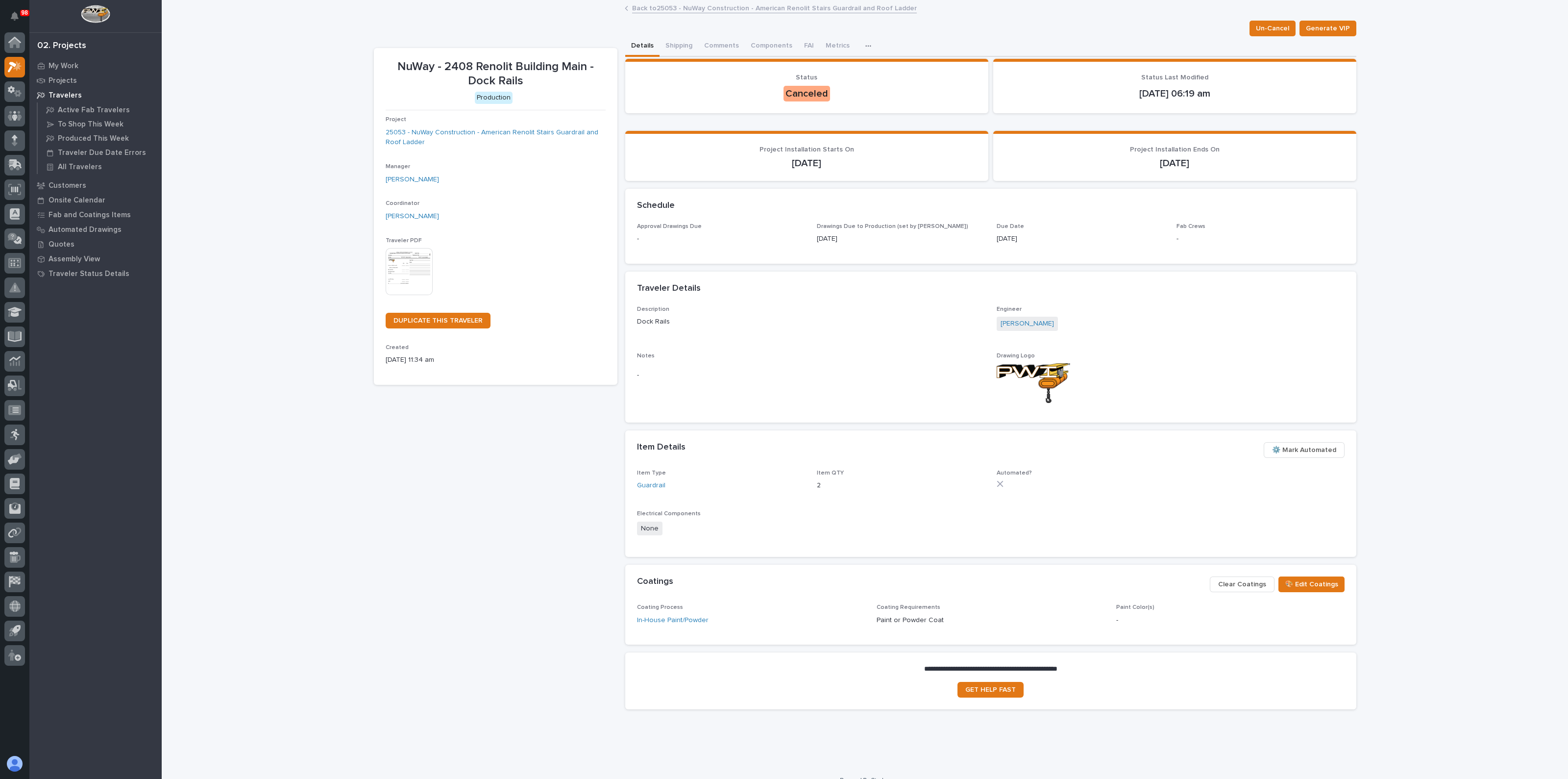
click at [556, 480] on div "NuWay - 2408 Renolit Building Main - Dock Rails Production Project 25053 - NuWa…" at bounding box center [496, 383] width 243 height 669
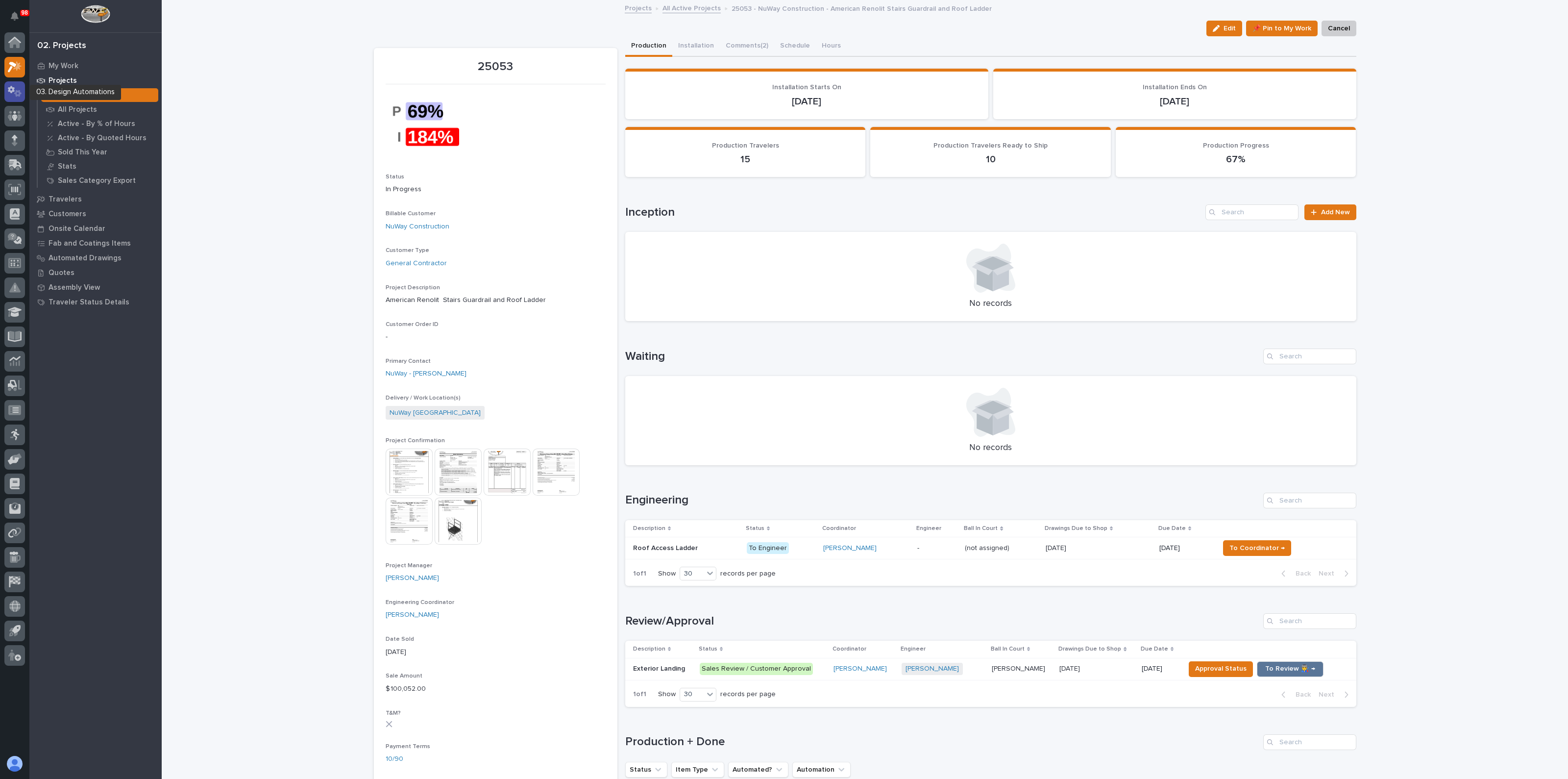
click at [15, 92] on icon at bounding box center [18, 93] width 8 height 7
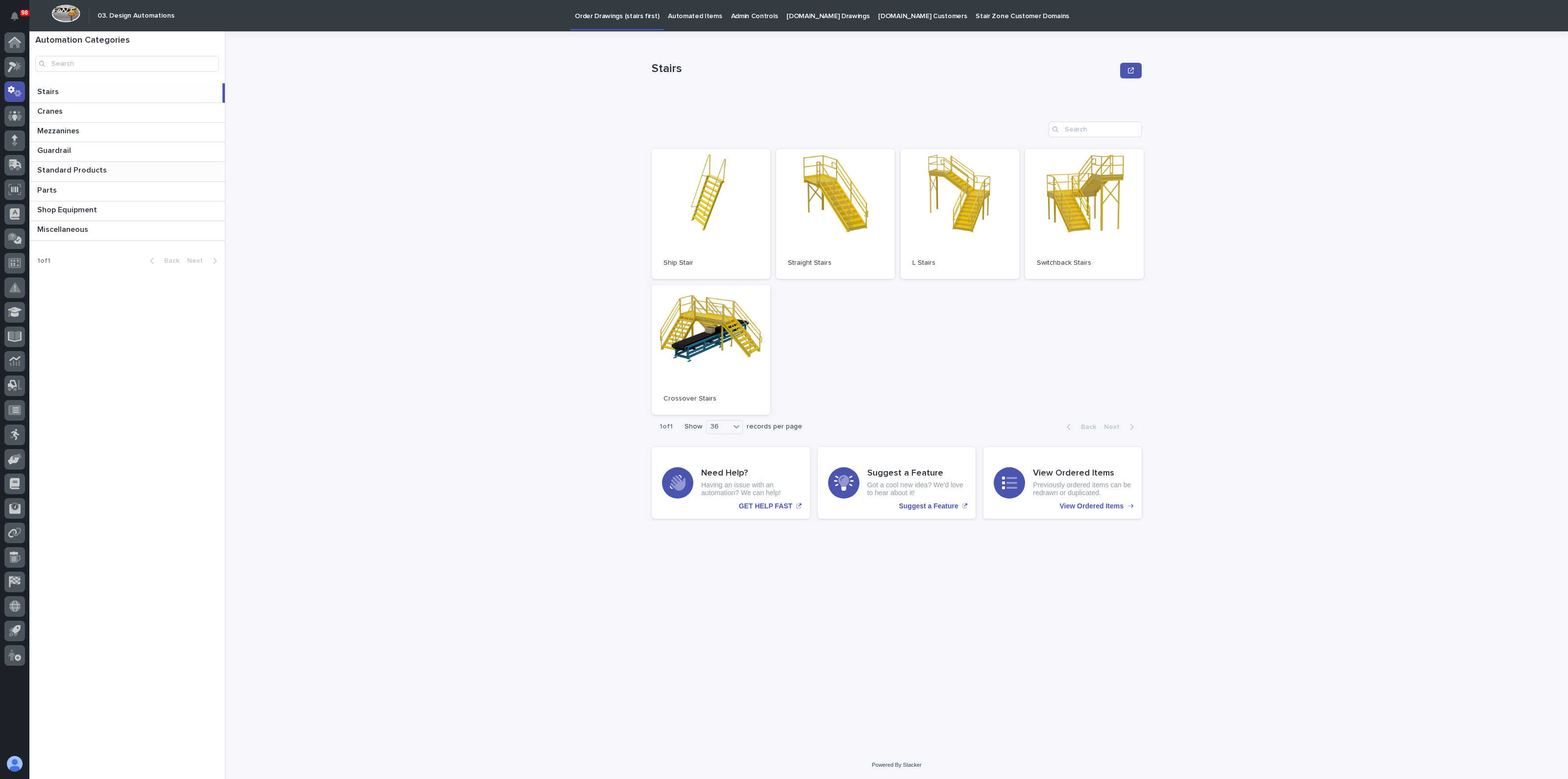
click at [71, 170] on p "Standard Products" at bounding box center [73, 169] width 72 height 11
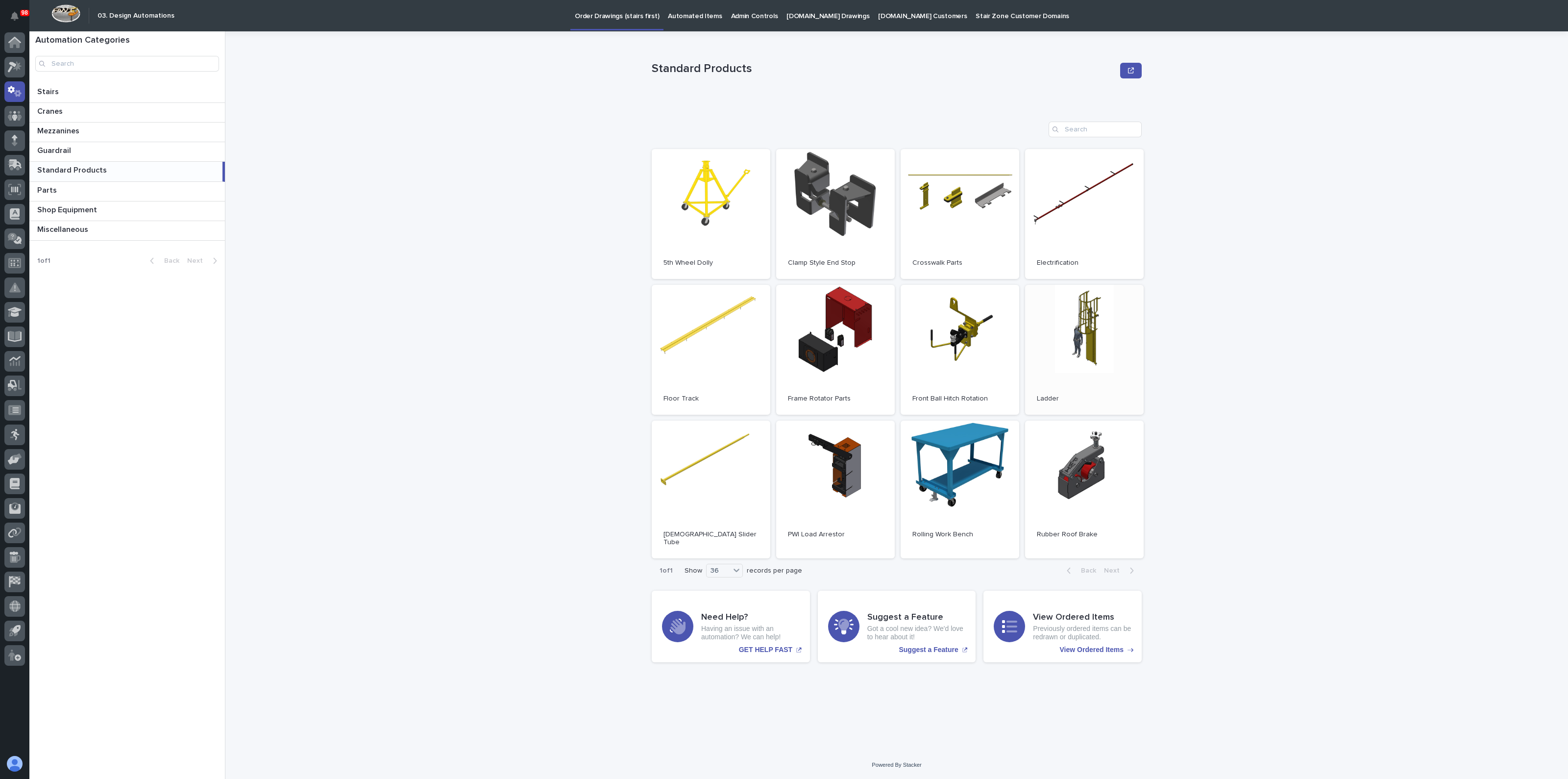
click at [1092, 358] on link "Open" at bounding box center [1084, 350] width 119 height 130
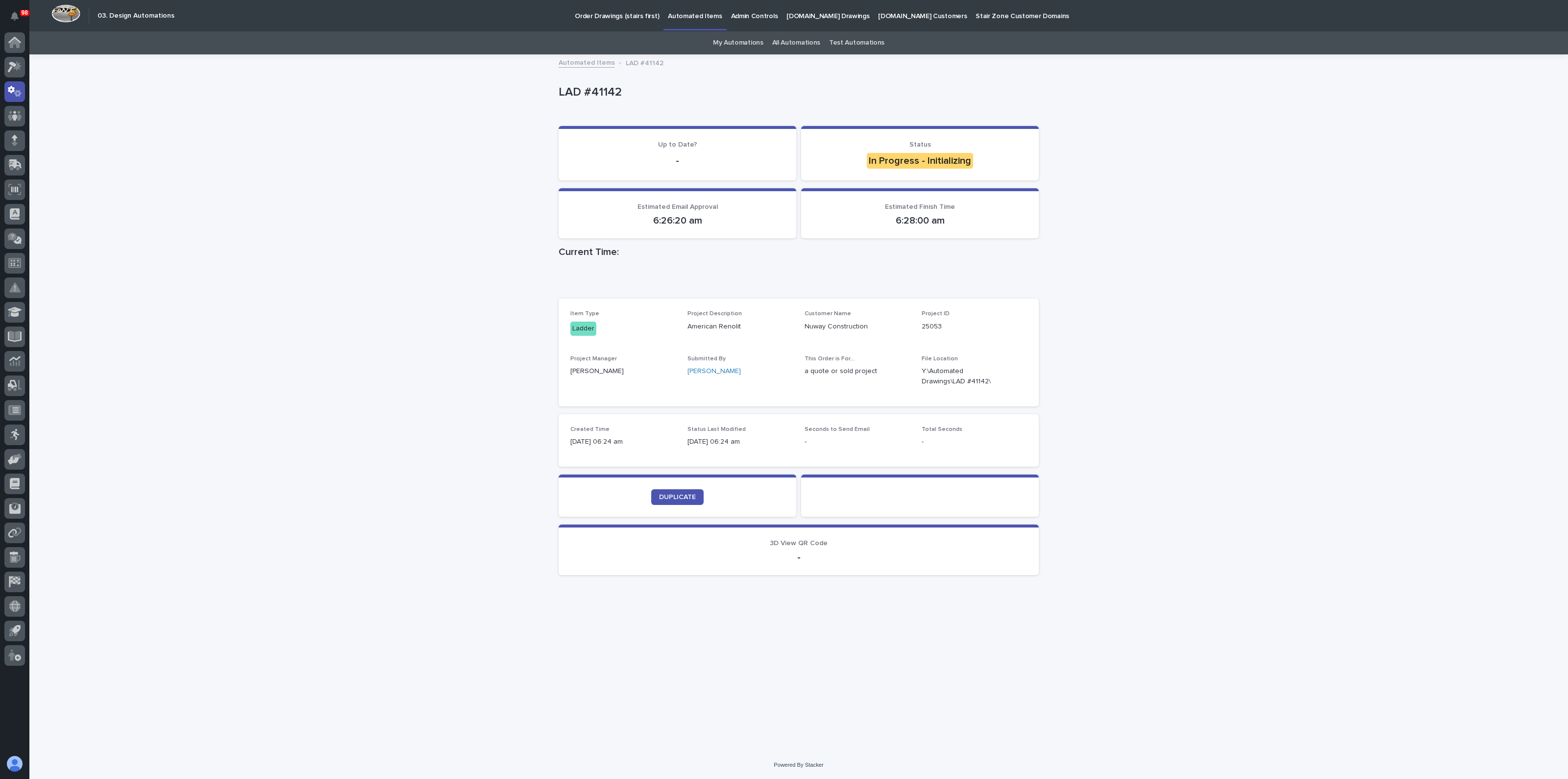
click at [206, 251] on div "Loading... Saving… Loading... Saving… LAD #41142 LAD #41142 Sorry, there was an…" at bounding box center [798, 403] width 1539 height 696
